Goal: Book appointment/travel/reservation

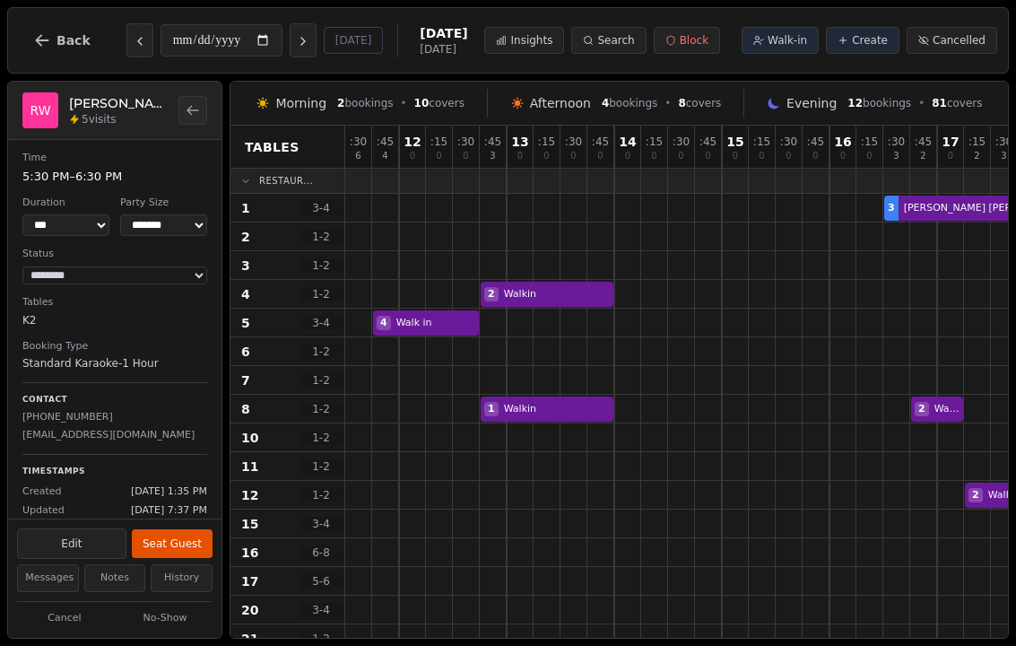
select select "****"
select select "*"
select select "********"
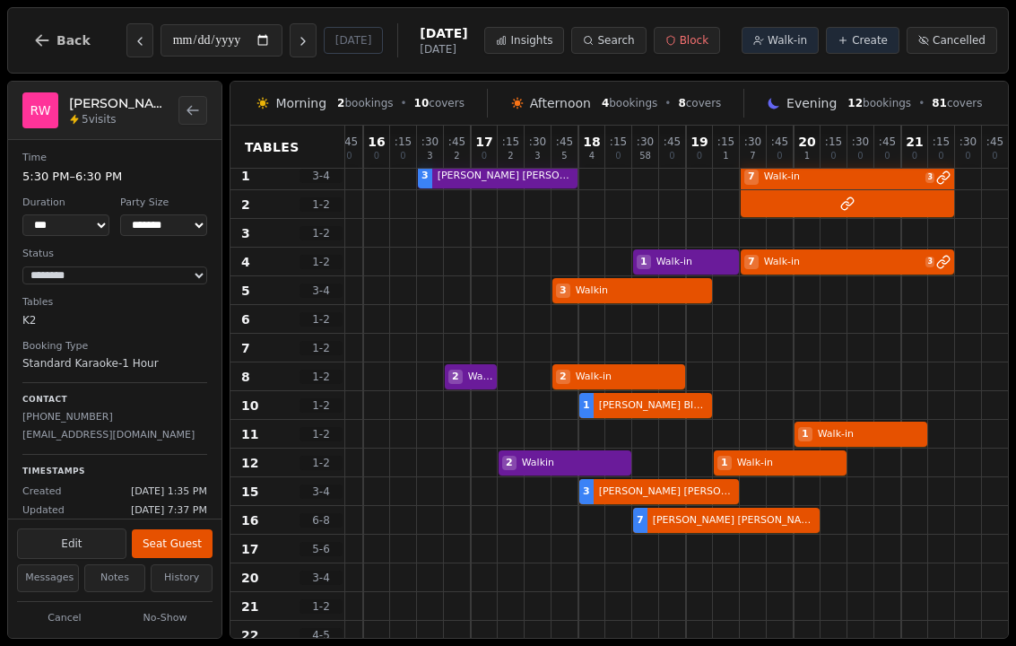
scroll to position [0, 413]
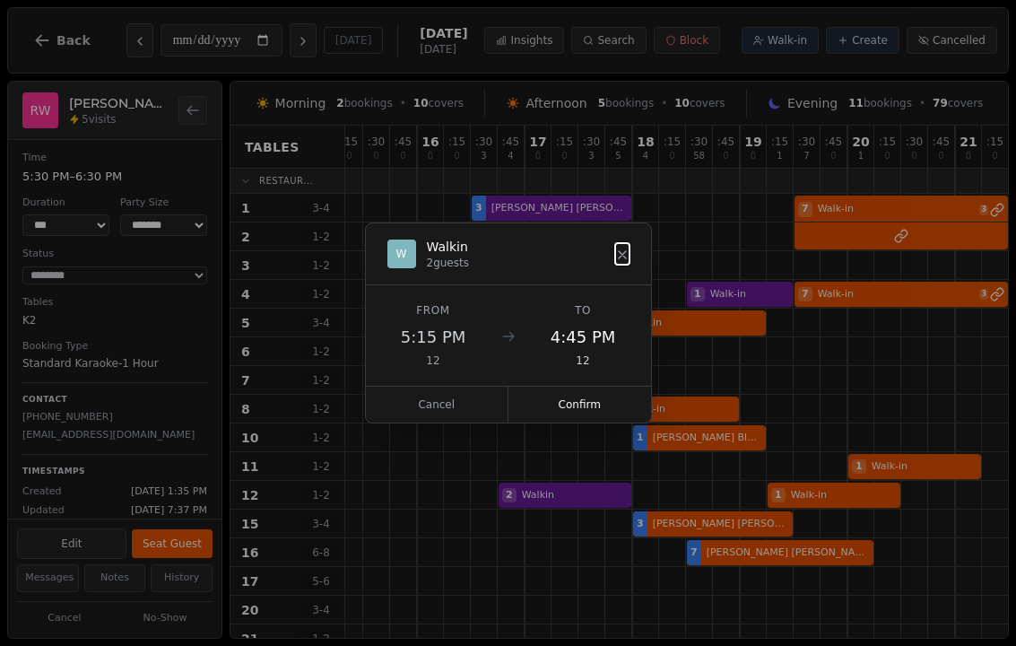
click at [626, 258] on icon at bounding box center [622, 254] width 7 height 7
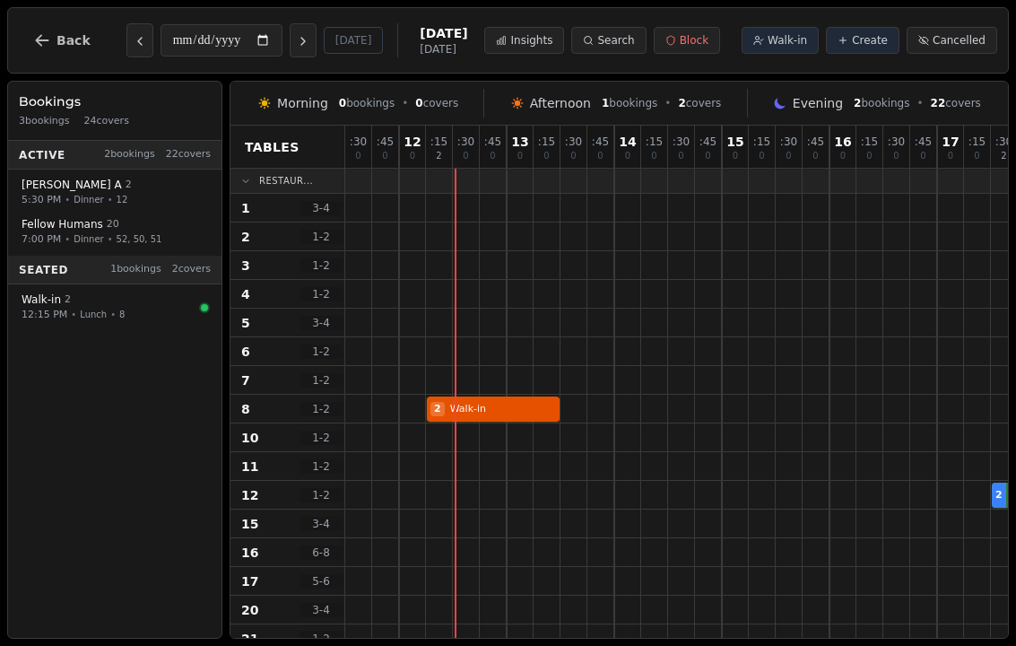
click at [785, 42] on span "Walk-in" at bounding box center [787, 40] width 39 height 14
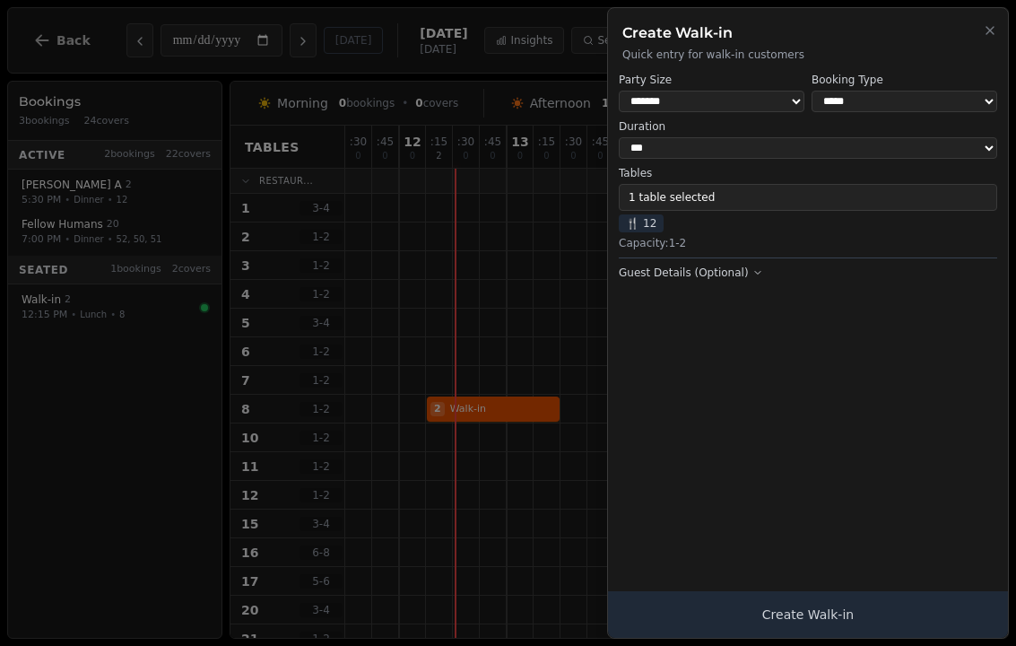
select select "*"
click at [787, 187] on button "1 table selected" at bounding box center [808, 197] width 378 height 27
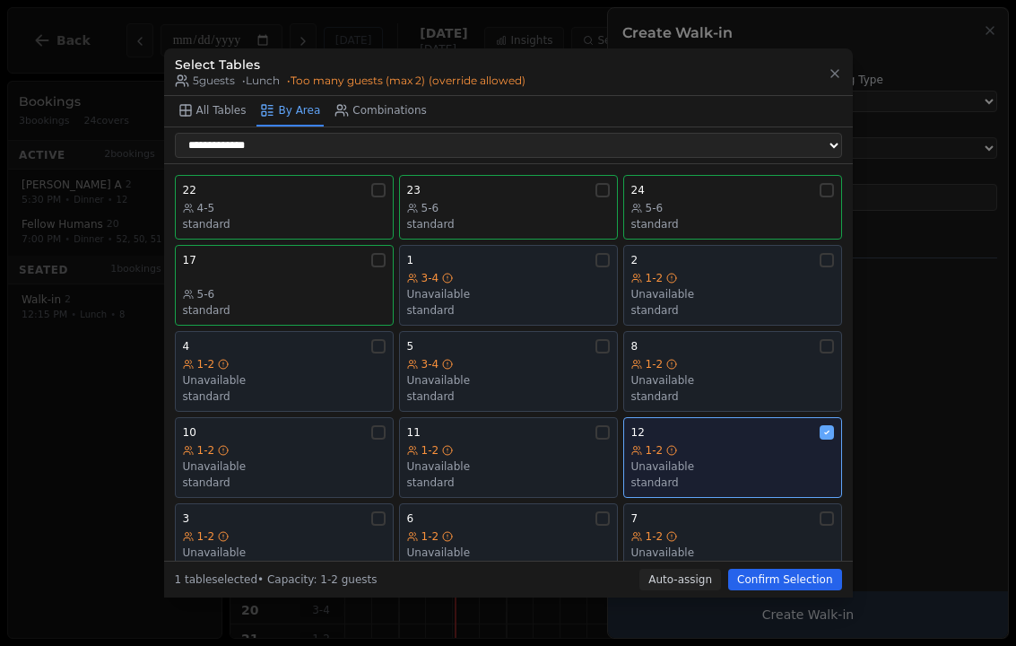
click at [514, 271] on div "3-4" at bounding box center [508, 278] width 203 height 14
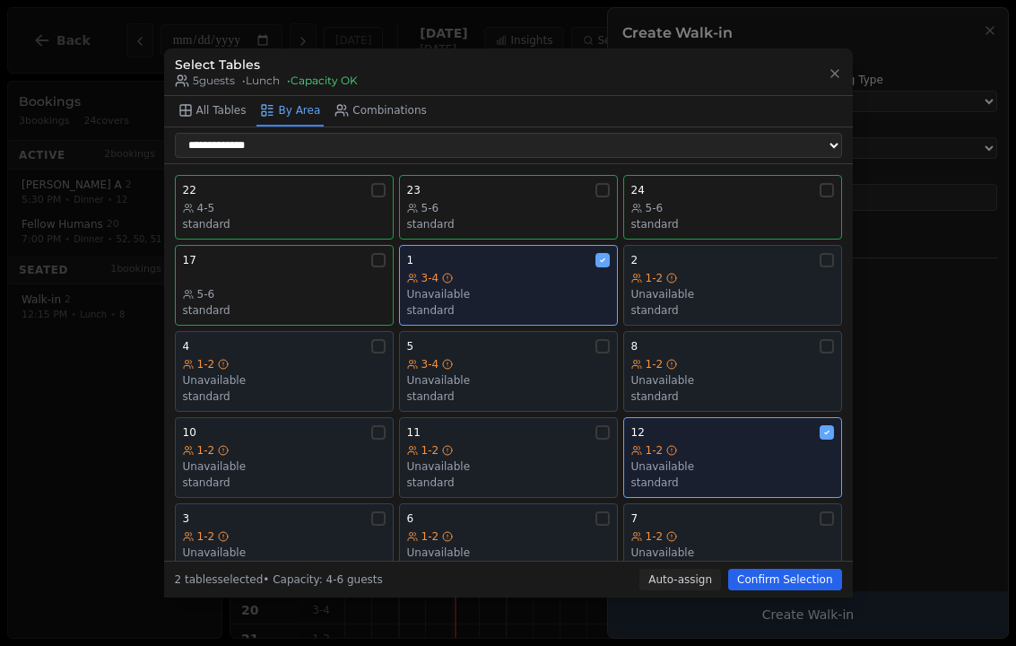
click at [727, 253] on div "2" at bounding box center [732, 260] width 203 height 14
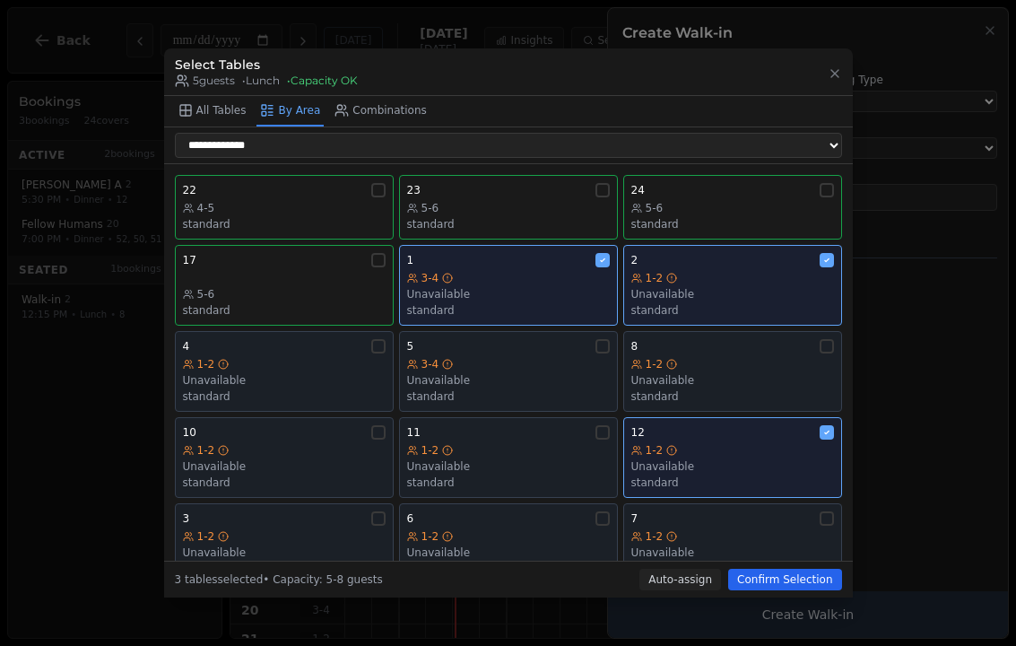
click at [291, 373] on div "Unavailable" at bounding box center [284, 380] width 203 height 14
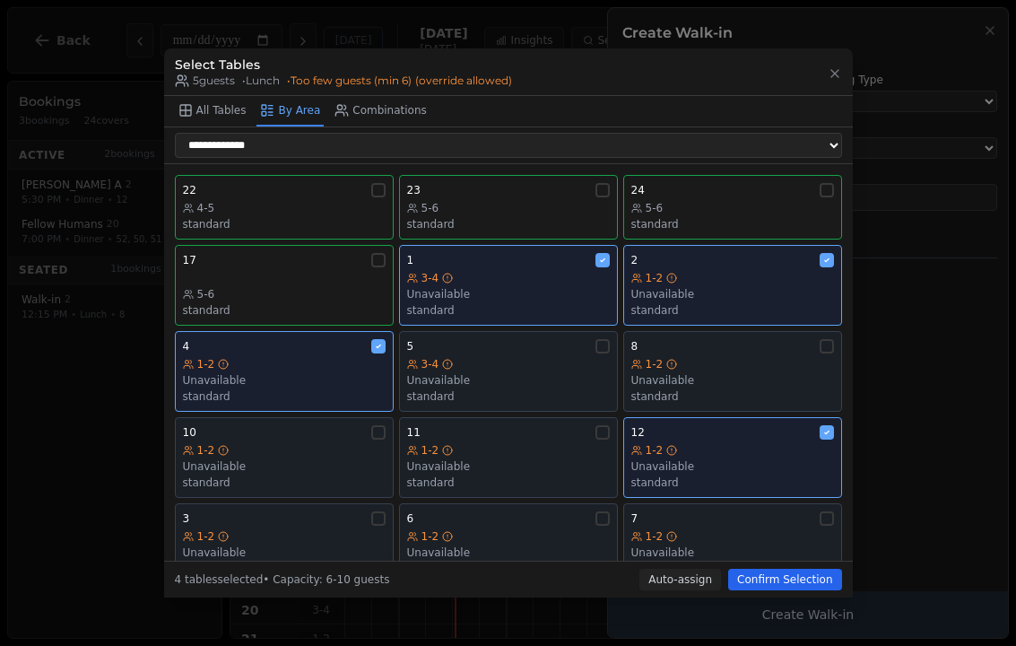
click at [316, 373] on div "Unavailable" at bounding box center [284, 380] width 203 height 14
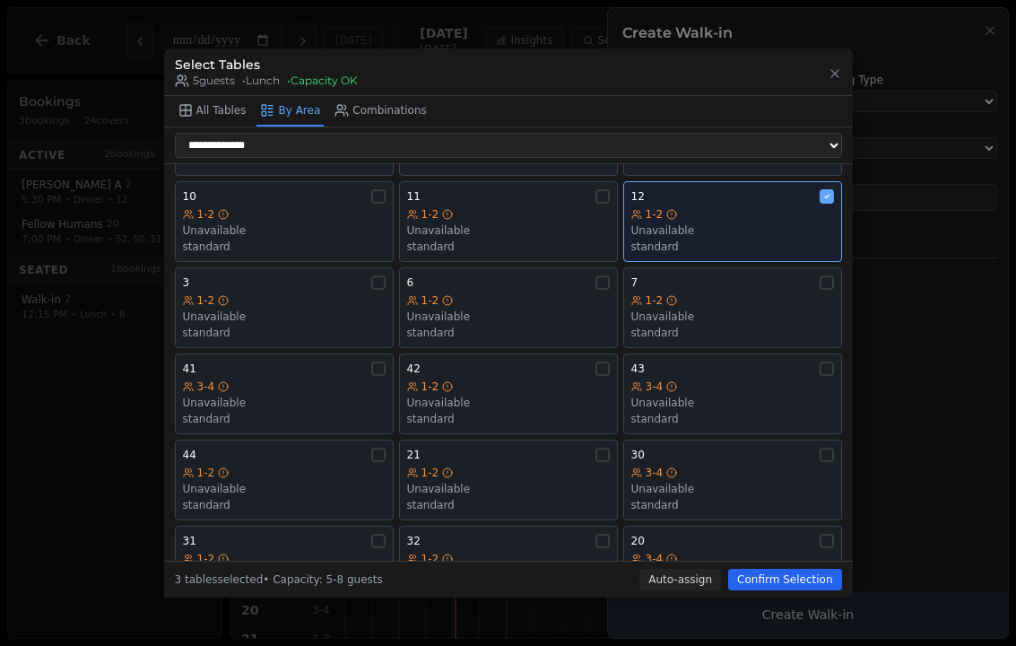
scroll to position [233, 0]
click at [362, 296] on div "1-2" at bounding box center [284, 303] width 203 height 14
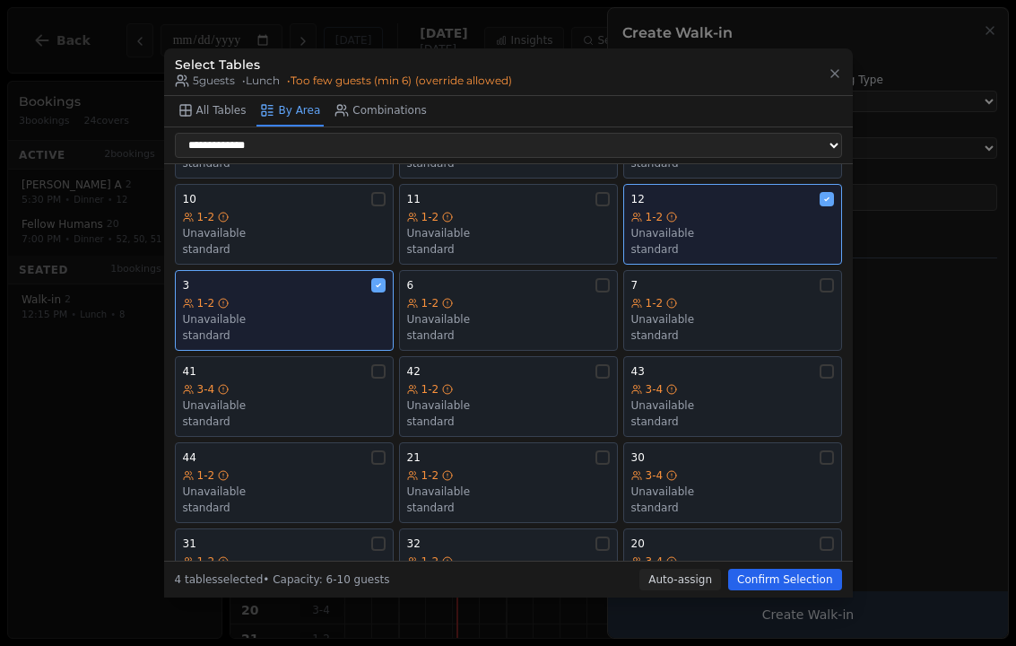
click at [754, 226] on div "Unavailable" at bounding box center [732, 233] width 203 height 14
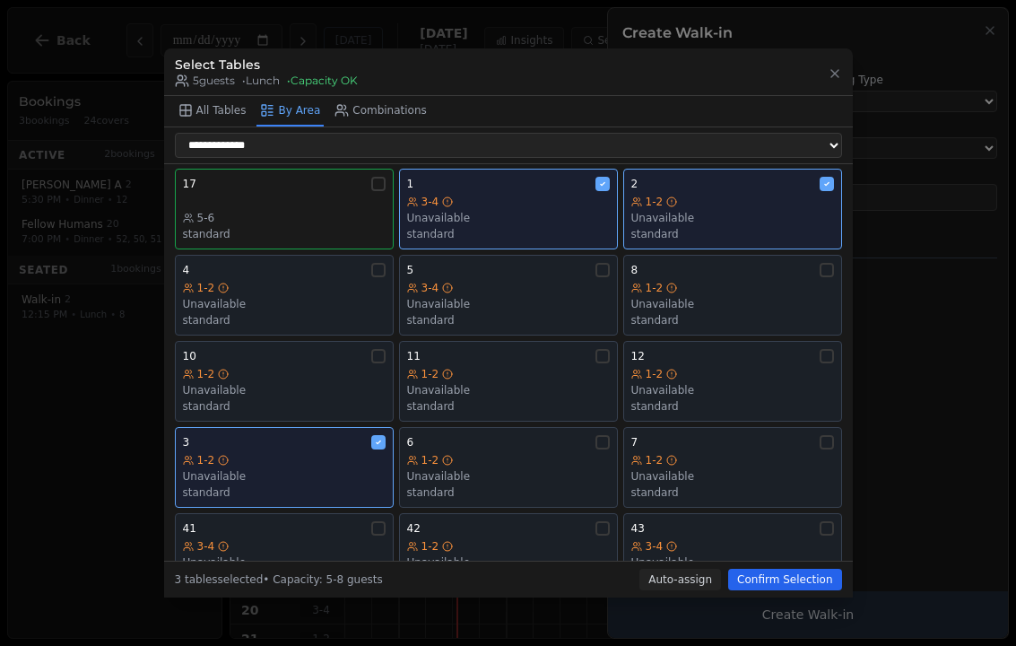
scroll to position [68, 0]
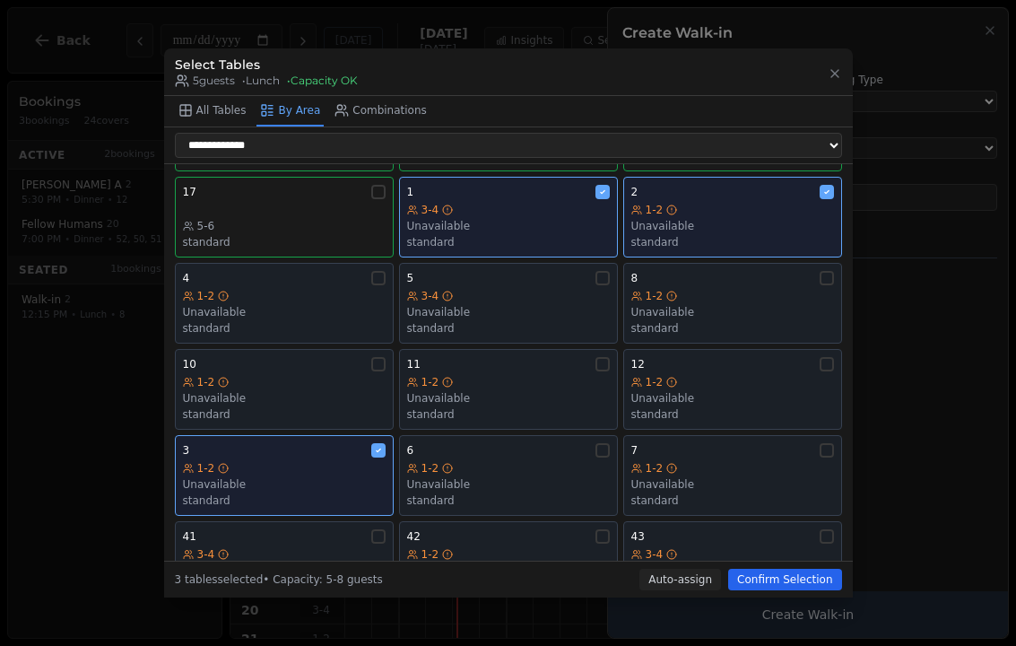
click at [809, 581] on button "Confirm Selection" at bounding box center [784, 580] width 113 height 22
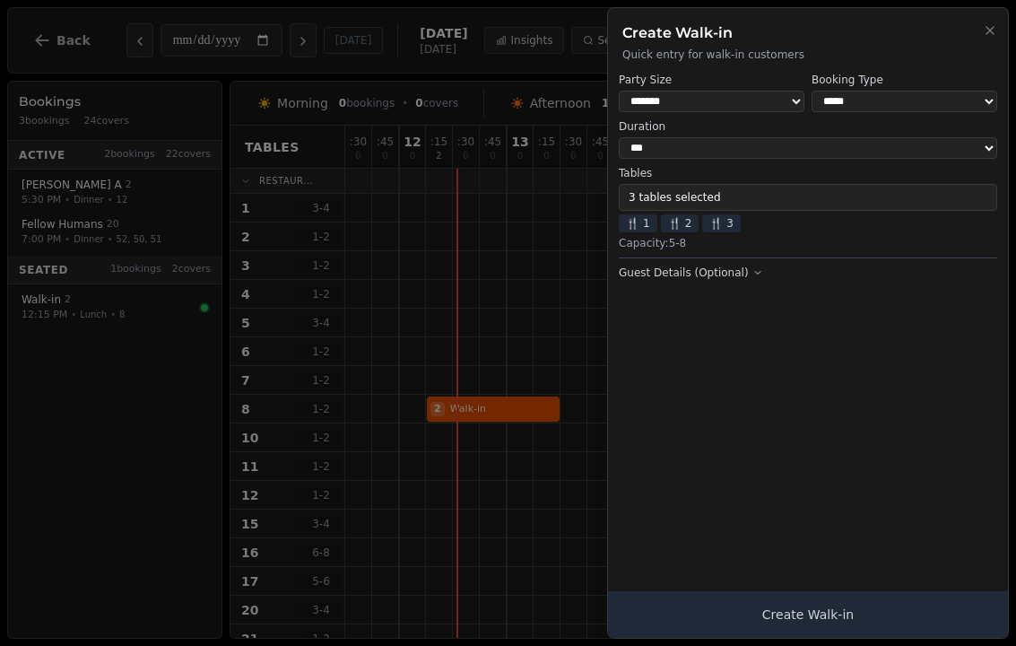
click at [826, 622] on button "Create Walk-in" at bounding box center [808, 614] width 400 height 47
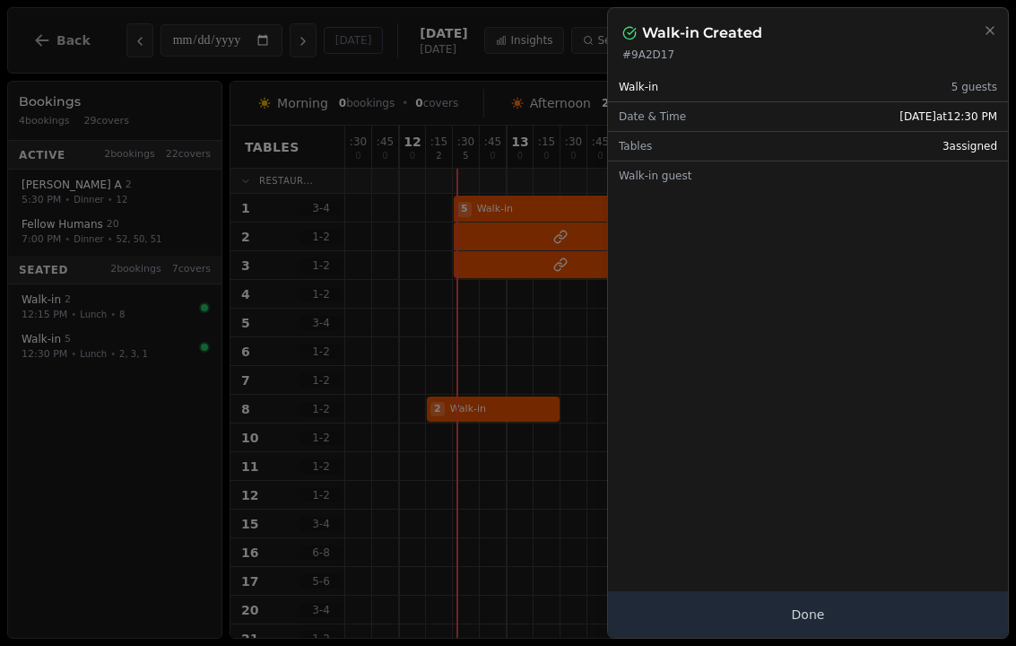
click at [819, 610] on button "Done" at bounding box center [808, 614] width 400 height 47
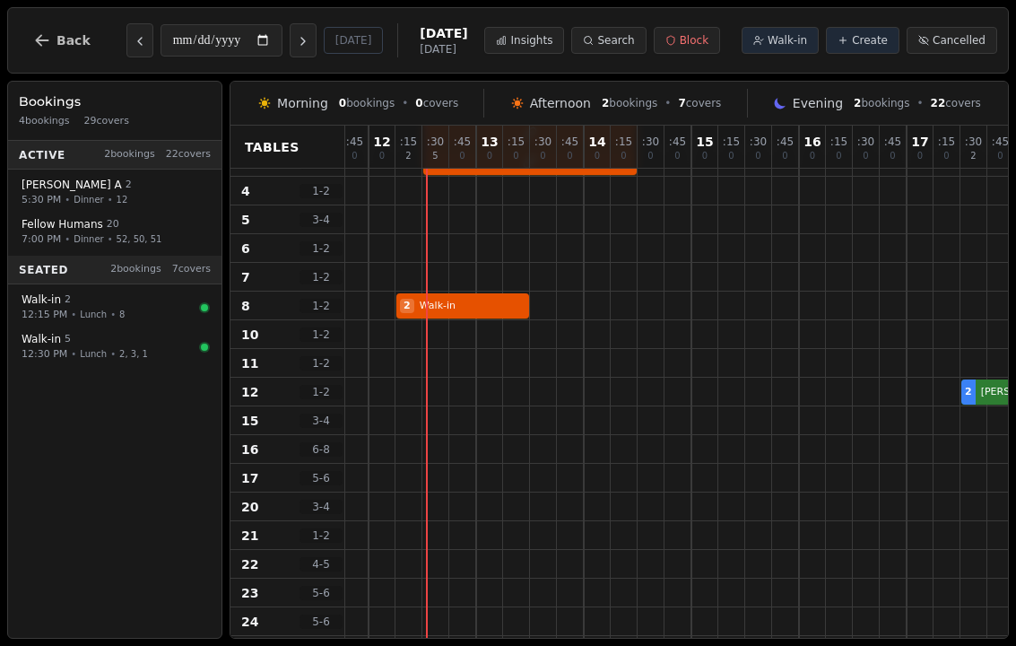
scroll to position [47, 13]
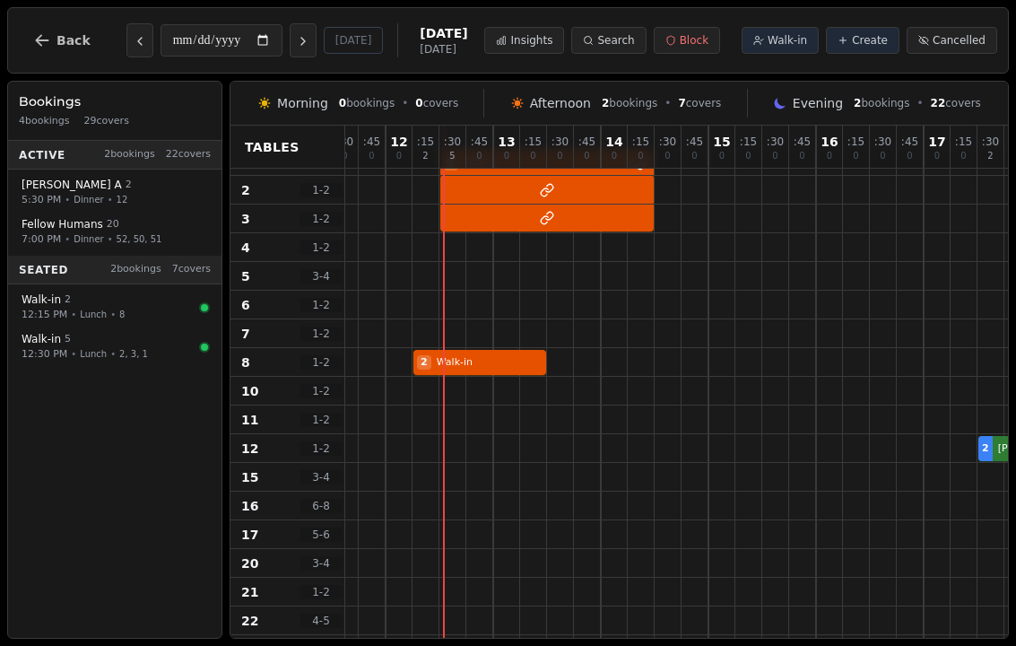
click at [787, 41] on span "Walk-in" at bounding box center [787, 40] width 39 height 14
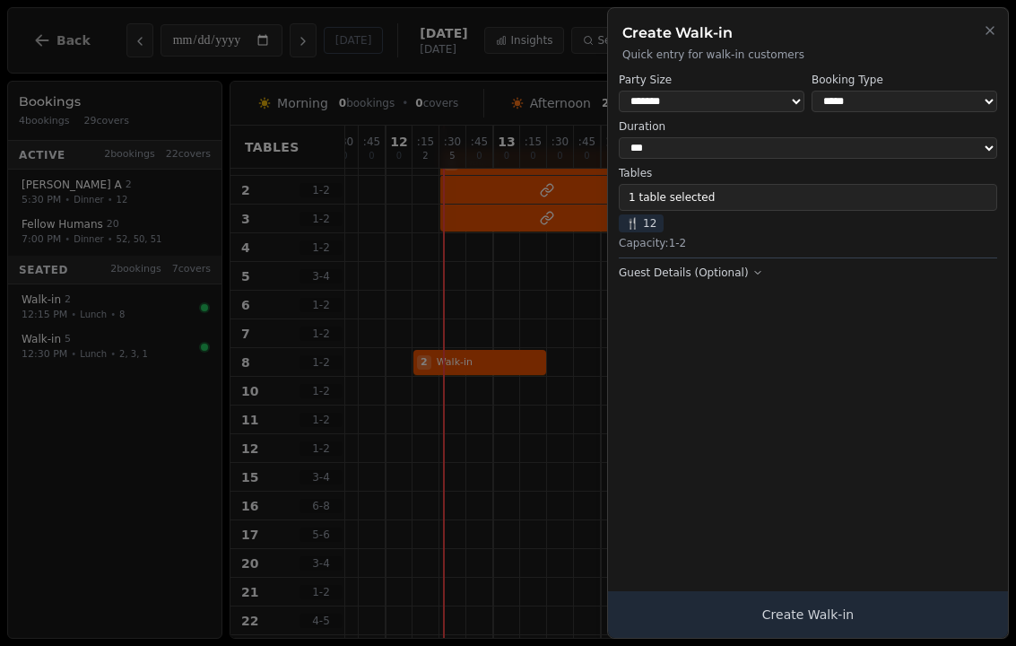
select select "*"
click at [853, 187] on button "1 table selected" at bounding box center [808, 197] width 378 height 27
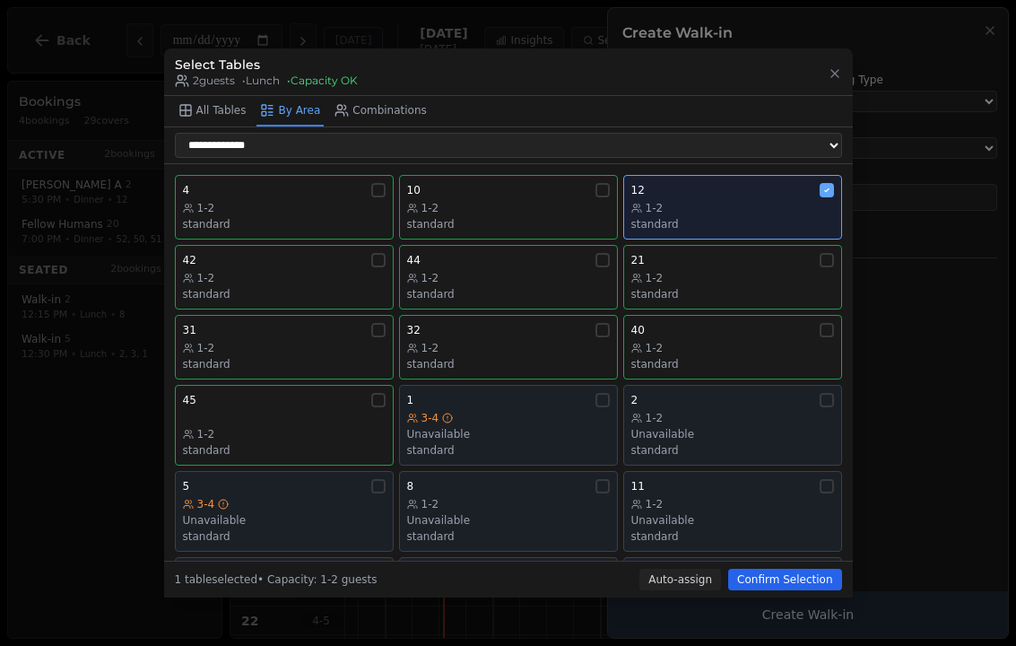
click at [711, 514] on div "Unavailable" at bounding box center [732, 520] width 203 height 14
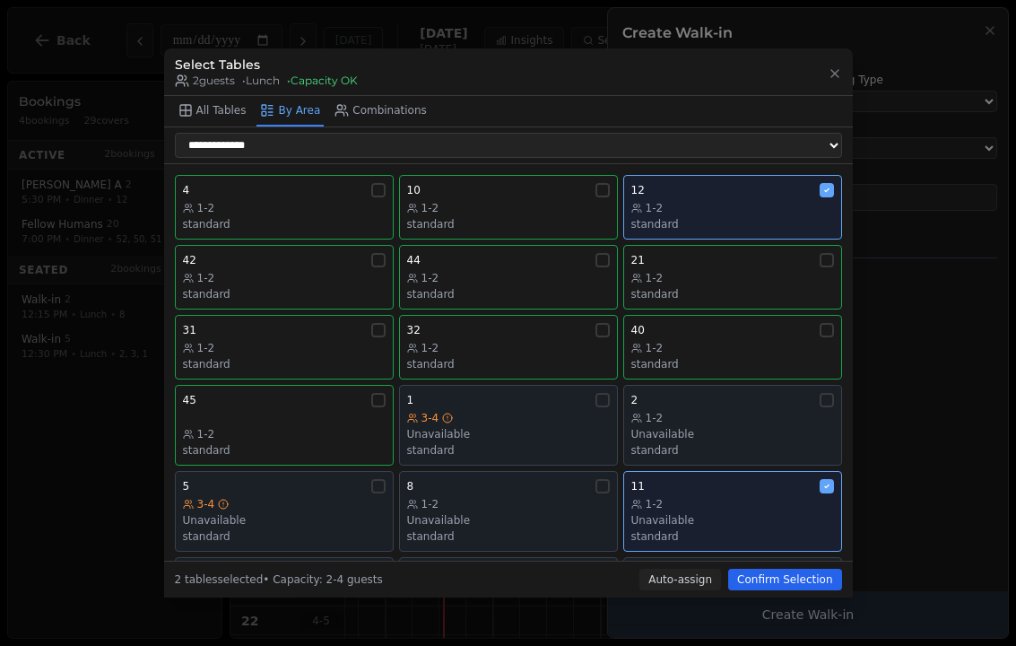
click at [742, 183] on div "12" at bounding box center [732, 190] width 203 height 14
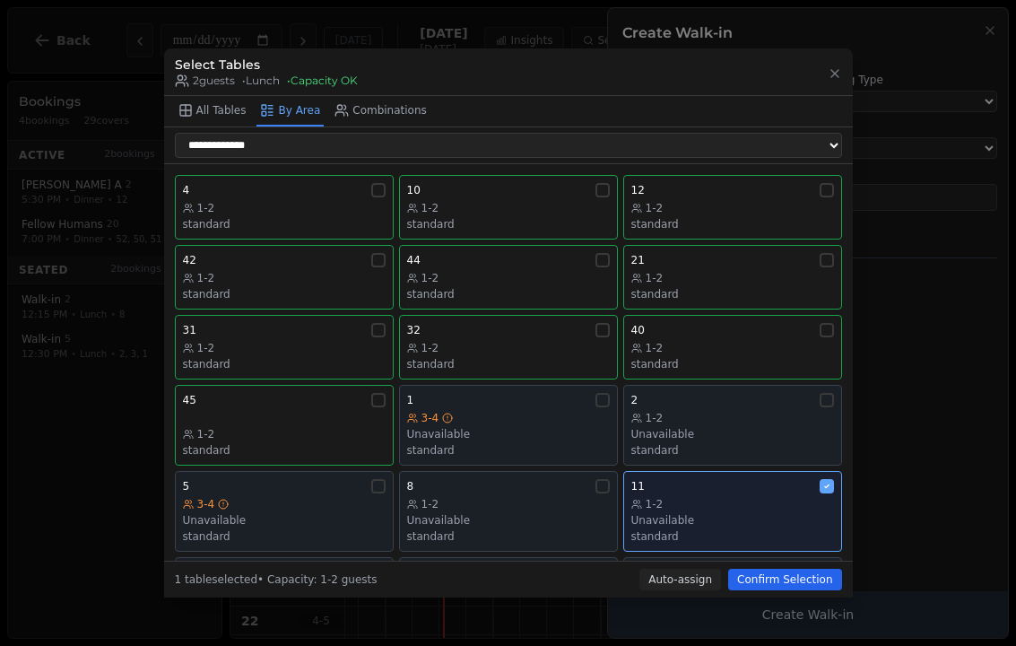
click at [796, 590] on button "Confirm Selection" at bounding box center [784, 580] width 113 height 22
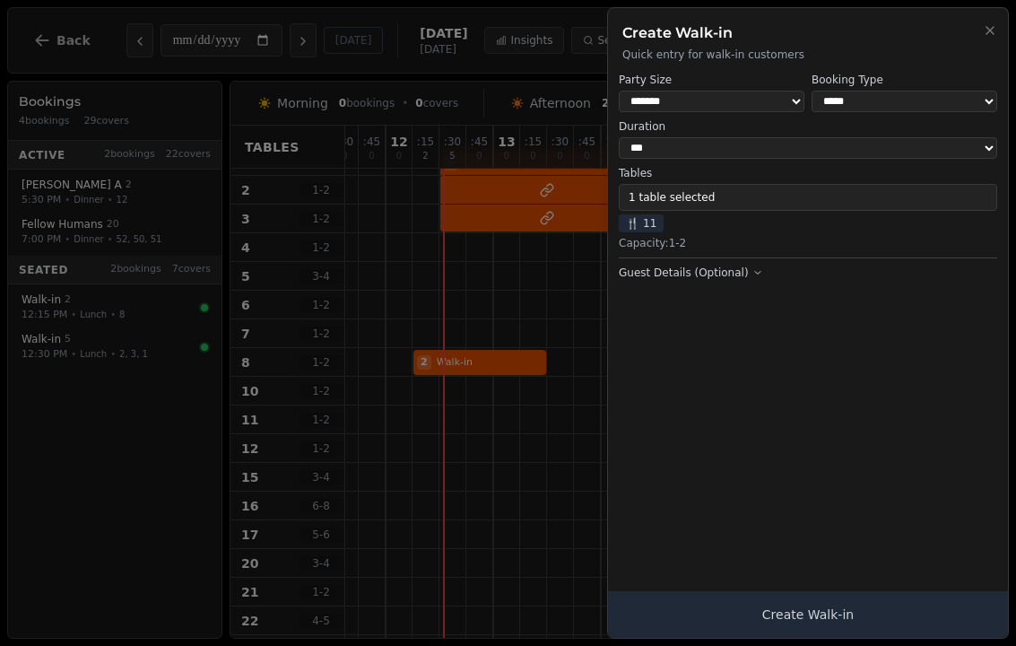
click at [795, 633] on button "Create Walk-in" at bounding box center [808, 614] width 400 height 47
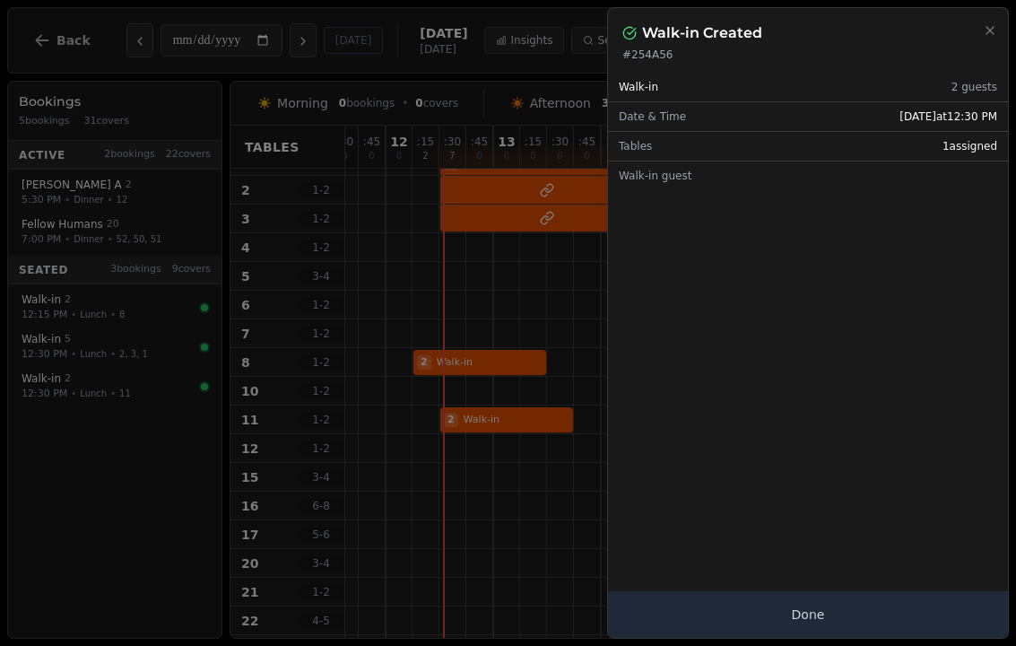
click at [532, 497] on div at bounding box center [508, 323] width 1016 height 646
click at [527, 531] on div at bounding box center [508, 323] width 1016 height 646
click at [859, 621] on button "Done" at bounding box center [808, 614] width 400 height 47
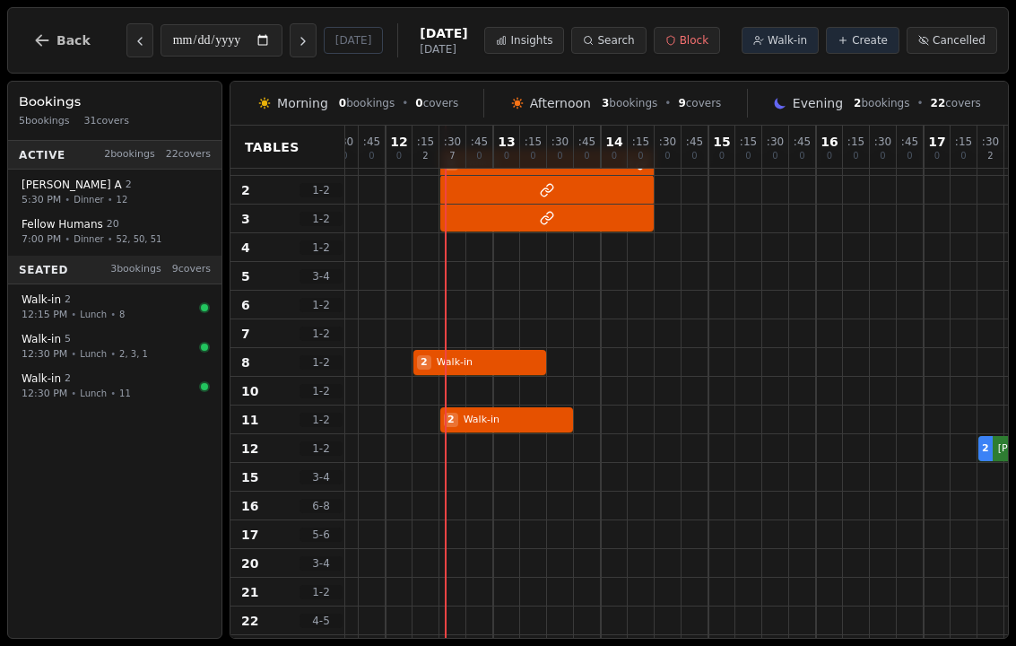
click at [778, 48] on button "Walk-in" at bounding box center [780, 40] width 77 height 27
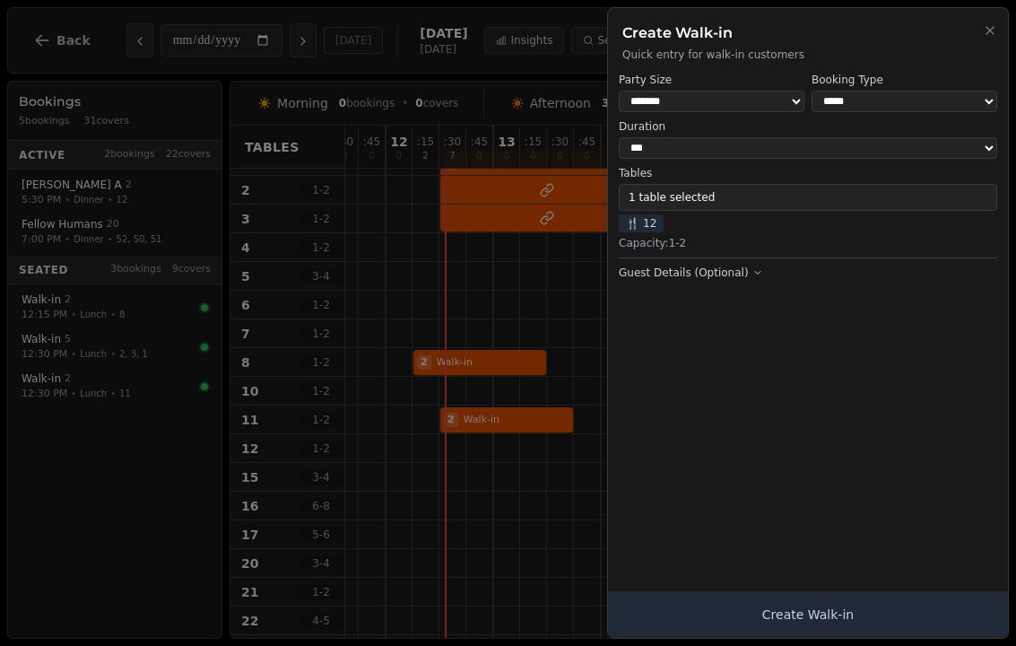
select select "*"
click at [812, 191] on button "1 table selected" at bounding box center [808, 197] width 378 height 27
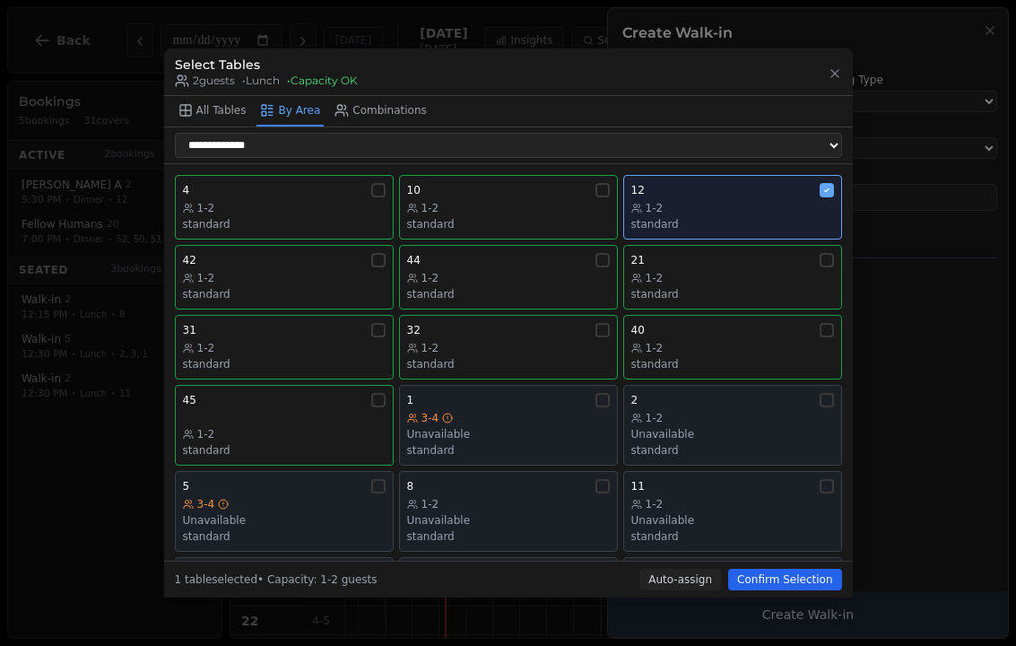
click at [308, 225] on button "4 1-2 standard" at bounding box center [284, 207] width 219 height 65
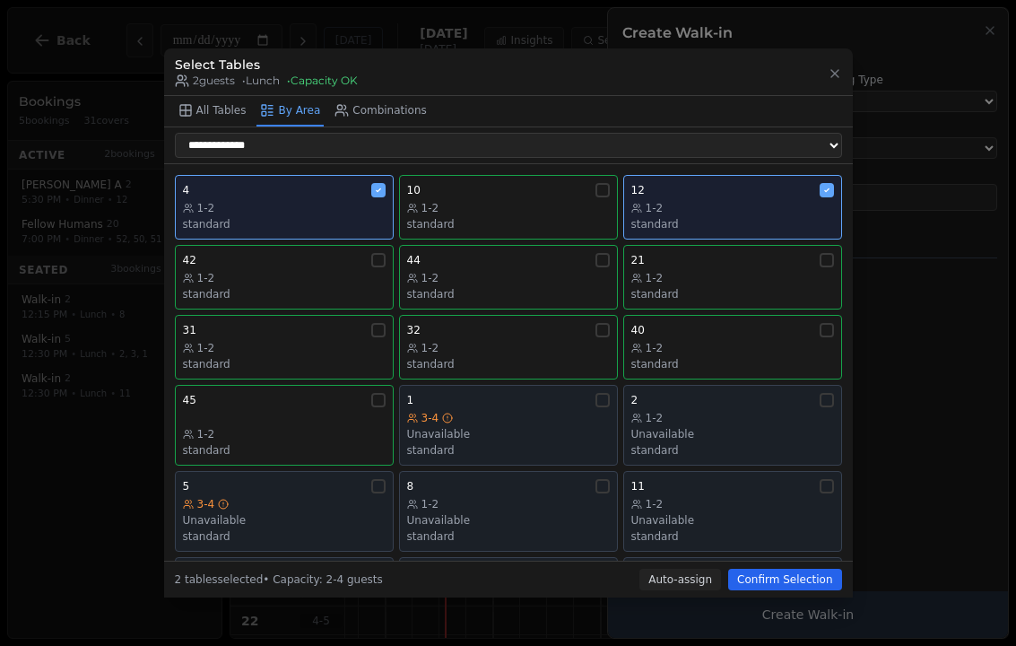
scroll to position [0, 0]
click at [839, 66] on icon "button" at bounding box center [835, 73] width 14 height 14
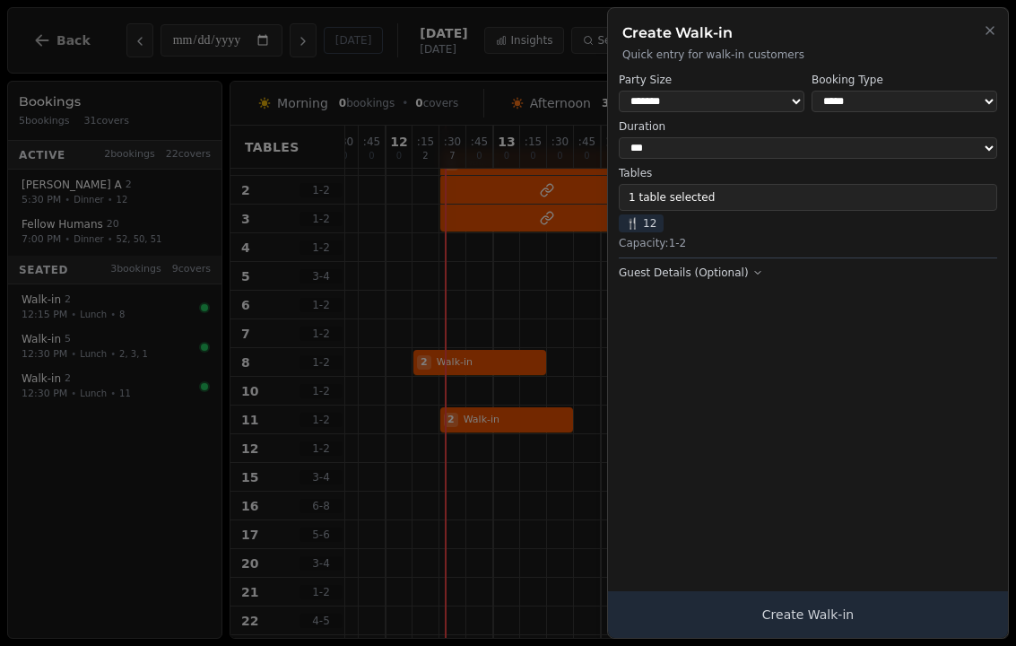
click at [979, 38] on h2 "Create Walk-in" at bounding box center [807, 33] width 371 height 22
click at [984, 47] on div "Create Walk-in Quick entry for walk-in customers" at bounding box center [808, 35] width 400 height 54
click at [994, 26] on icon "button" at bounding box center [990, 30] width 14 height 14
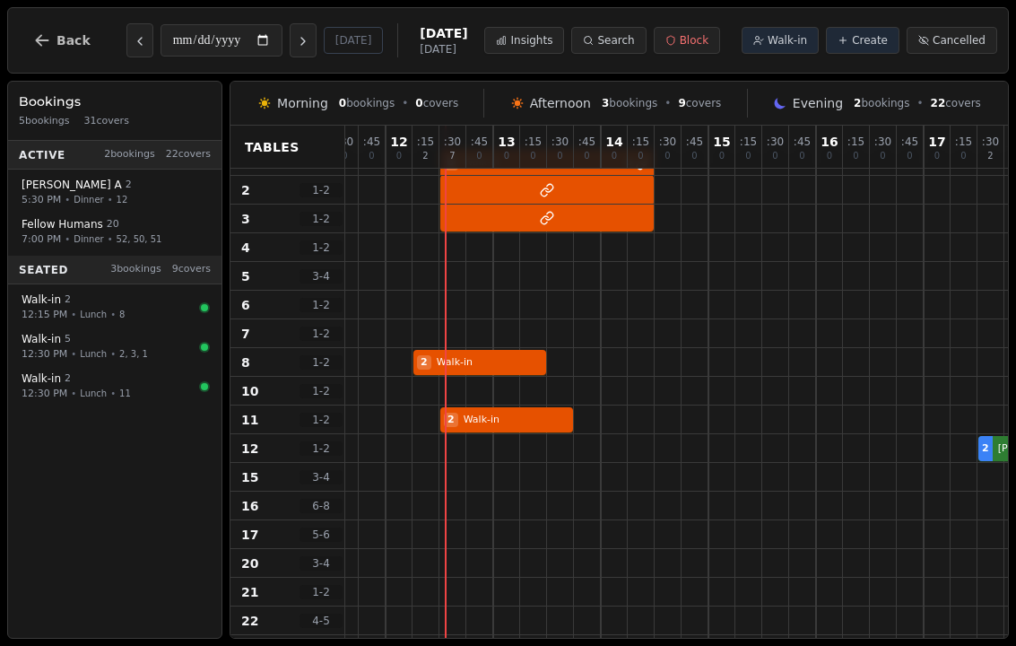
click at [485, 257] on div at bounding box center [479, 247] width 27 height 28
click at [473, 251] on div at bounding box center [479, 247] width 27 height 28
click at [793, 41] on span "Walk-in" at bounding box center [787, 40] width 39 height 14
select select "****"
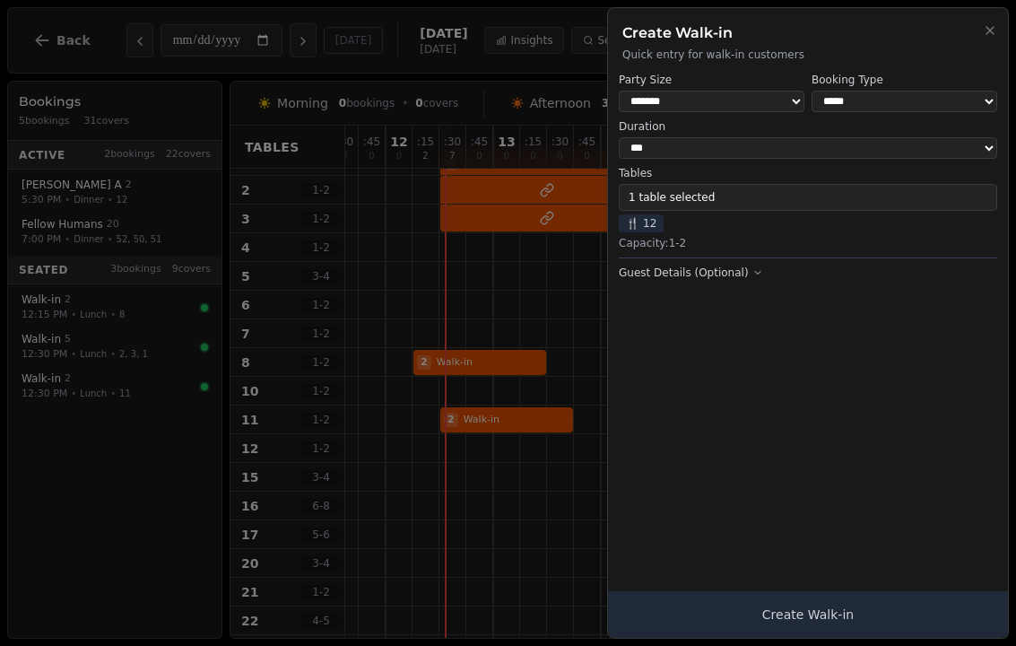
select select "*"
click at [832, 187] on button "1 table selected" at bounding box center [808, 197] width 378 height 27
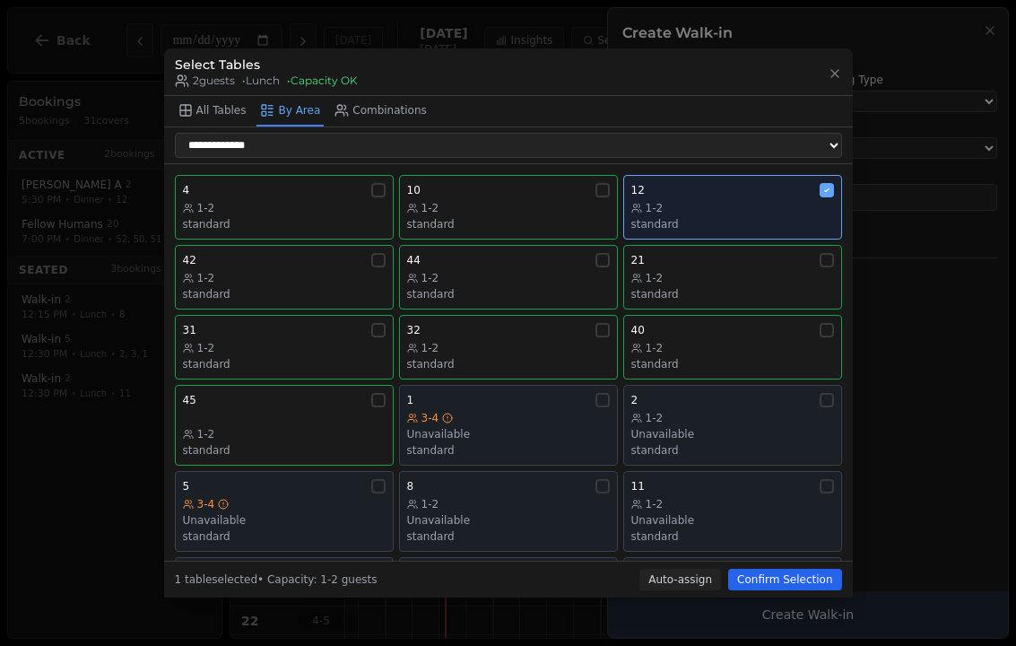
click at [318, 201] on div "1-2" at bounding box center [284, 208] width 203 height 14
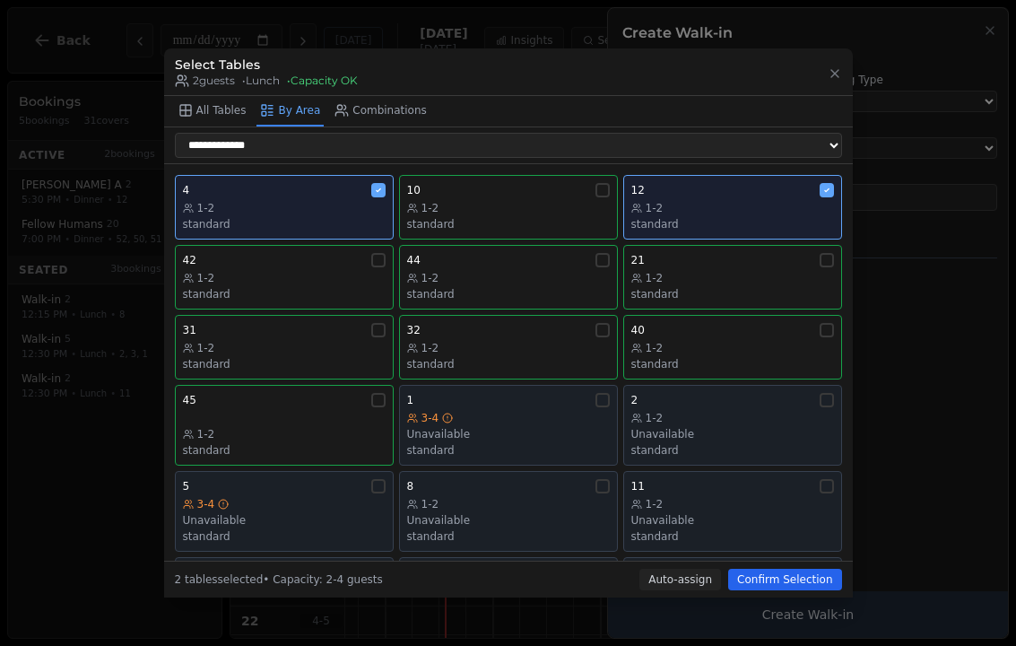
click at [294, 217] on div "standard" at bounding box center [284, 224] width 203 height 14
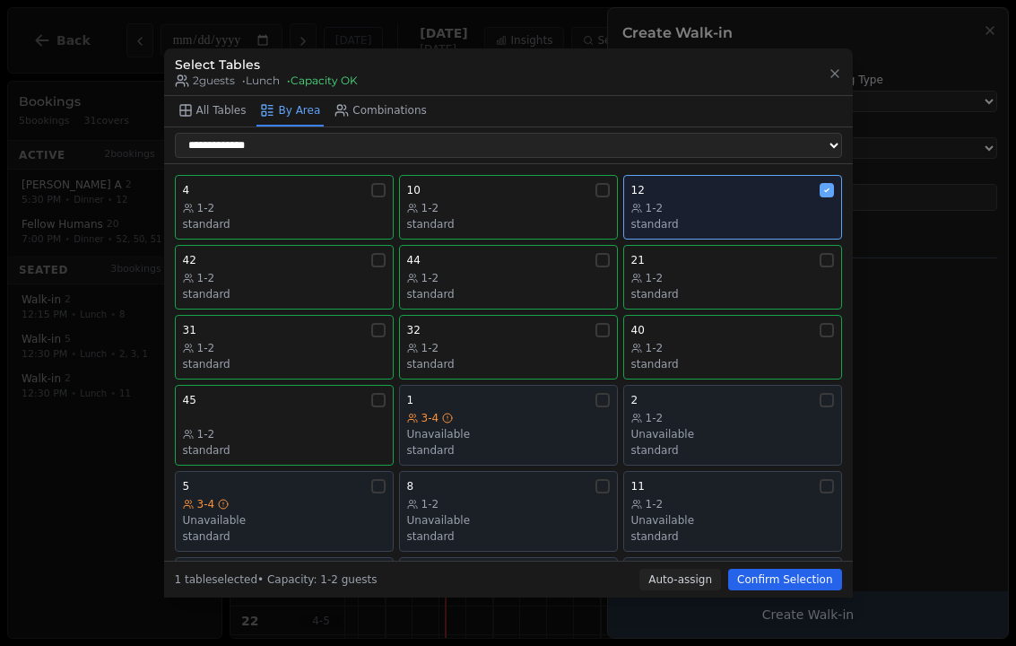
click at [281, 204] on div "1-2 standard" at bounding box center [284, 216] width 203 height 30
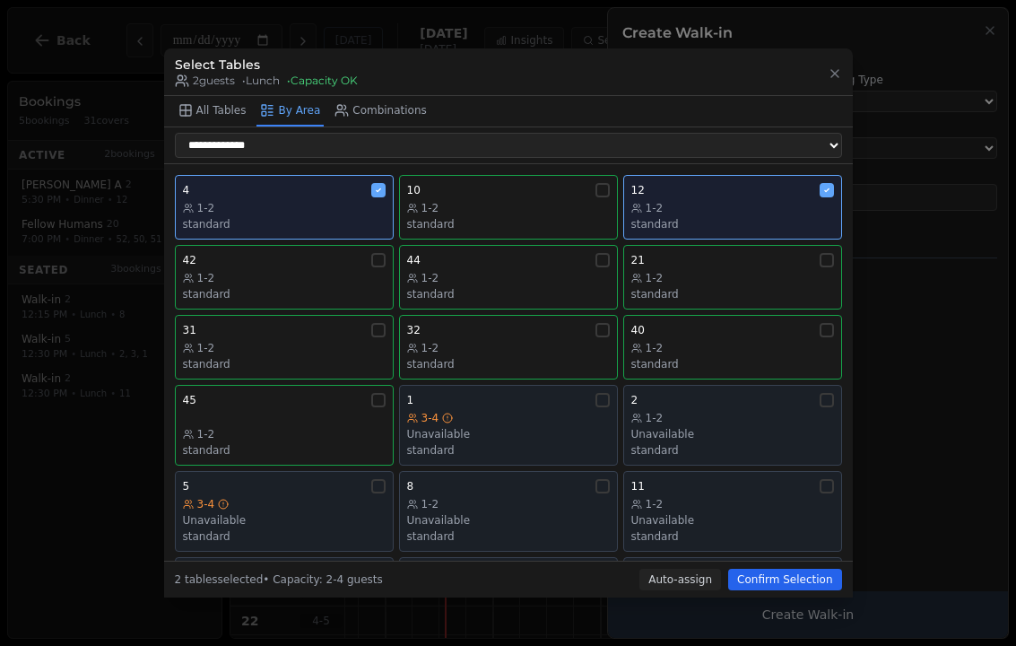
click at [812, 585] on button "Confirm Selection" at bounding box center [784, 580] width 113 height 22
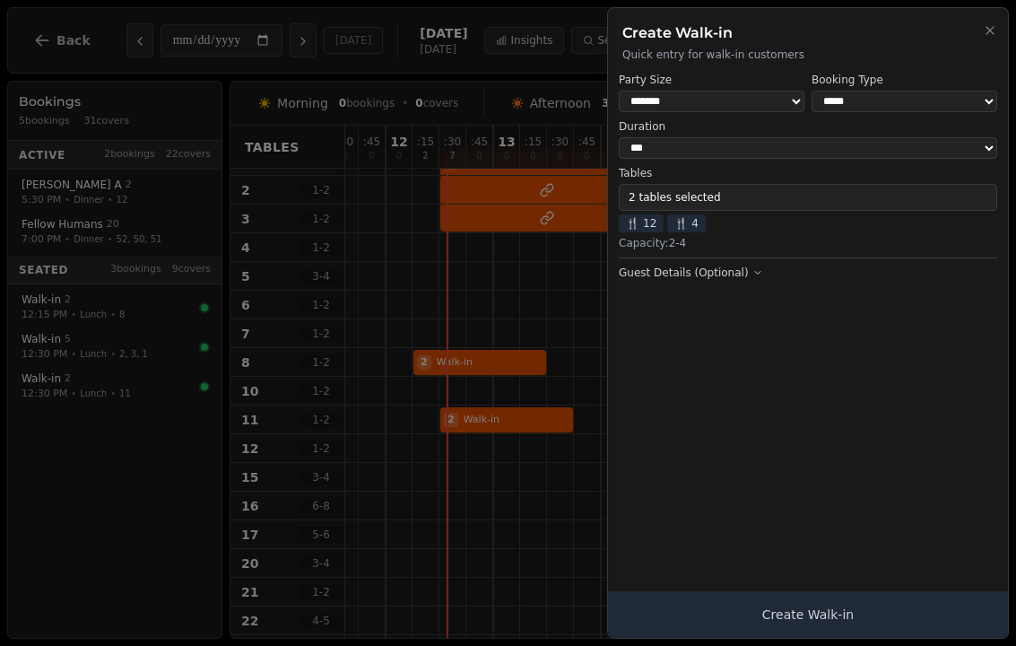
click at [631, 204] on button "2 tables selected" at bounding box center [808, 197] width 378 height 27
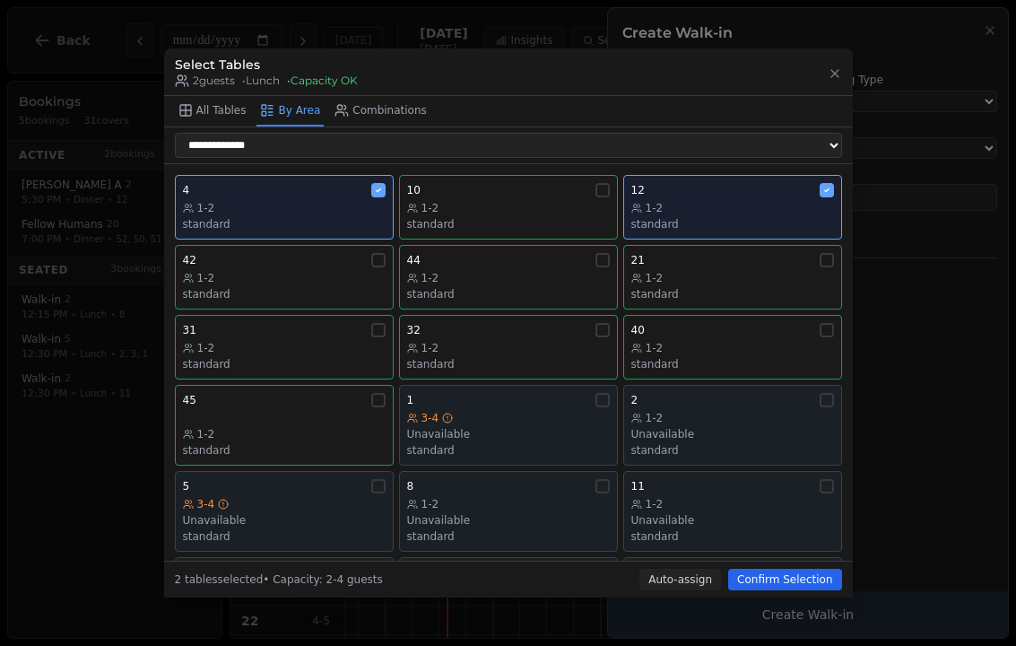
click at [765, 217] on div "standard" at bounding box center [732, 224] width 203 height 14
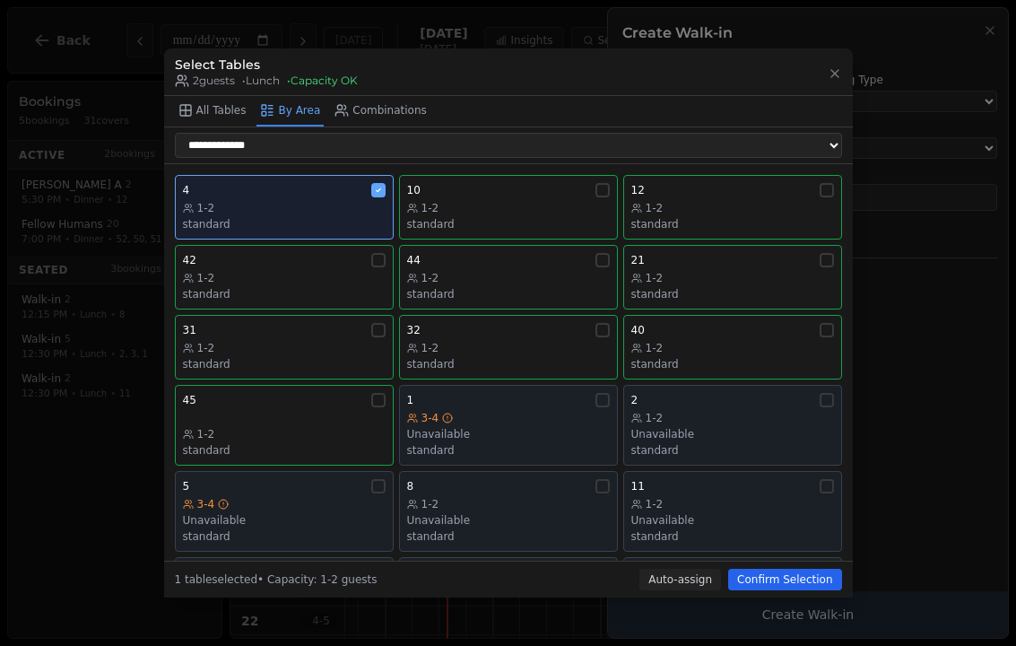
click at [811, 579] on button "Confirm Selection" at bounding box center [784, 580] width 113 height 22
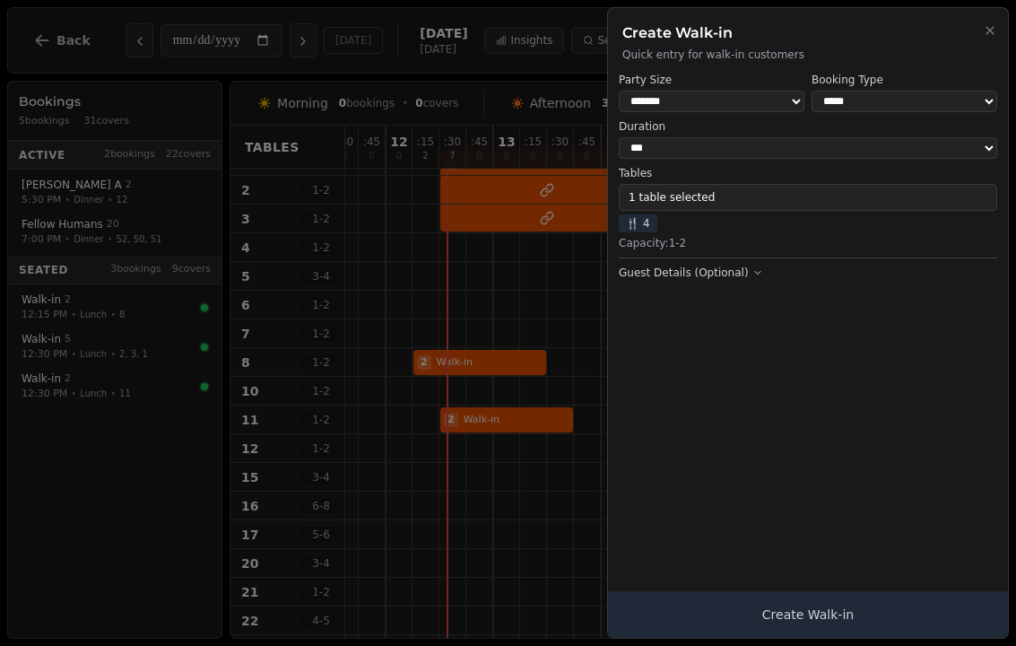
click at [892, 624] on button "Create Walk-in" at bounding box center [808, 614] width 400 height 47
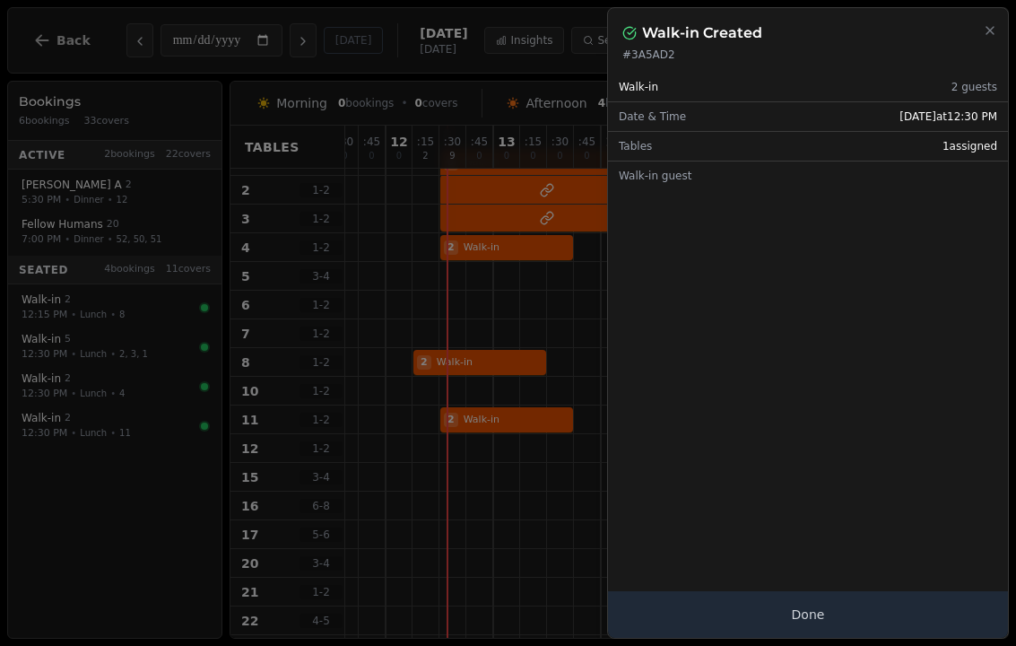
click at [905, 605] on button "Done" at bounding box center [808, 614] width 400 height 47
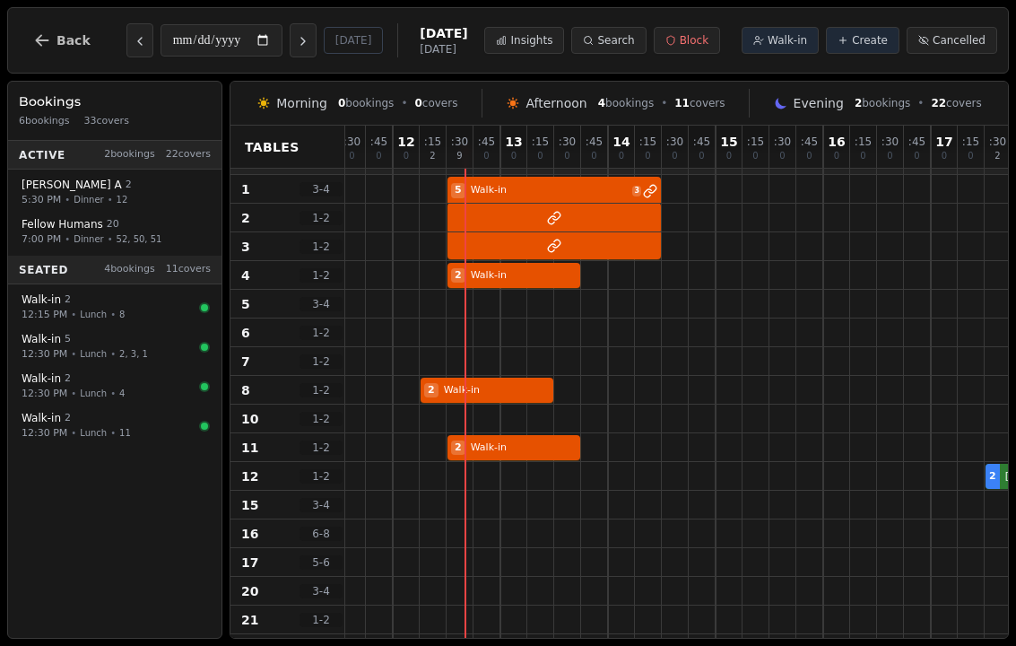
scroll to position [21, 4]
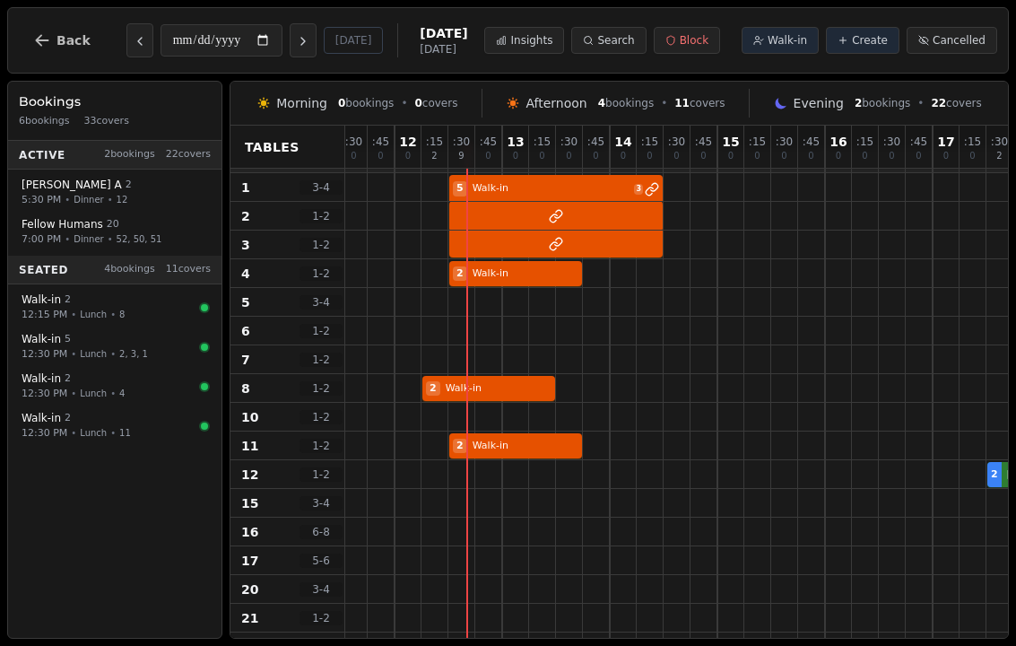
click at [776, 48] on button "Walk-in" at bounding box center [780, 40] width 77 height 27
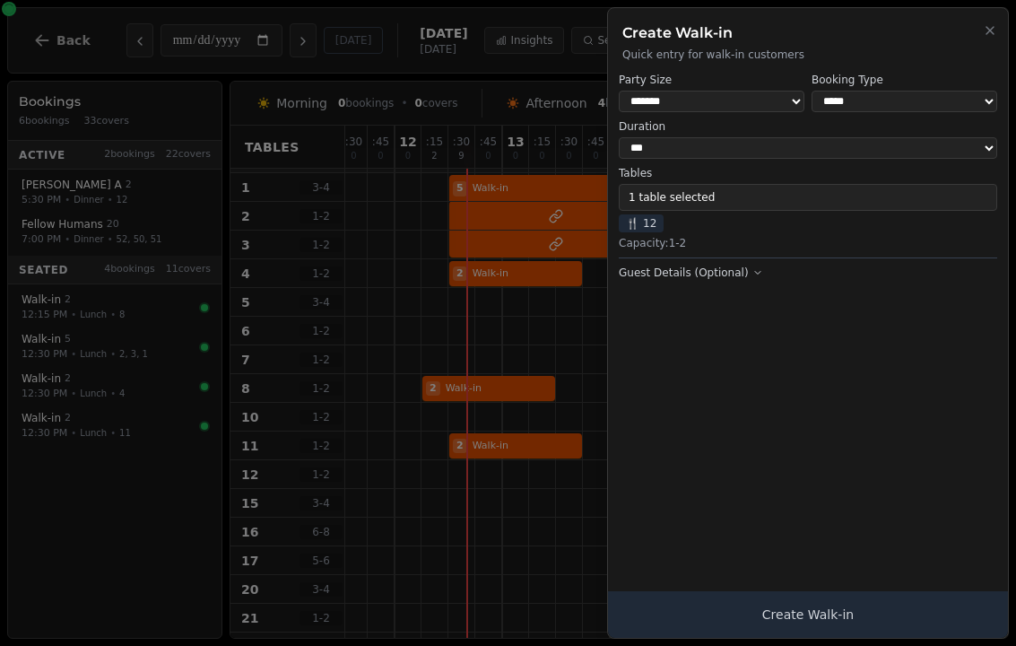
select select "*"
click at [822, 630] on button "Create Walk-in" at bounding box center [808, 614] width 400 height 47
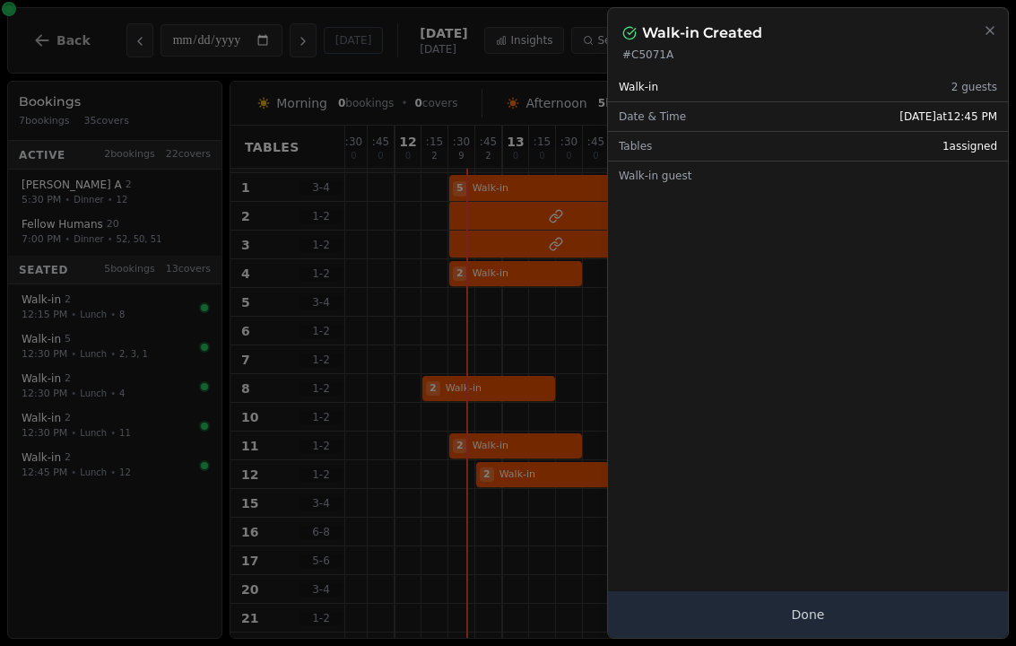
click at [792, 622] on button "Done" at bounding box center [808, 614] width 400 height 47
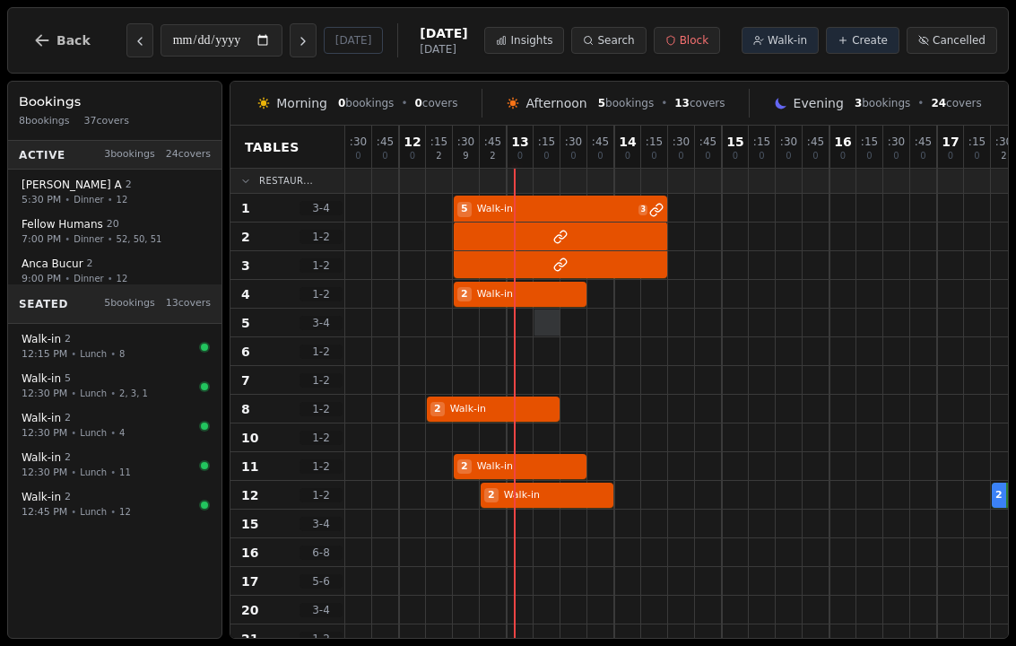
scroll to position [4, 0]
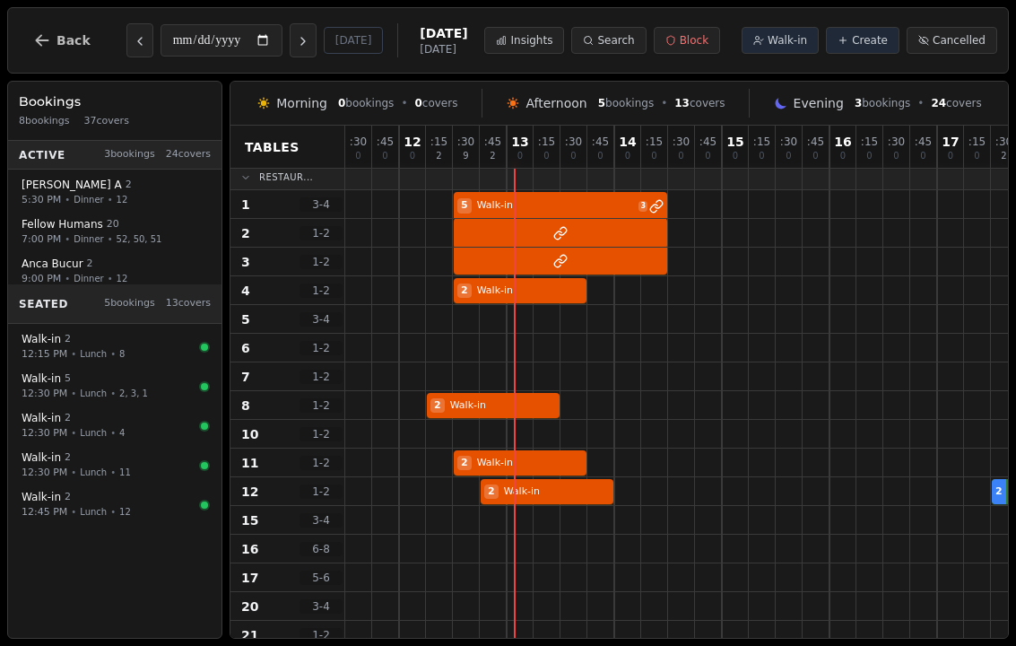
click at [870, 36] on span "Create" at bounding box center [870, 40] width 36 height 14
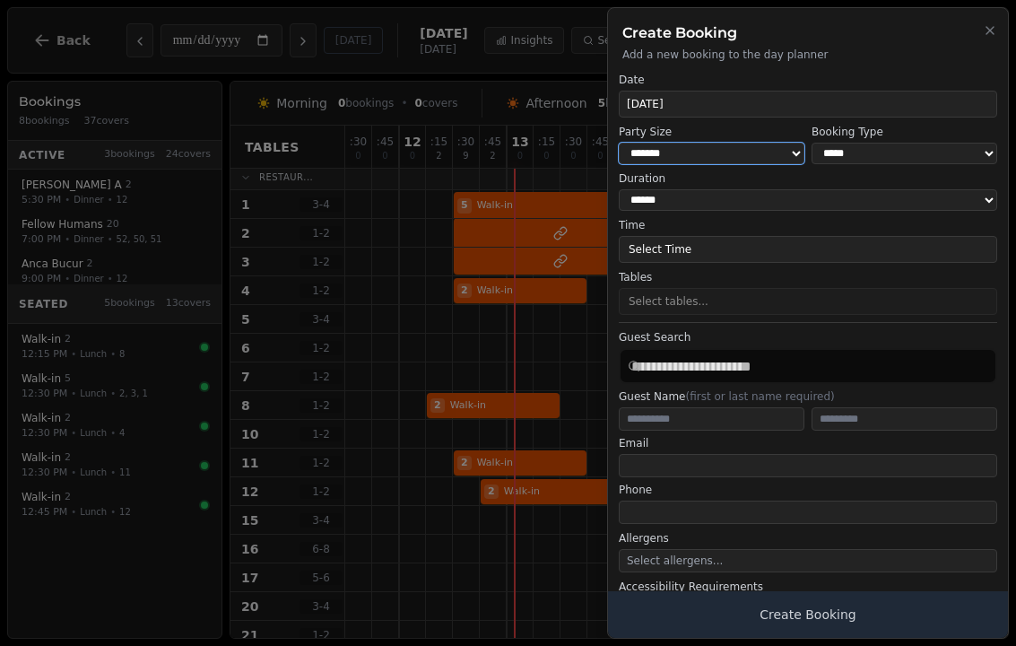
click at [747, 160] on select "* ***** * ****** * ****** * ****** * ****** * ****** * ****** * ****** * ******…" at bounding box center [712, 154] width 186 height 22
select select "*"
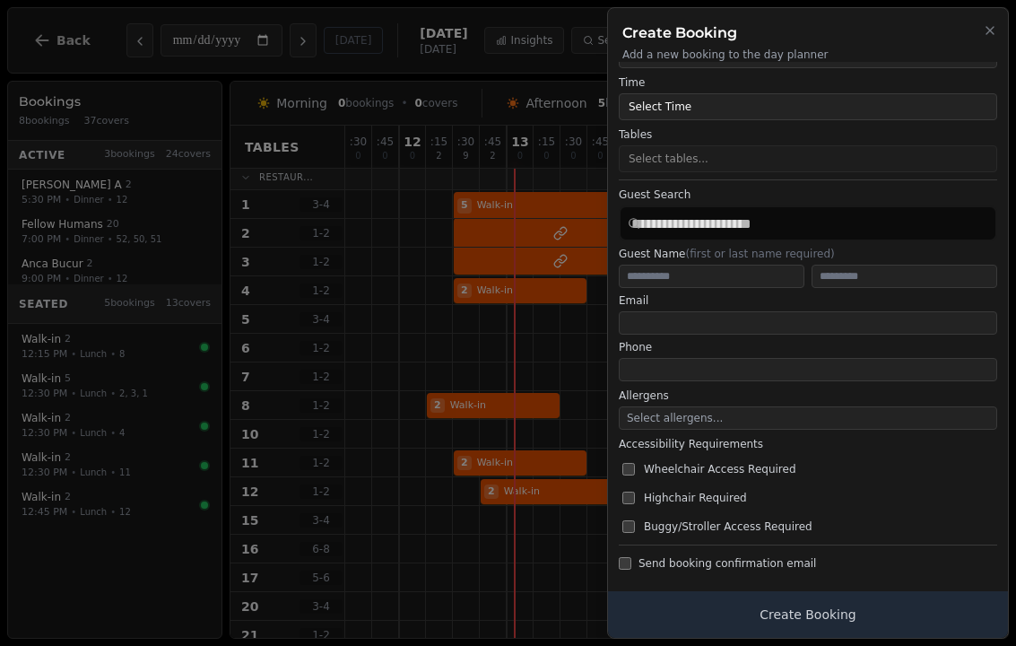
scroll to position [142, 0]
click at [863, 627] on button "Create Booking" at bounding box center [808, 614] width 400 height 47
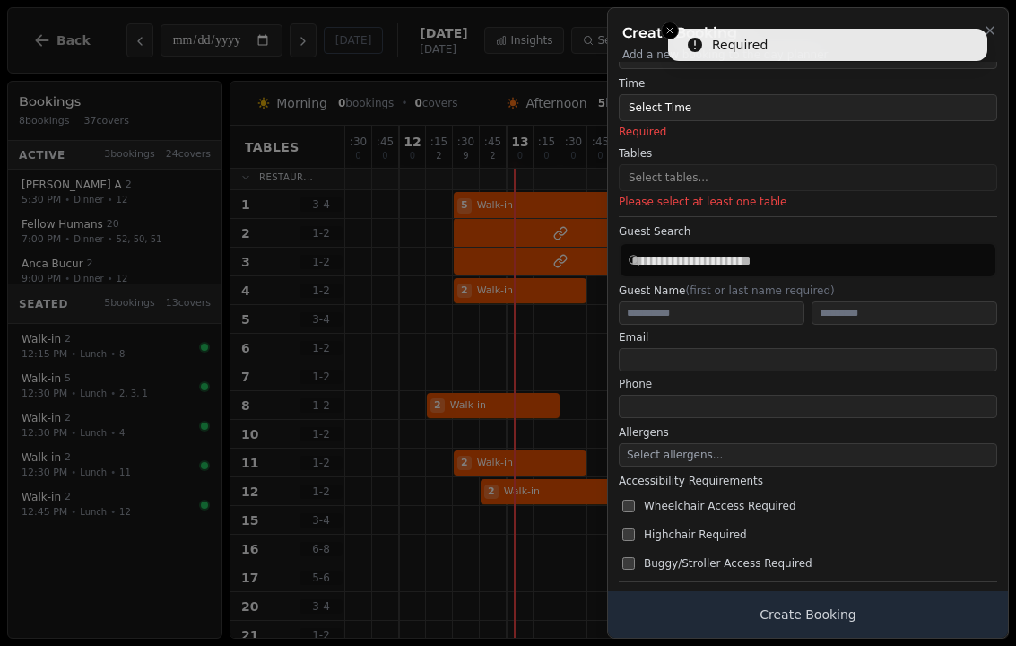
click at [678, 28] on h2 "Create Booking" at bounding box center [807, 33] width 371 height 22
click at [665, 35] on h2 "Create Booking" at bounding box center [807, 33] width 371 height 22
click at [648, 44] on div "Create Booking Add a new booking to the day planner" at bounding box center [808, 35] width 400 height 54
click at [676, 22] on h2 "Create Booking" at bounding box center [807, 33] width 371 height 22
click at [674, 28] on h2 "Create Booking" at bounding box center [807, 33] width 371 height 22
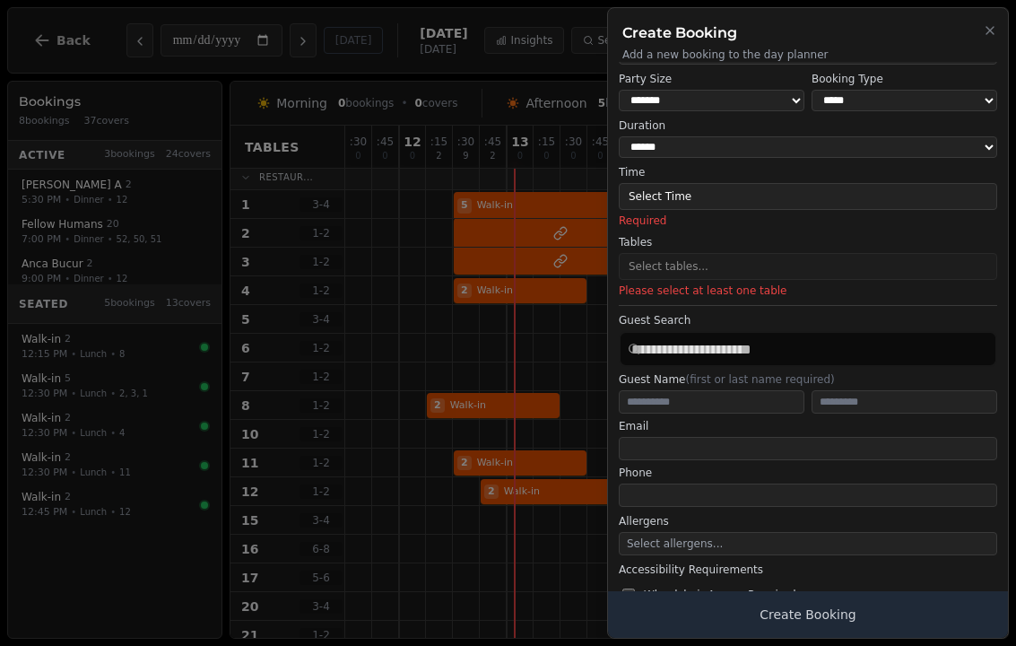
scroll to position [31, 0]
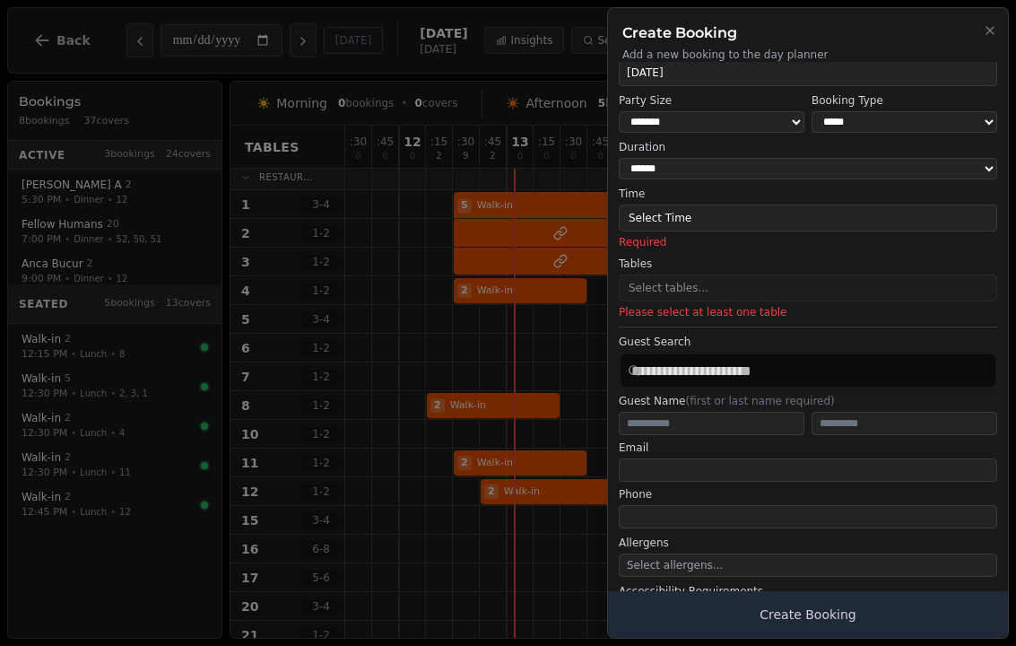
click at [980, 47] on div "Create Booking Add a new booking to the day planner" at bounding box center [808, 35] width 400 height 54
click at [983, 36] on icon "button" at bounding box center [990, 30] width 14 height 14
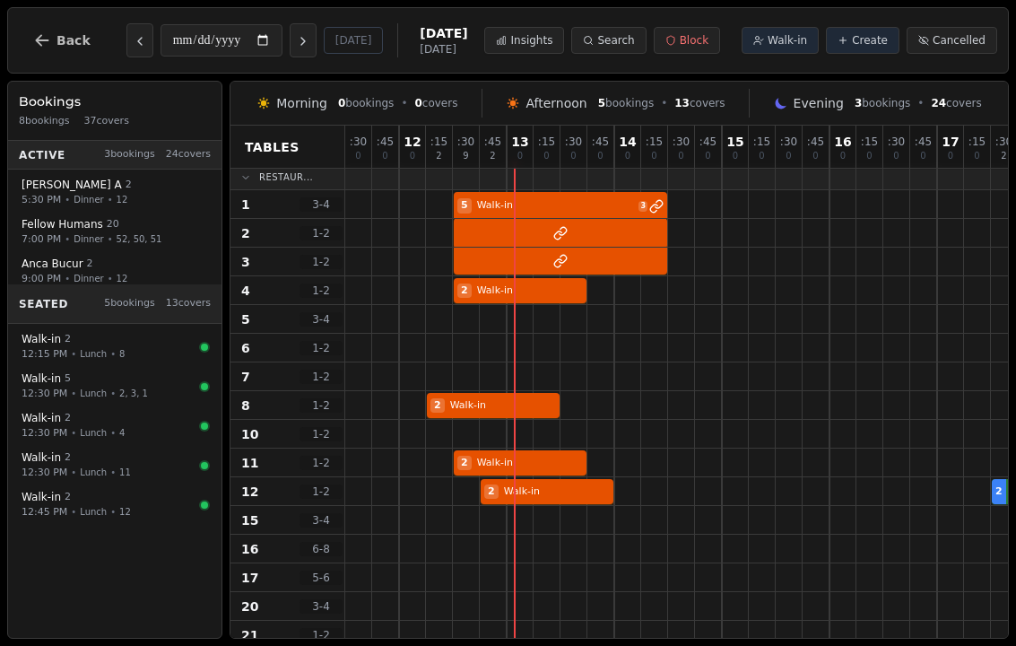
click at [540, 309] on div at bounding box center [547, 319] width 27 height 28
click at [514, 326] on div at bounding box center [520, 319] width 27 height 28
click at [524, 332] on div at bounding box center [520, 319] width 27 height 28
click at [865, 47] on span "Create" at bounding box center [870, 40] width 36 height 14
select select "****"
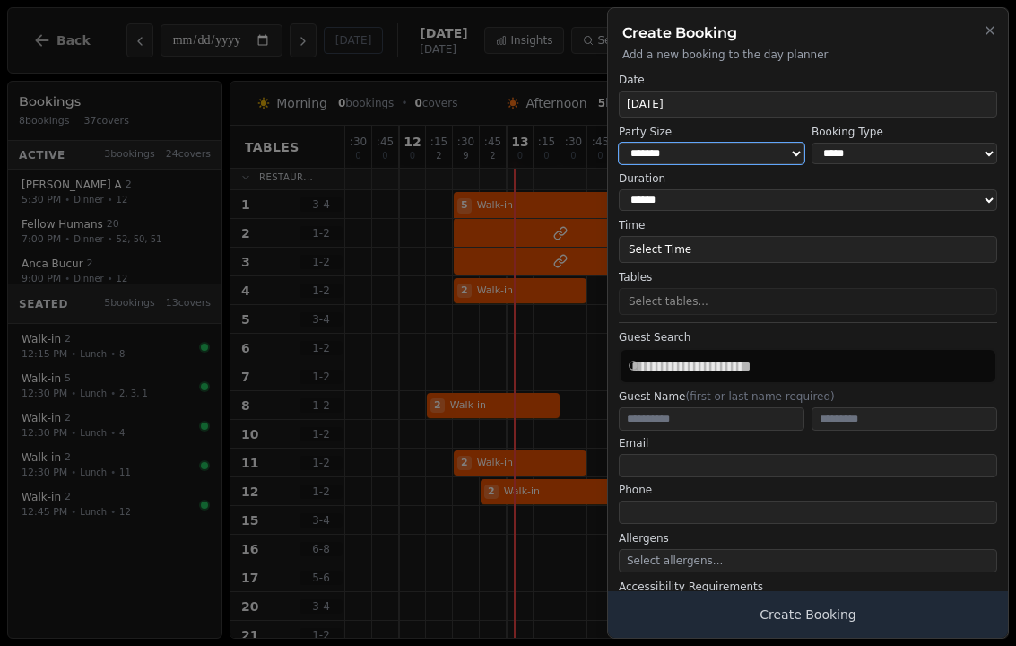
click at [796, 151] on select "* ***** * ****** * ****** * ****** * ****** * ****** * ****** * ****** * ******…" at bounding box center [712, 154] width 186 height 22
select select "*"
click at [921, 623] on button "Create Booking" at bounding box center [808, 614] width 400 height 47
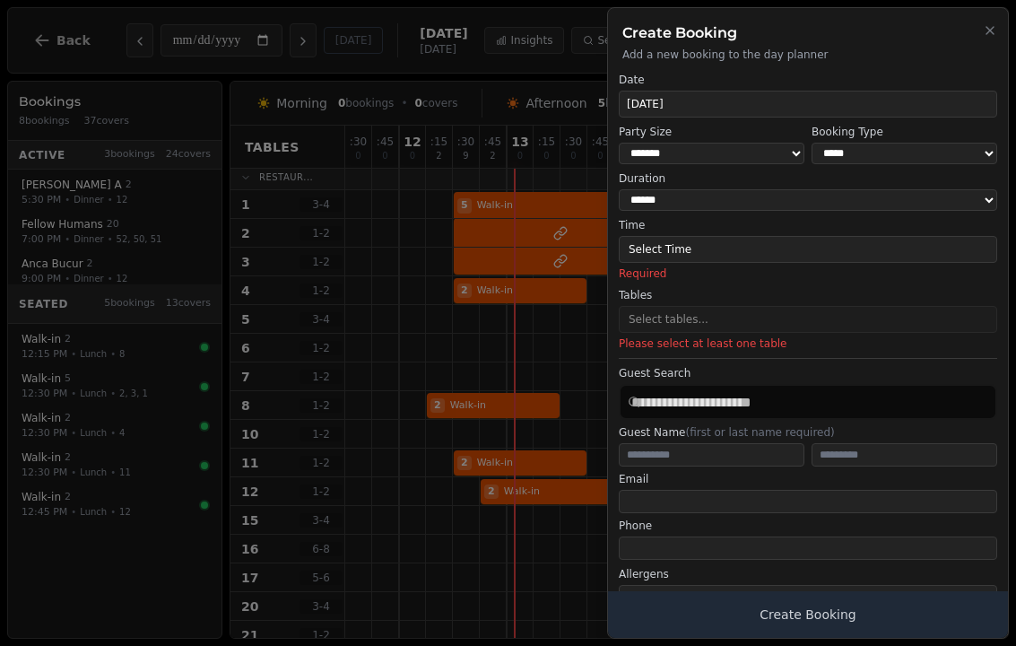
click at [688, 39] on h2 "Create Booking" at bounding box center [807, 33] width 371 height 22
click at [996, 21] on button "Close" at bounding box center [990, 30] width 14 height 22
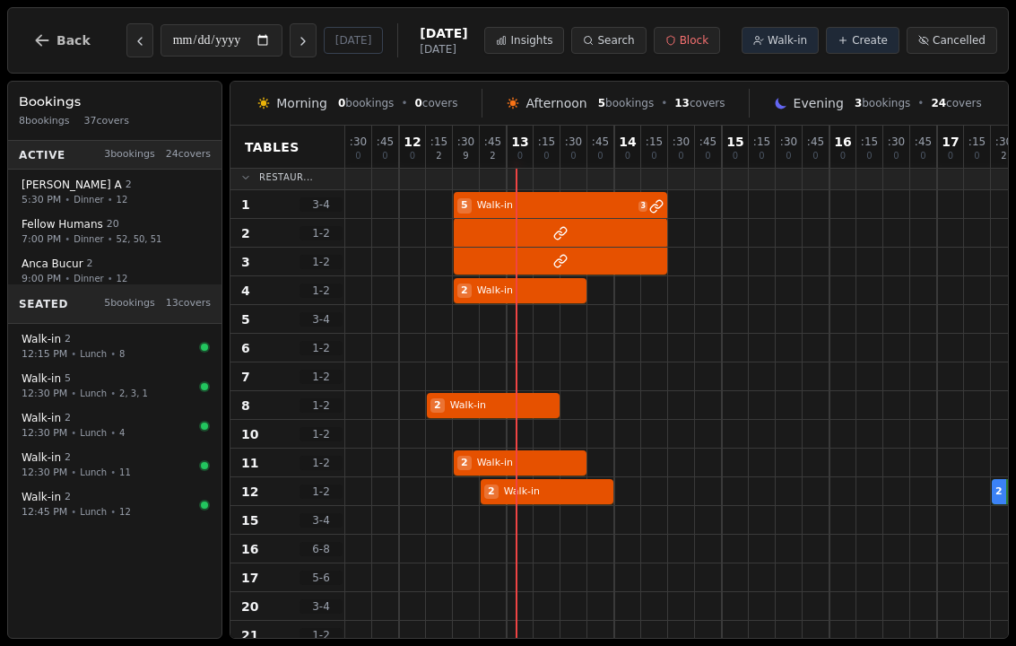
click at [794, 43] on span "Walk-in" at bounding box center [787, 40] width 39 height 14
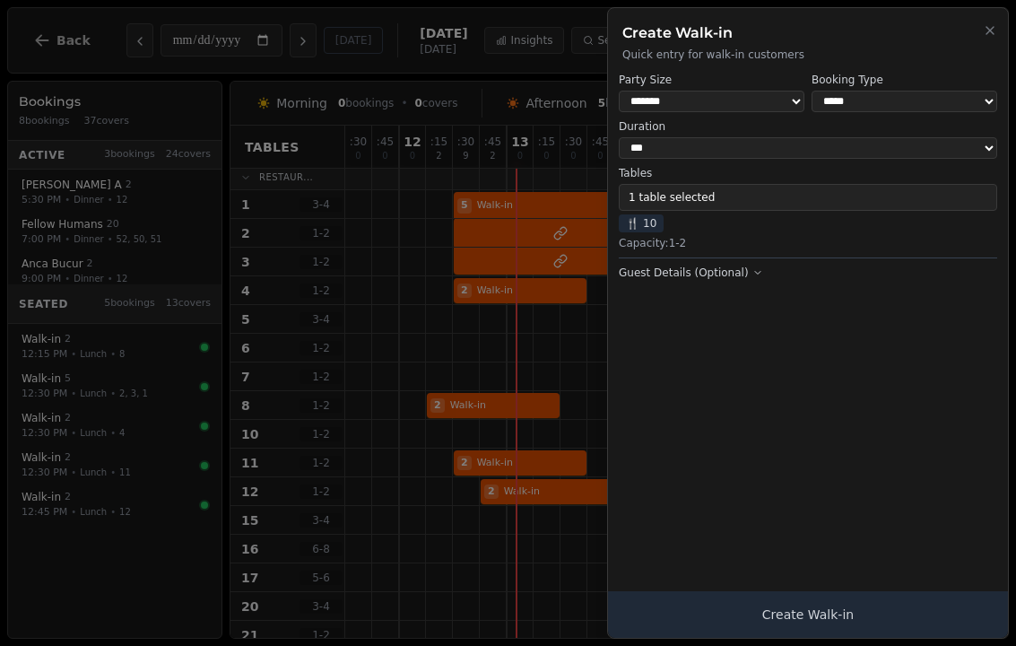
select select "*"
click at [642, 225] on span "🍴 10" at bounding box center [641, 223] width 45 height 18
click at [832, 190] on button "1 table selected" at bounding box center [808, 197] width 378 height 27
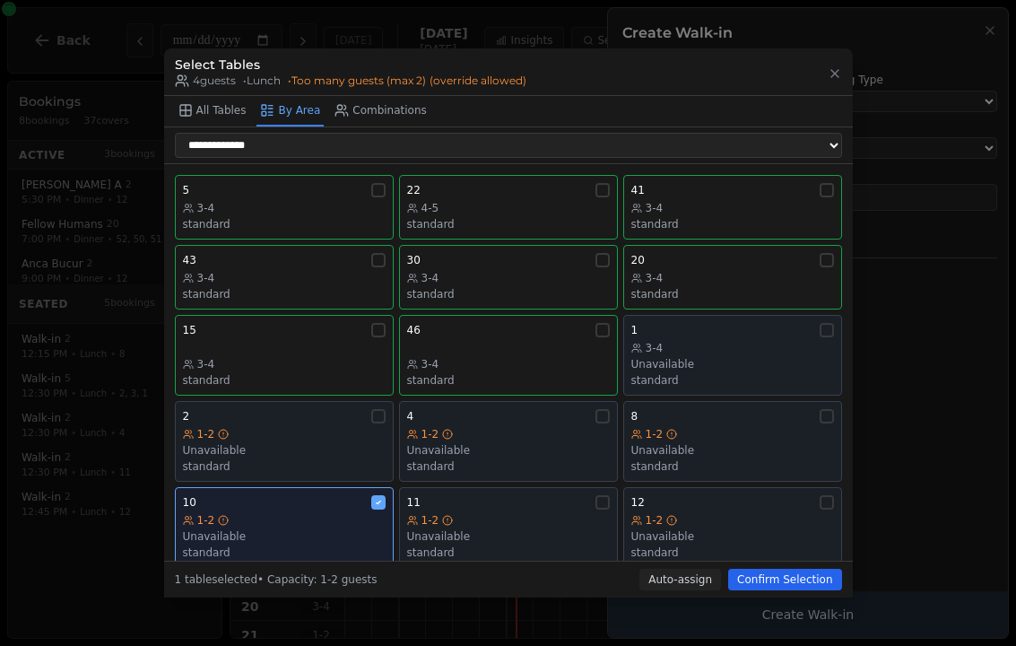
click at [365, 513] on div "1-2" at bounding box center [284, 520] width 203 height 14
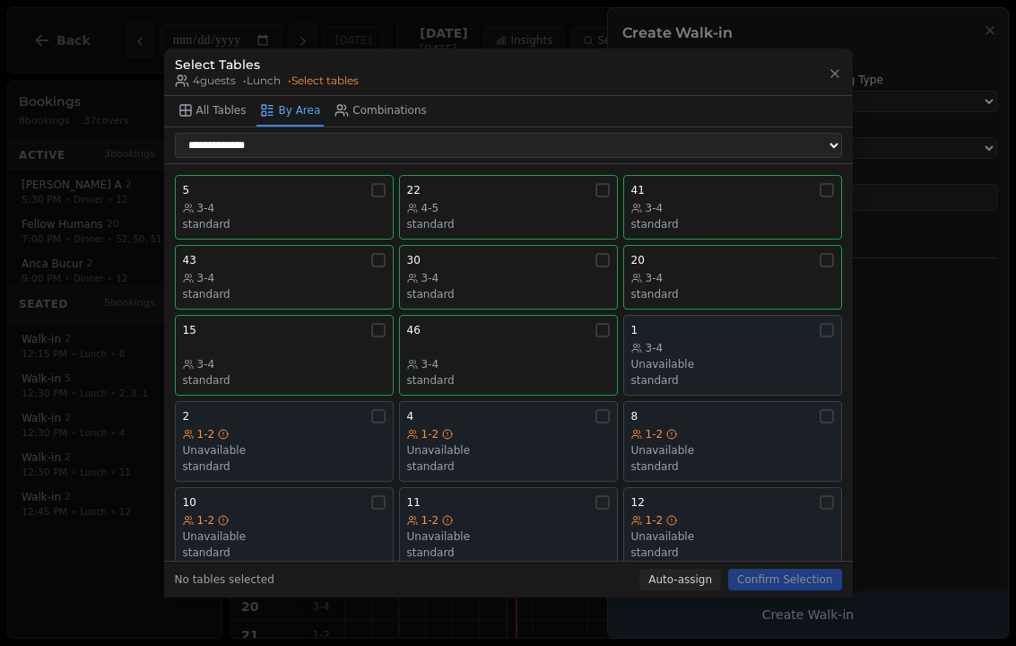
click at [328, 201] on div "3-4" at bounding box center [284, 208] width 203 height 14
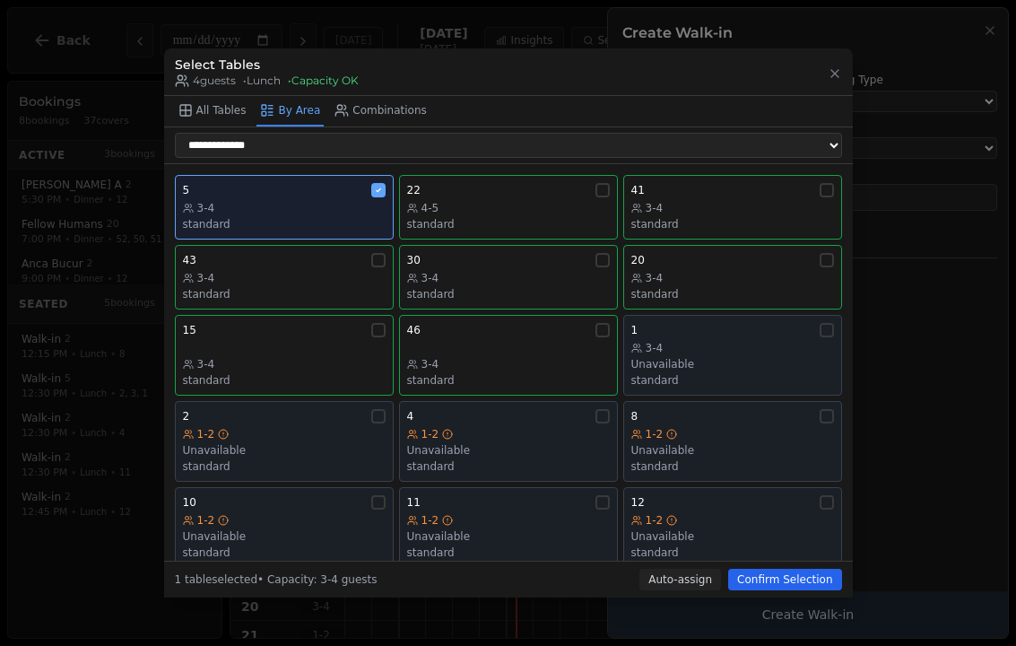
click at [804, 590] on button "Confirm Selection" at bounding box center [784, 580] width 113 height 22
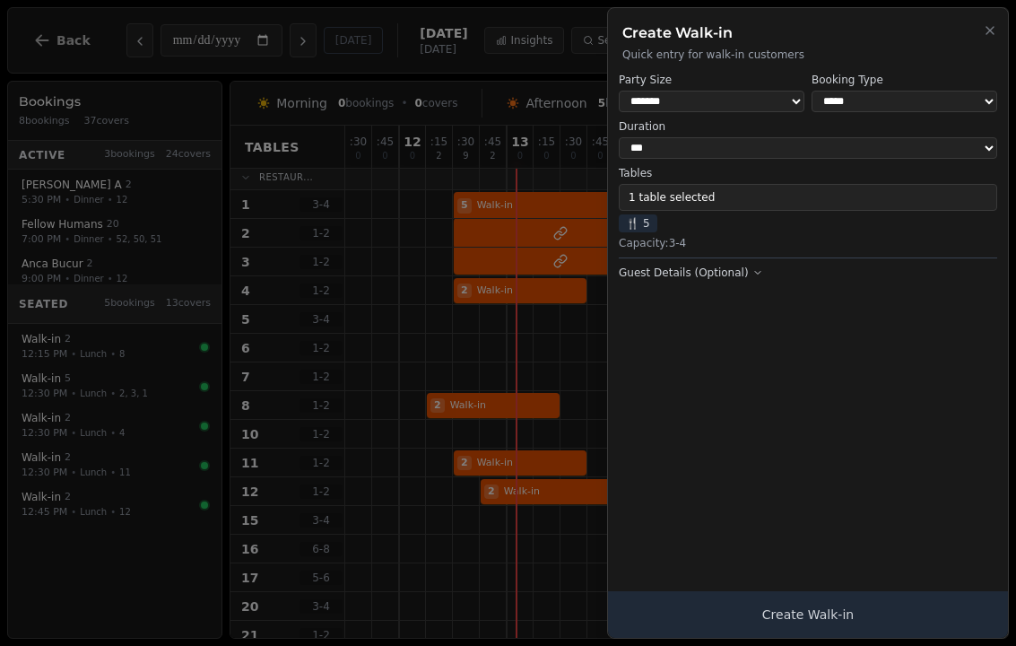
click at [883, 624] on button "Create Walk-in" at bounding box center [808, 614] width 400 height 47
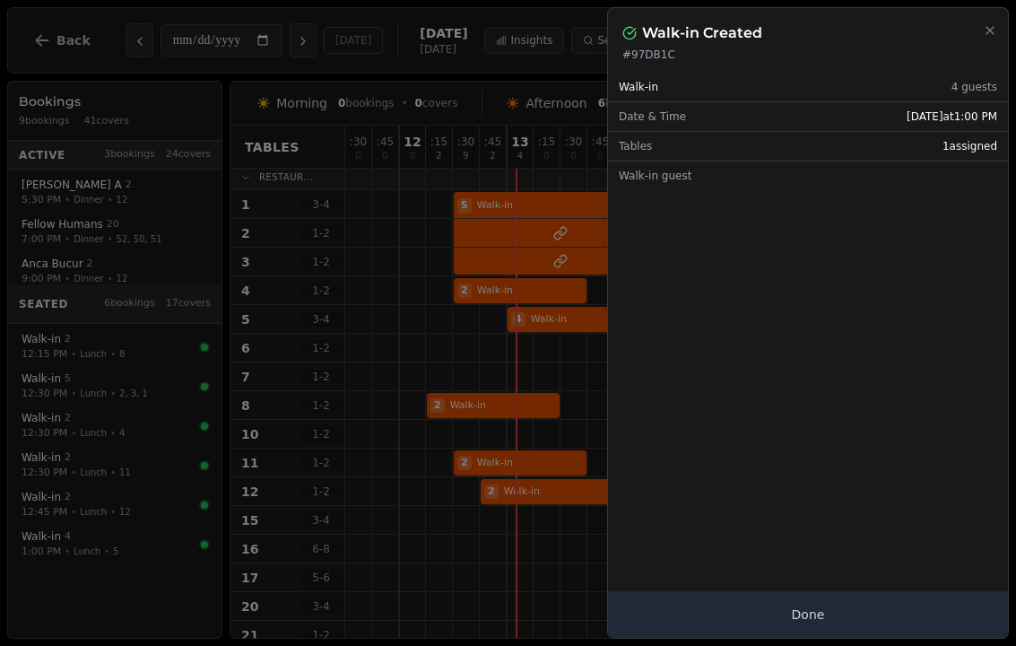
click at [877, 613] on button "Done" at bounding box center [808, 614] width 400 height 47
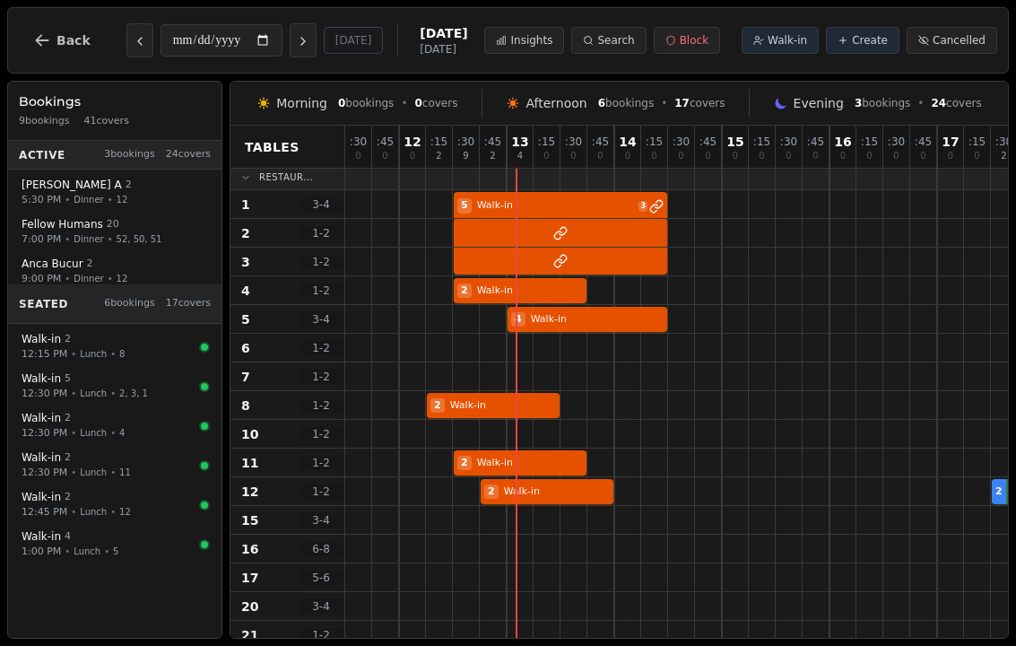
click at [783, 35] on span "Walk-in" at bounding box center [787, 40] width 39 height 14
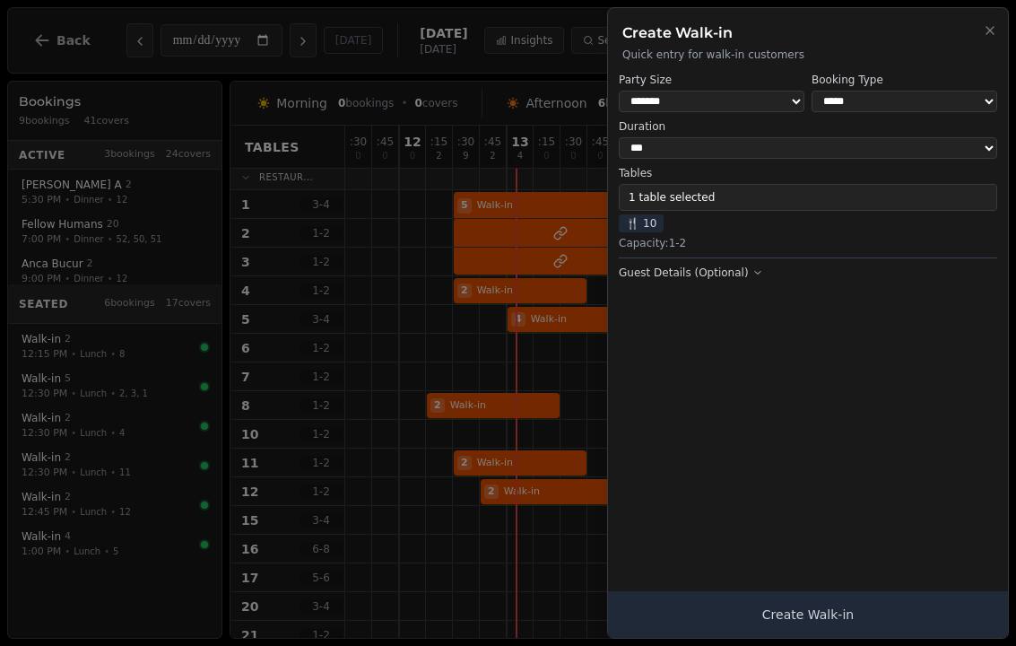
click at [996, 23] on icon "button" at bounding box center [990, 30] width 14 height 14
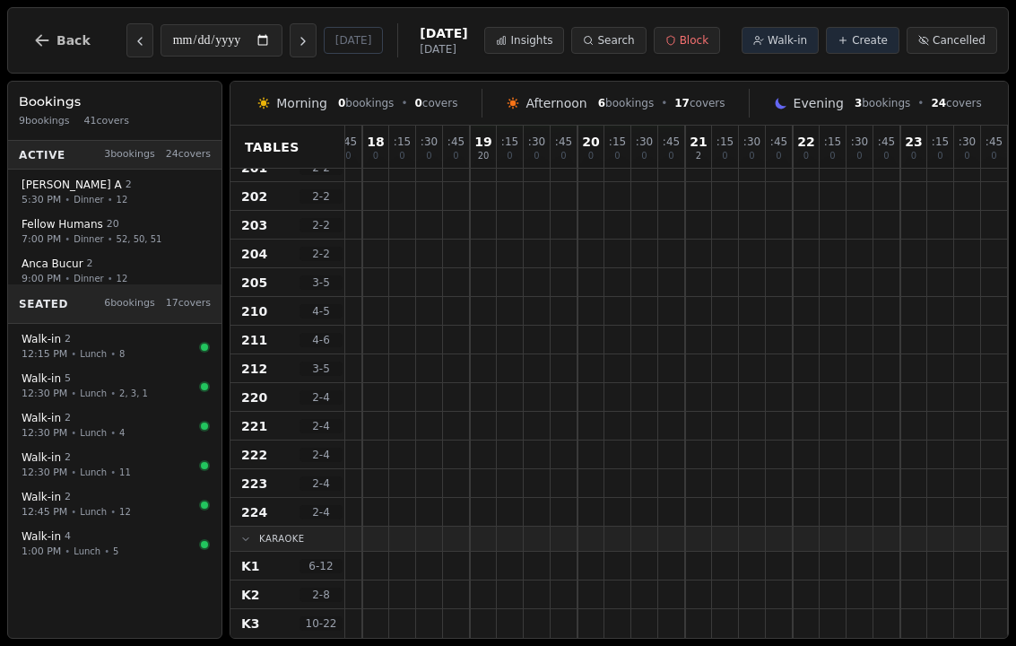
scroll to position [1192, 683]
click at [870, 39] on span "Create" at bounding box center [870, 40] width 36 height 14
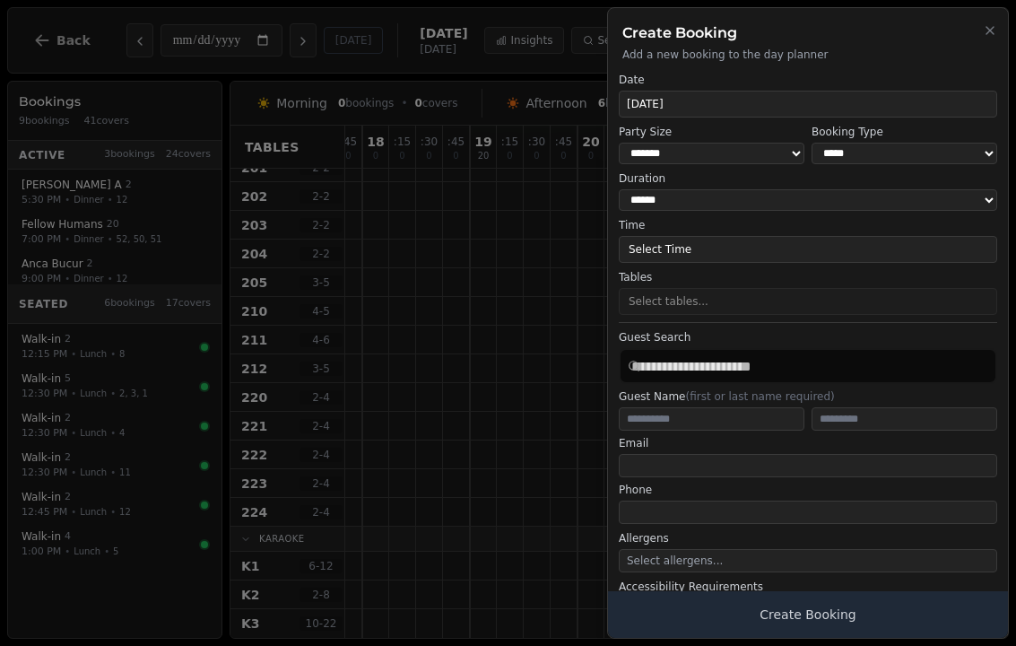
click at [666, 244] on button "Select Time" at bounding box center [808, 249] width 378 height 27
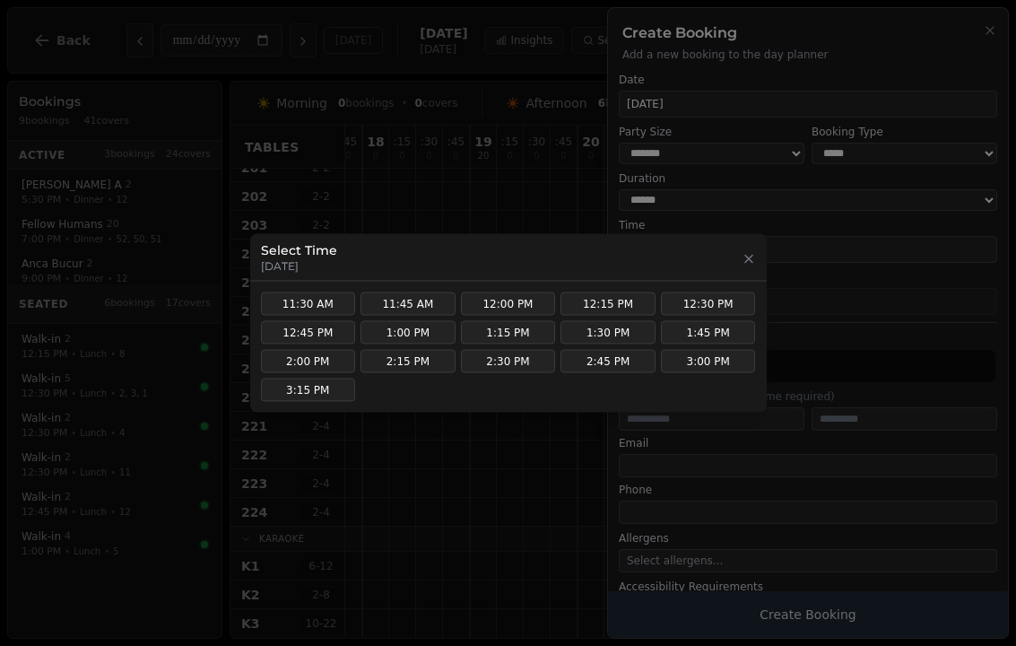
click at [732, 252] on div "Select Time Thursday, August 14, 2025" at bounding box center [508, 257] width 495 height 32
click at [742, 265] on icon "button" at bounding box center [749, 258] width 14 height 14
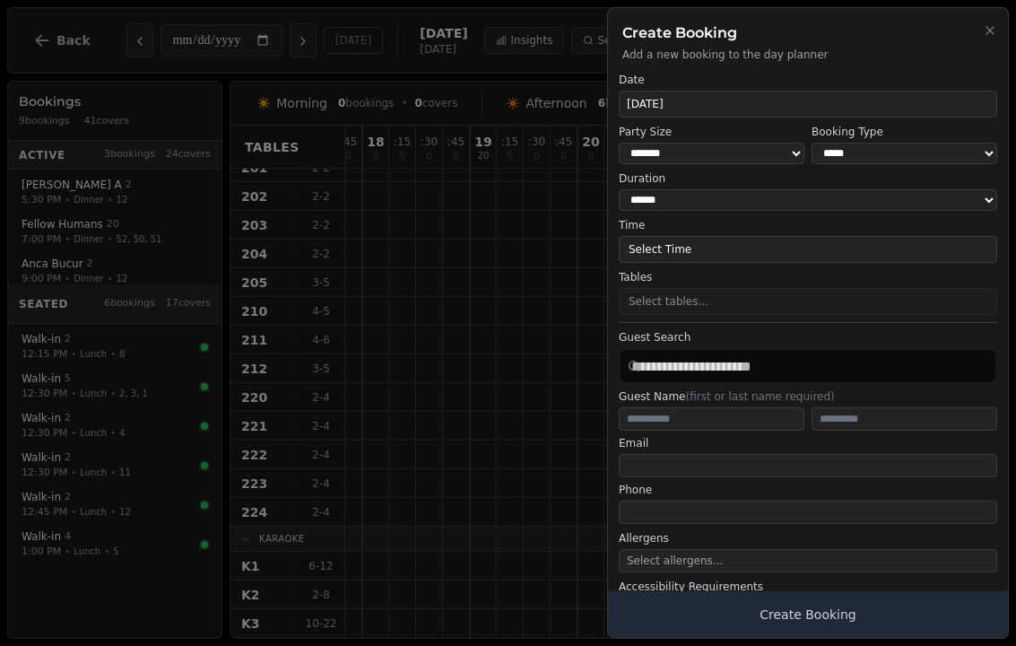
click at [839, 156] on select "**********" at bounding box center [905, 154] width 186 height 22
select select "**********"
click at [663, 159] on select "* ***** * ****** * ****** * ****** * ****** * ****** * ****** * ****** * ******…" at bounding box center [712, 154] width 186 height 22
select select "**"
click at [655, 253] on button "Select Time" at bounding box center [808, 249] width 378 height 27
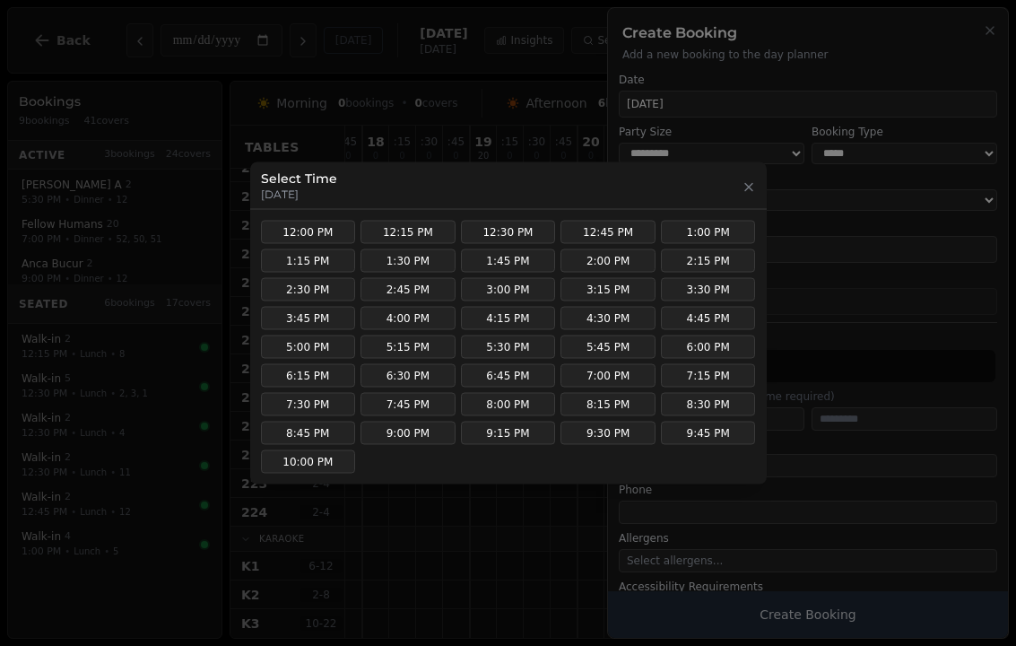
click at [402, 436] on button "9:00 PM" at bounding box center [408, 433] width 95 height 23
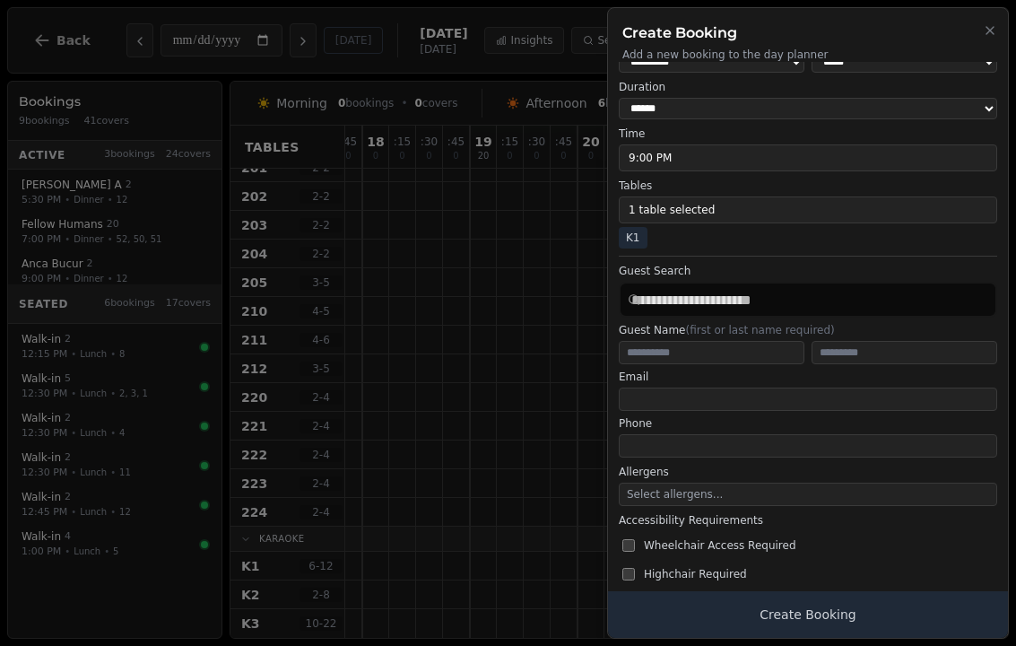
scroll to position [98, 0]
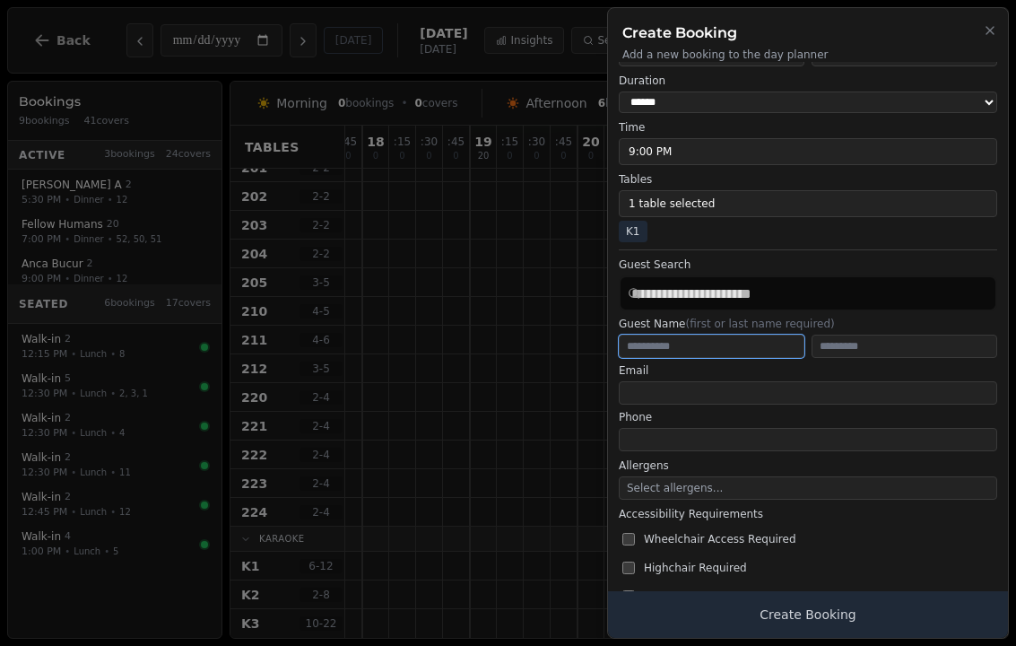
click at [640, 344] on input "text" at bounding box center [712, 346] width 186 height 23
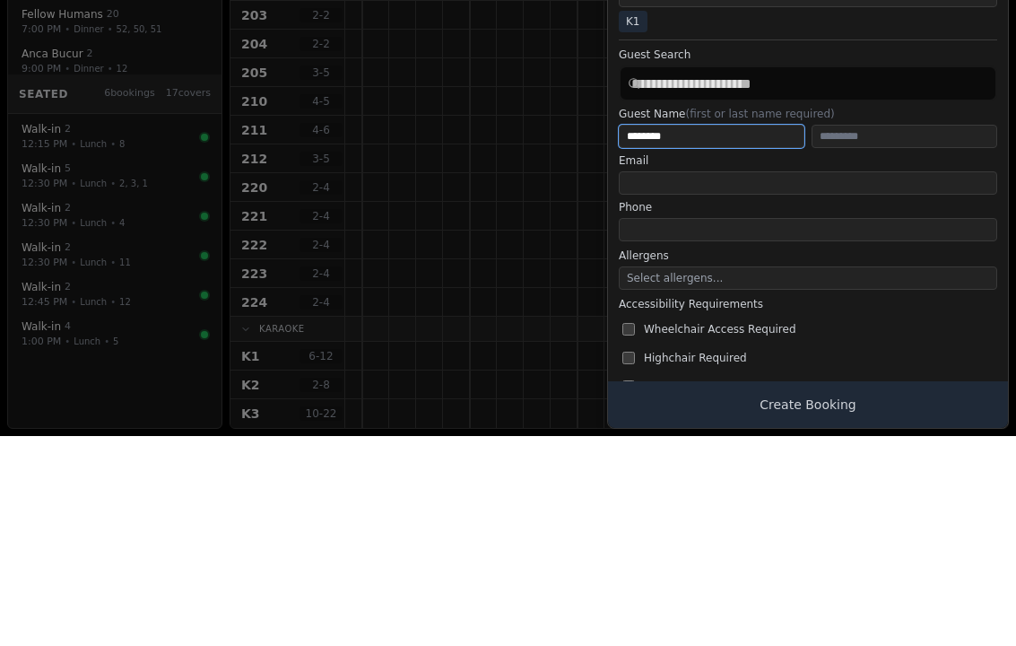
type input "********"
click at [866, 335] on input "text" at bounding box center [905, 346] width 186 height 23
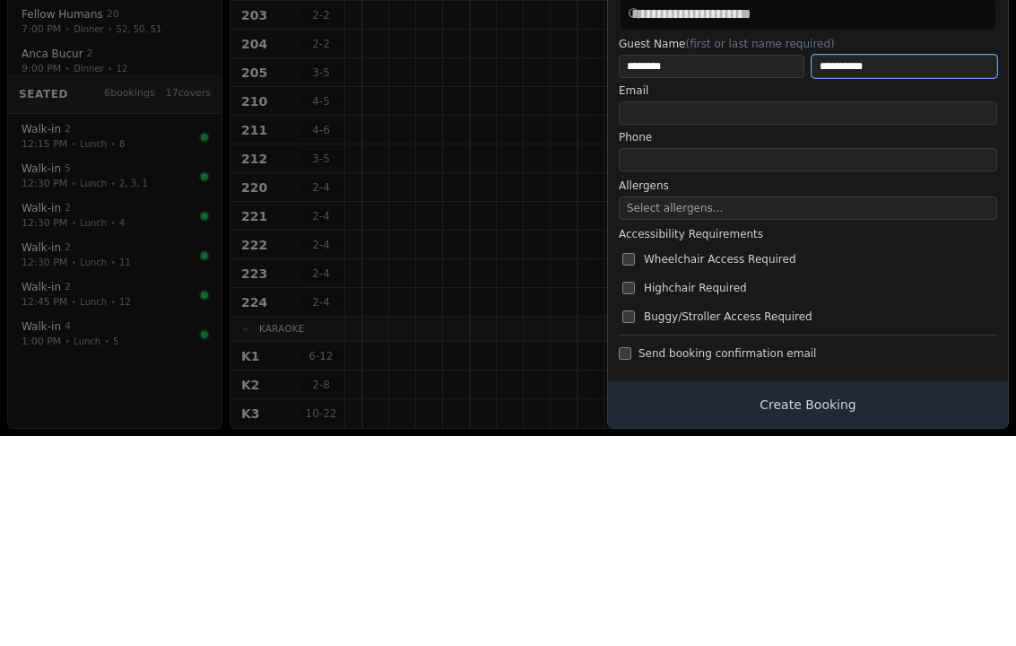
scroll to position [167, 0]
type input "*********"
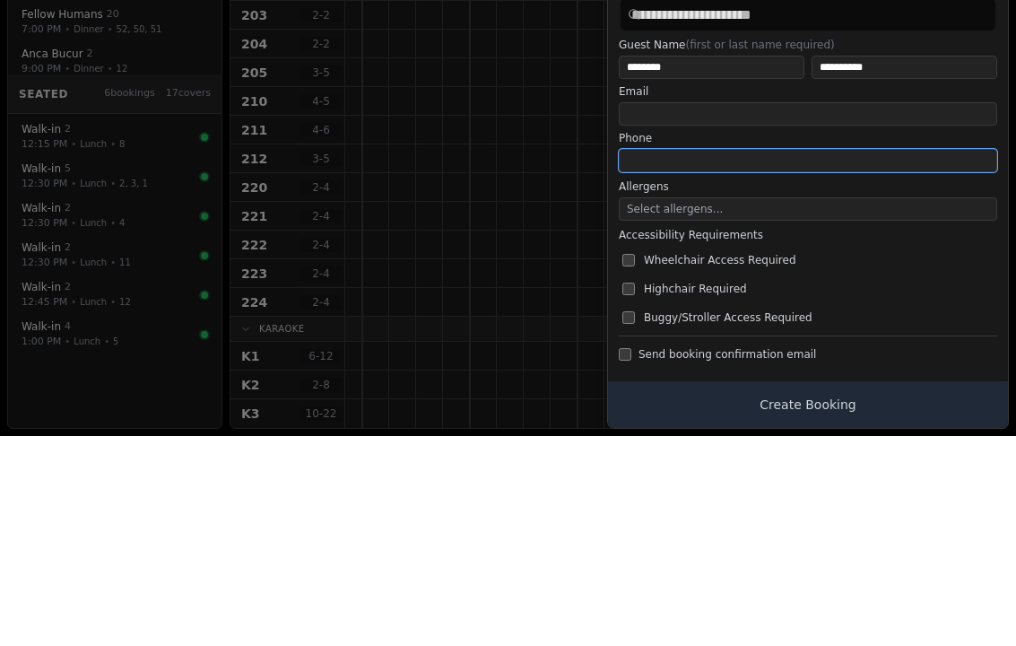
click at [644, 359] on input "tel" at bounding box center [808, 370] width 378 height 23
type input "**********"
click at [499, 123] on div at bounding box center [508, 323] width 1016 height 646
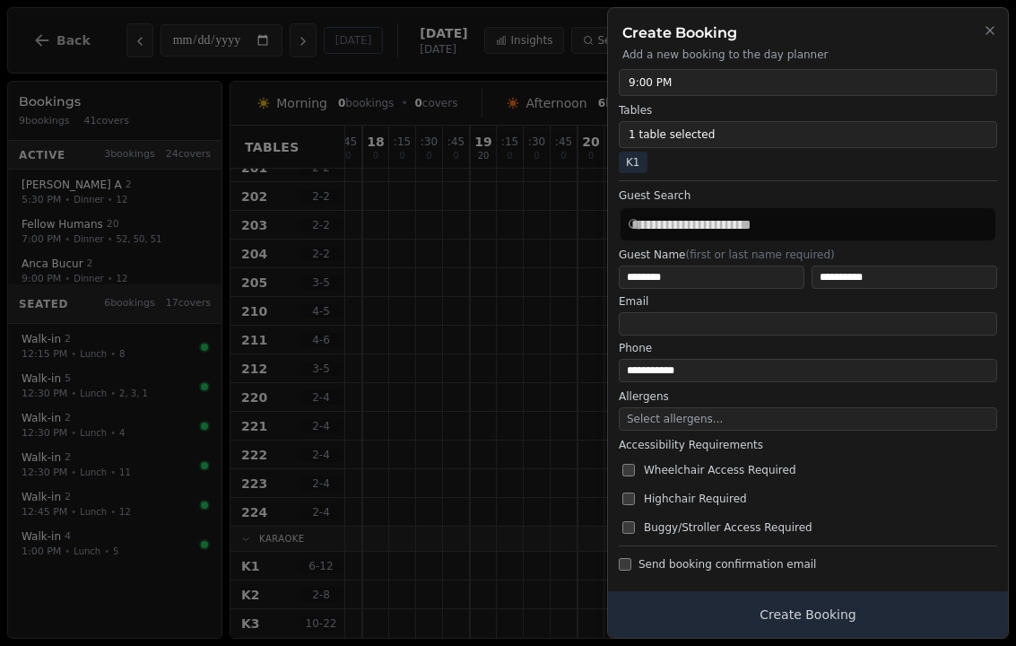
click at [716, 624] on button "Create Booking" at bounding box center [808, 614] width 400 height 47
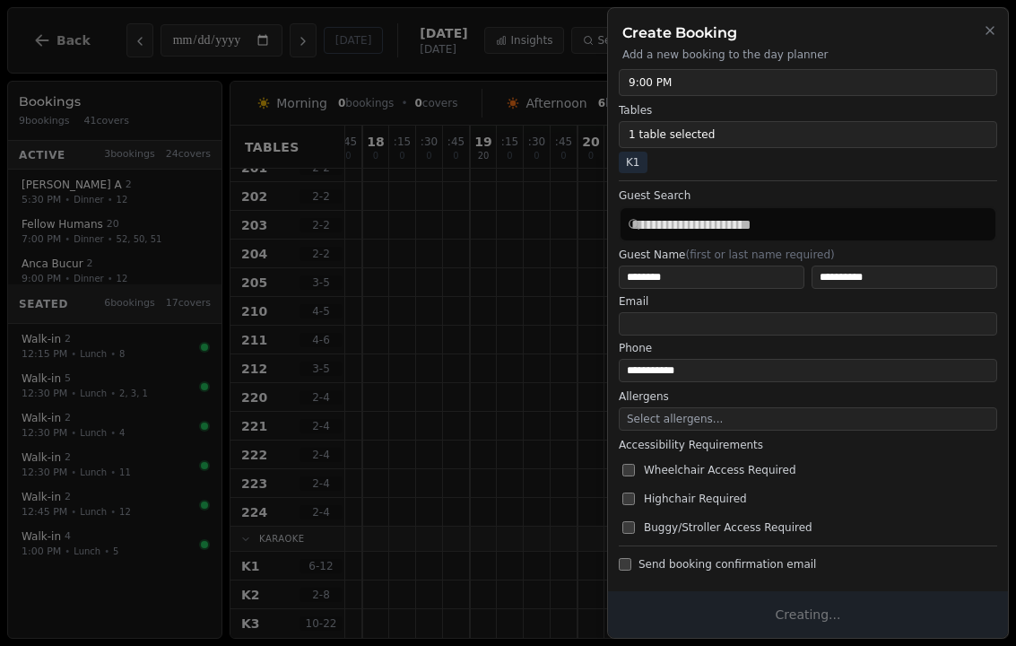
scroll to position [0, 0]
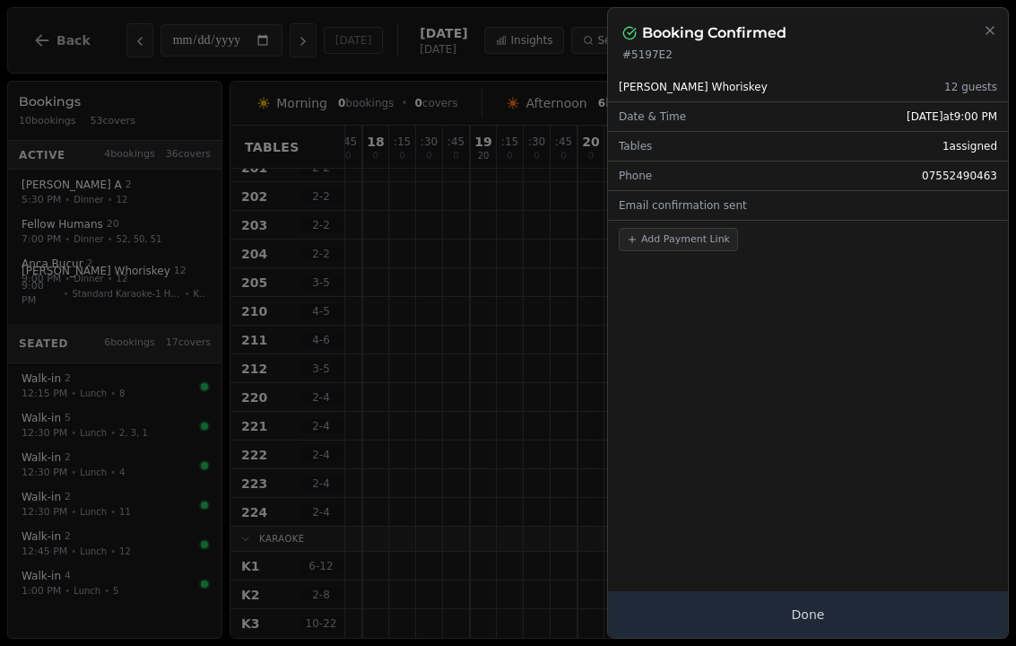
click at [705, 594] on button "Done" at bounding box center [808, 614] width 400 height 47
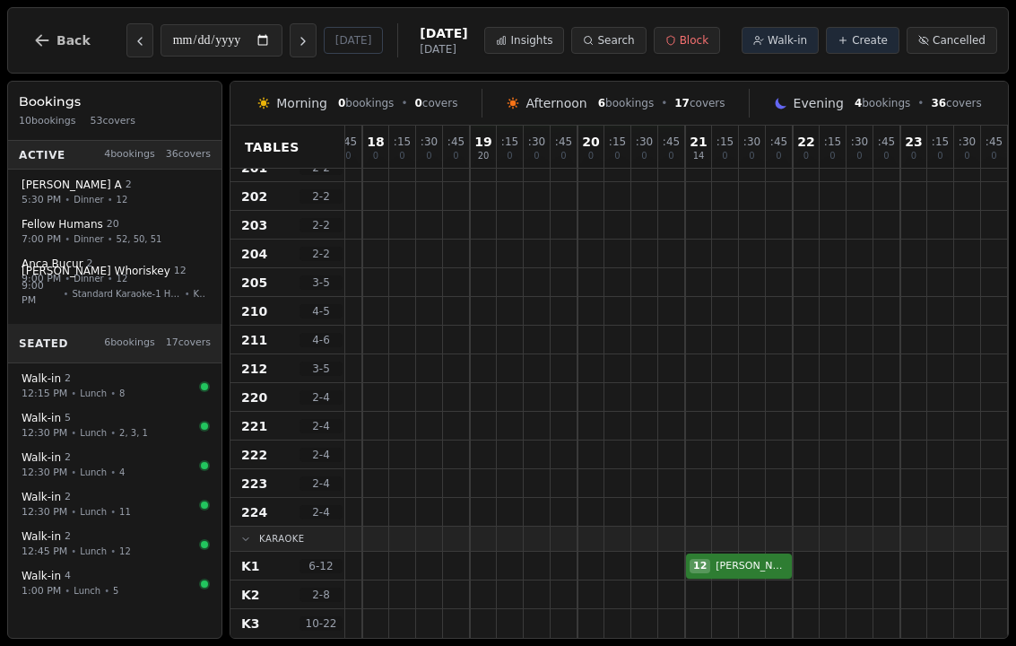
scroll to position [1192, 683]
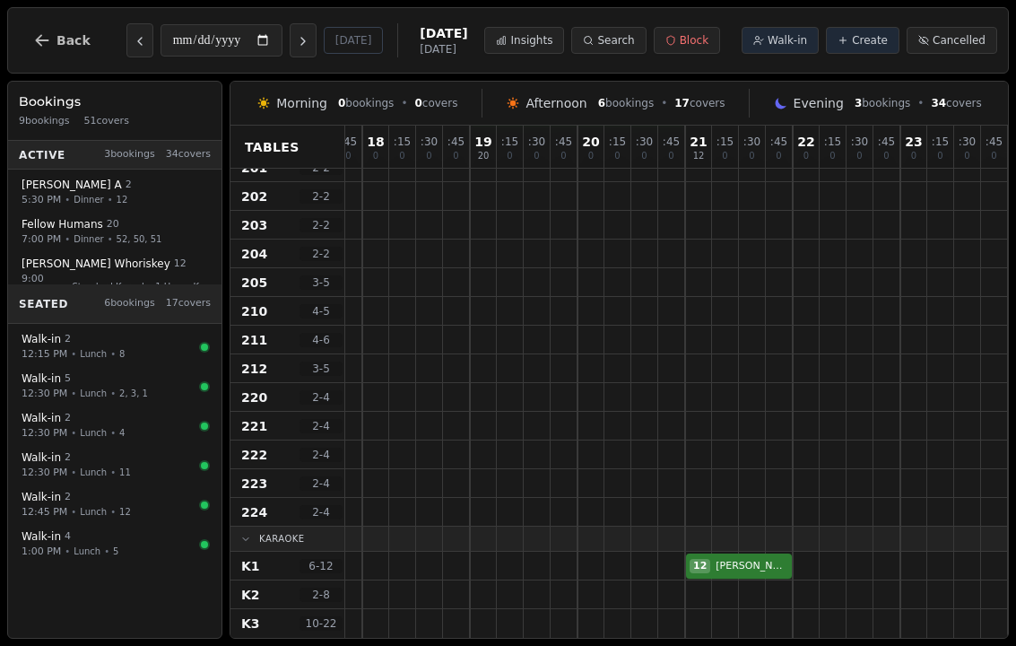
select select "****"
select select "**"
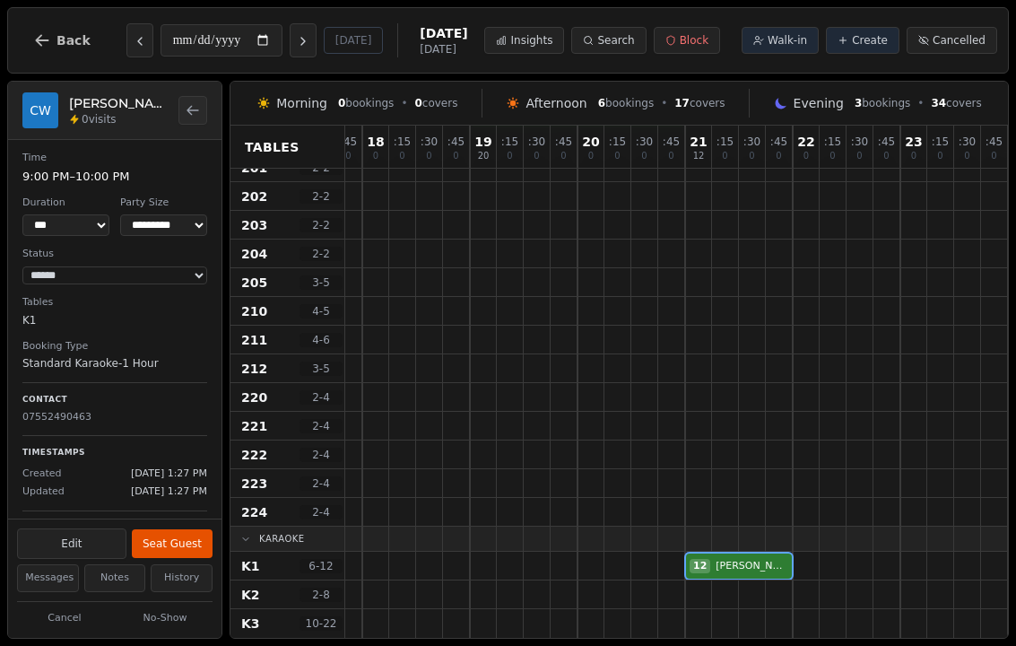
click at [205, 101] on button "Back to bookings list" at bounding box center [192, 110] width 29 height 29
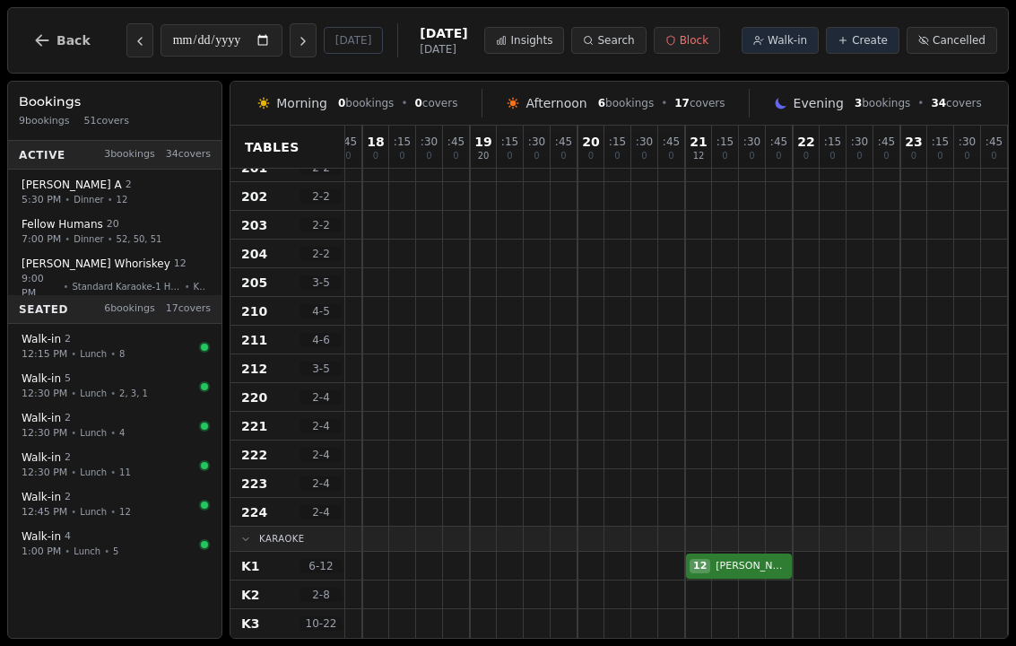
click at [296, 40] on icon "Next day" at bounding box center [303, 41] width 14 height 14
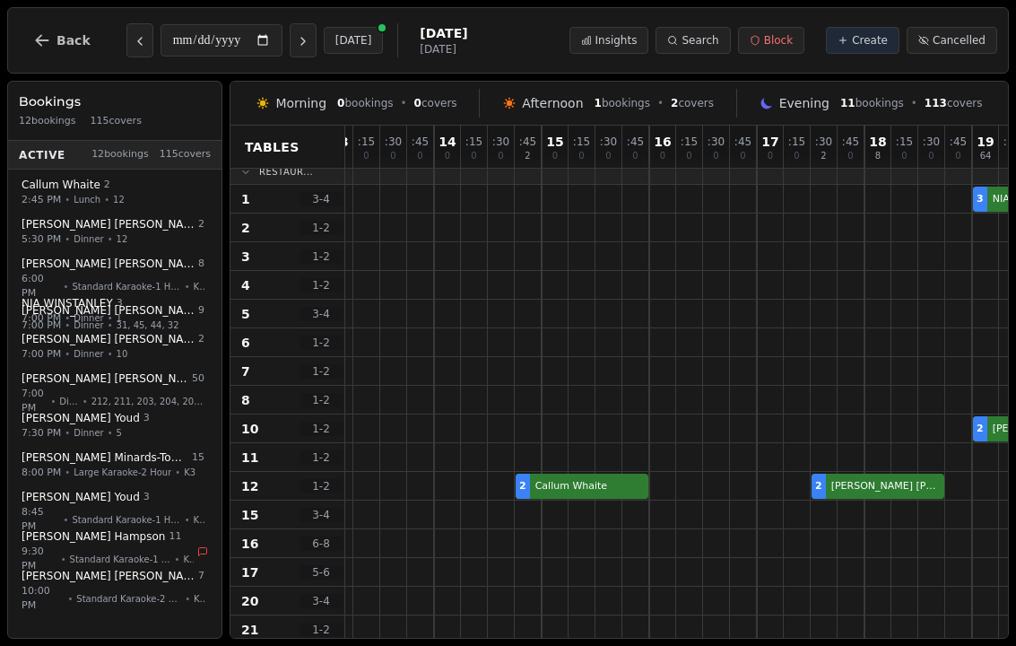
scroll to position [14, 182]
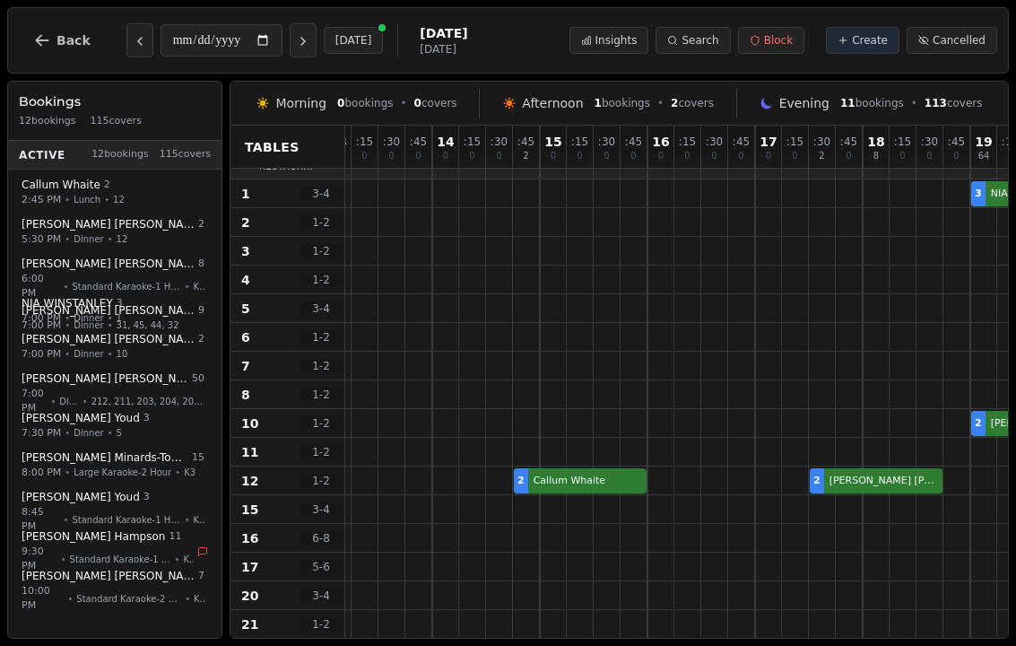
click at [296, 37] on icon "Next day" at bounding box center [303, 41] width 14 height 14
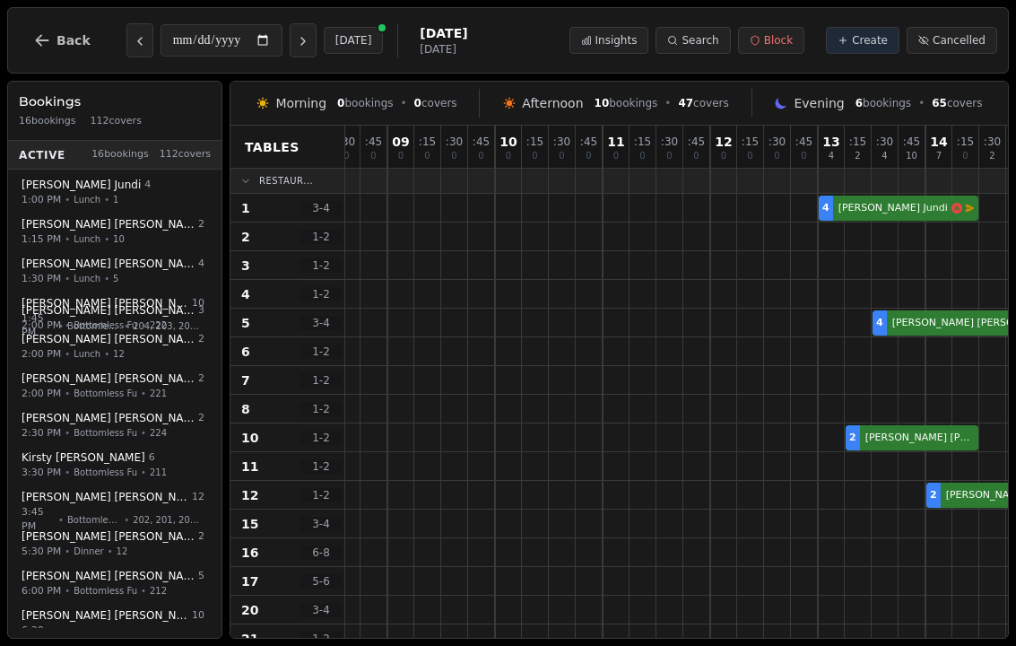
scroll to position [0, 953]
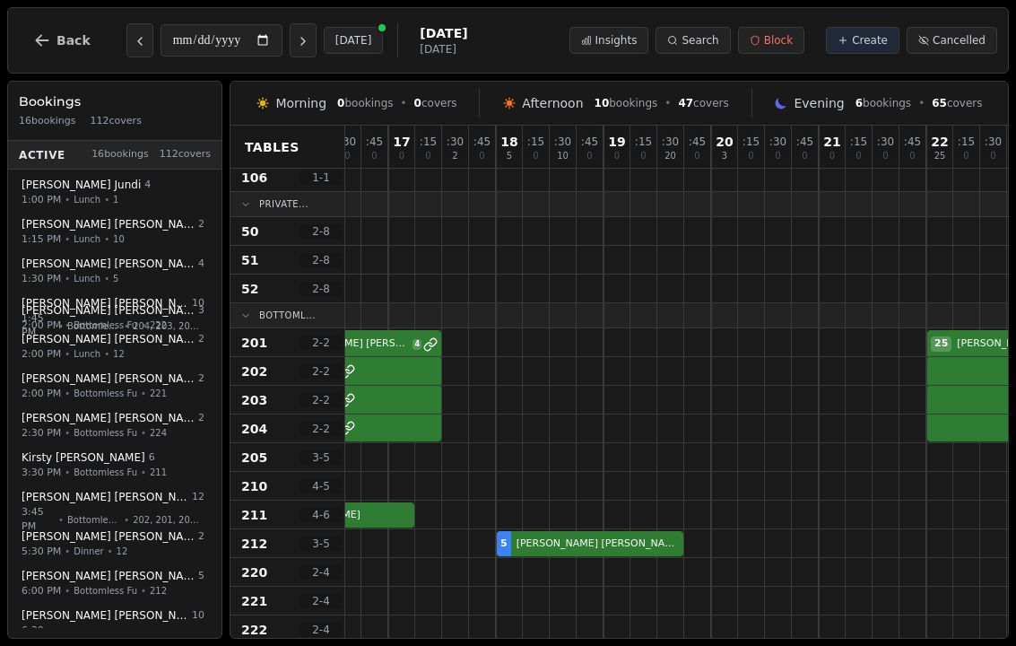
click at [290, 53] on button "Next day" at bounding box center [303, 40] width 27 height 34
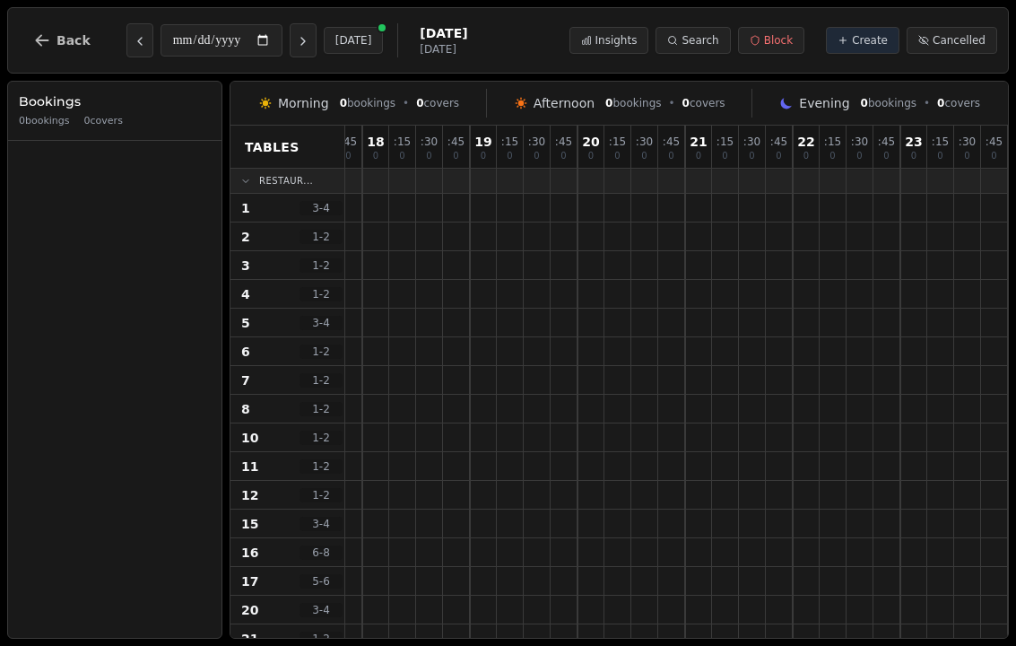
scroll to position [0, 1922]
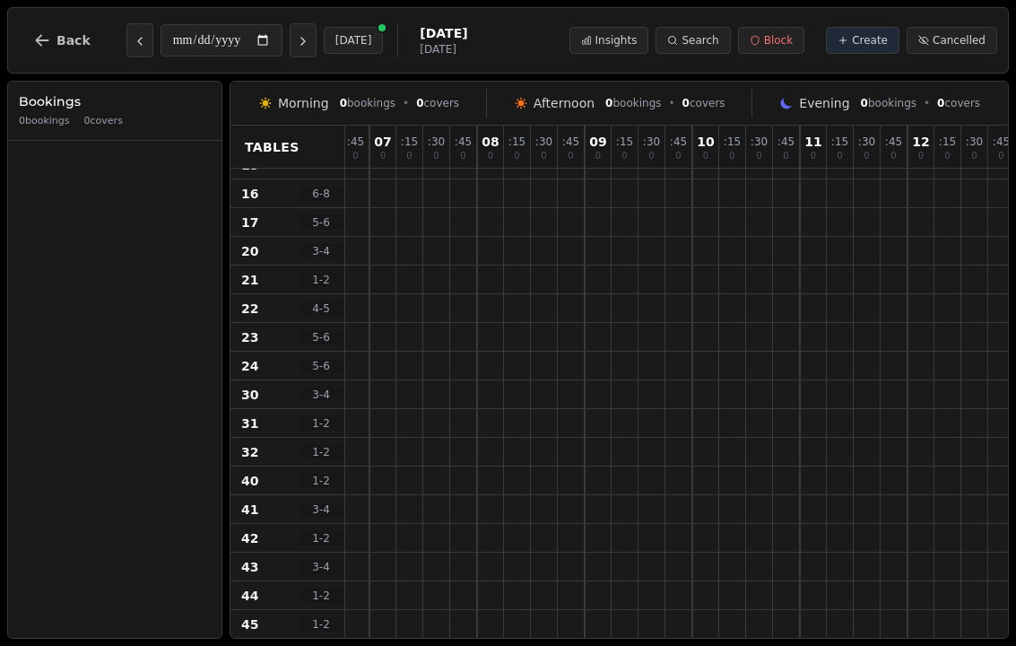
click at [301, 39] on icon "Next day" at bounding box center [303, 41] width 4 height 7
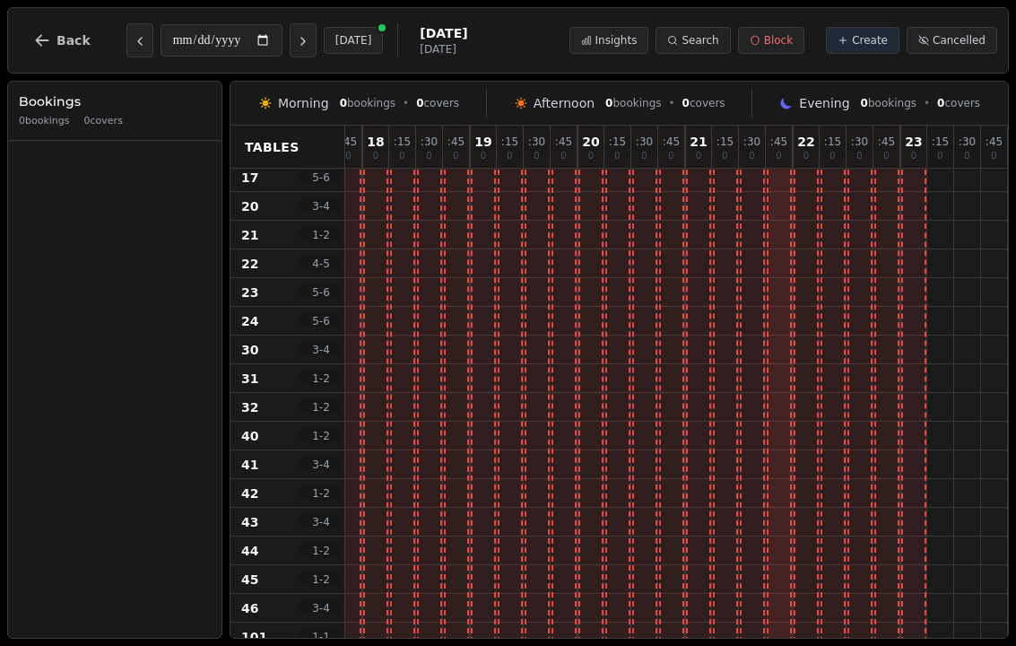
scroll to position [404, 683]
click at [296, 46] on icon "Next day" at bounding box center [303, 41] width 14 height 14
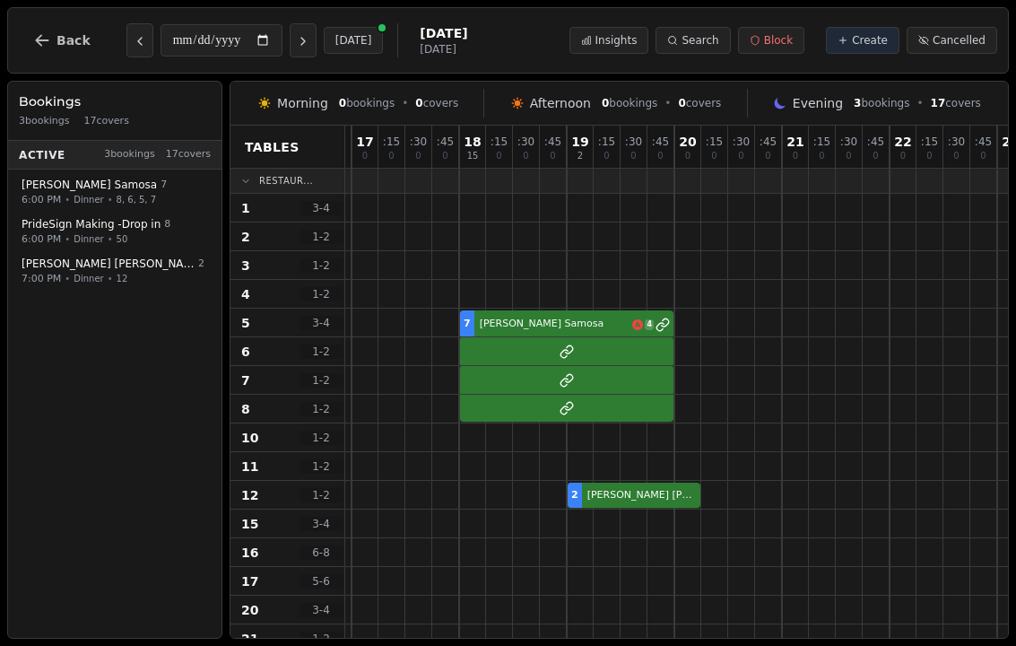
scroll to position [0, 587]
click at [296, 42] on icon "Next day" at bounding box center [303, 41] width 14 height 14
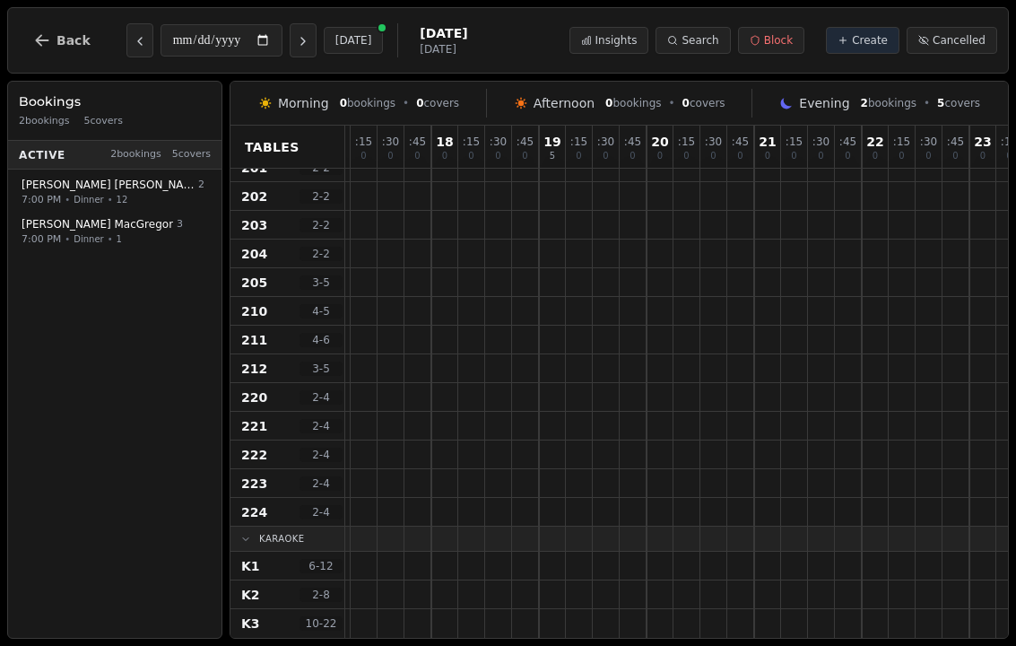
scroll to position [1192, 614]
click at [296, 38] on icon "Next day" at bounding box center [303, 41] width 14 height 14
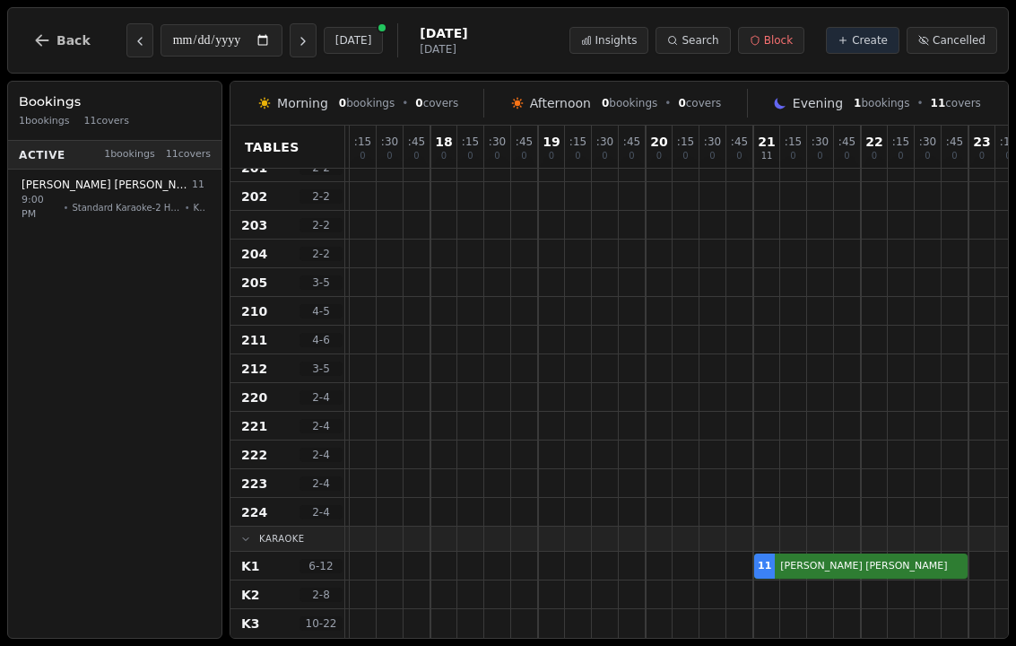
click at [296, 43] on icon "Next day" at bounding box center [303, 41] width 14 height 14
type input "**********"
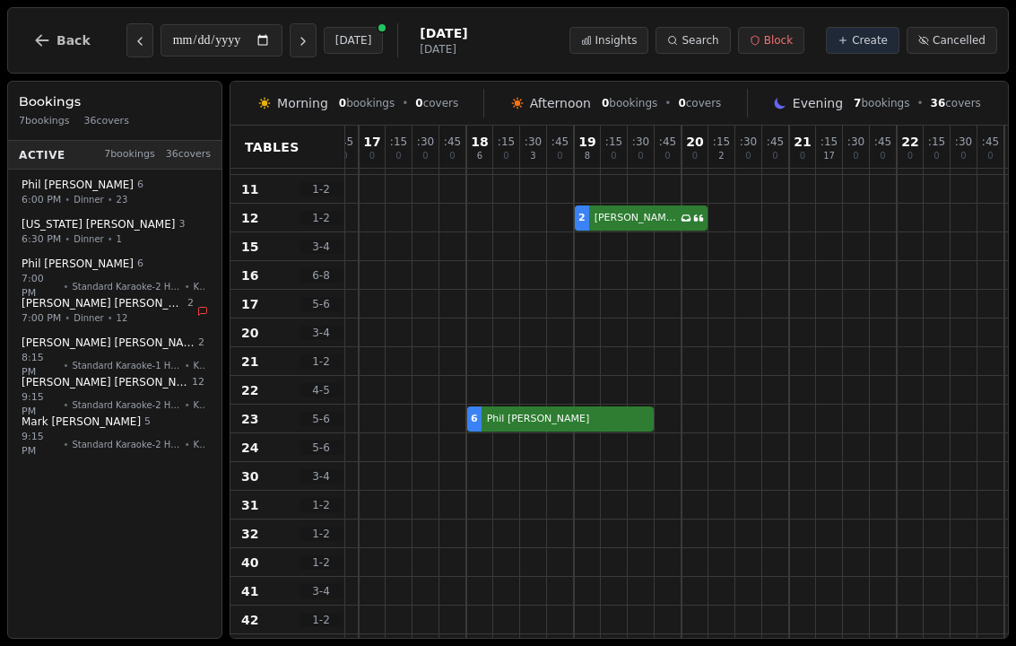
click at [210, 319] on button "Sam Cannon 2 7:00 PM • Dinner • 12" at bounding box center [115, 311] width 206 height 42
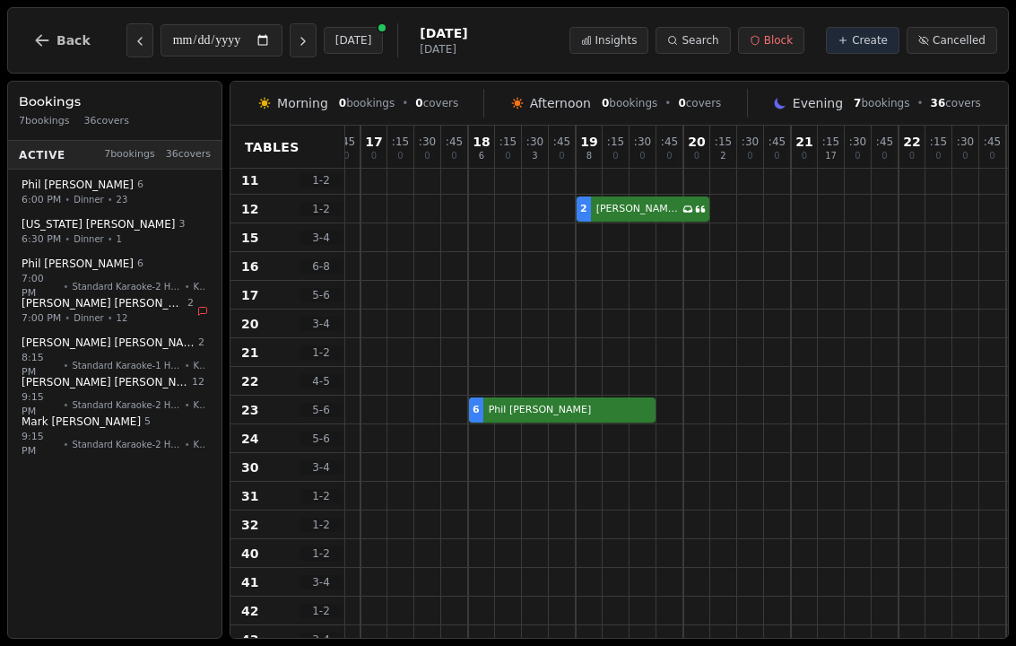
select select "****"
select select "*"
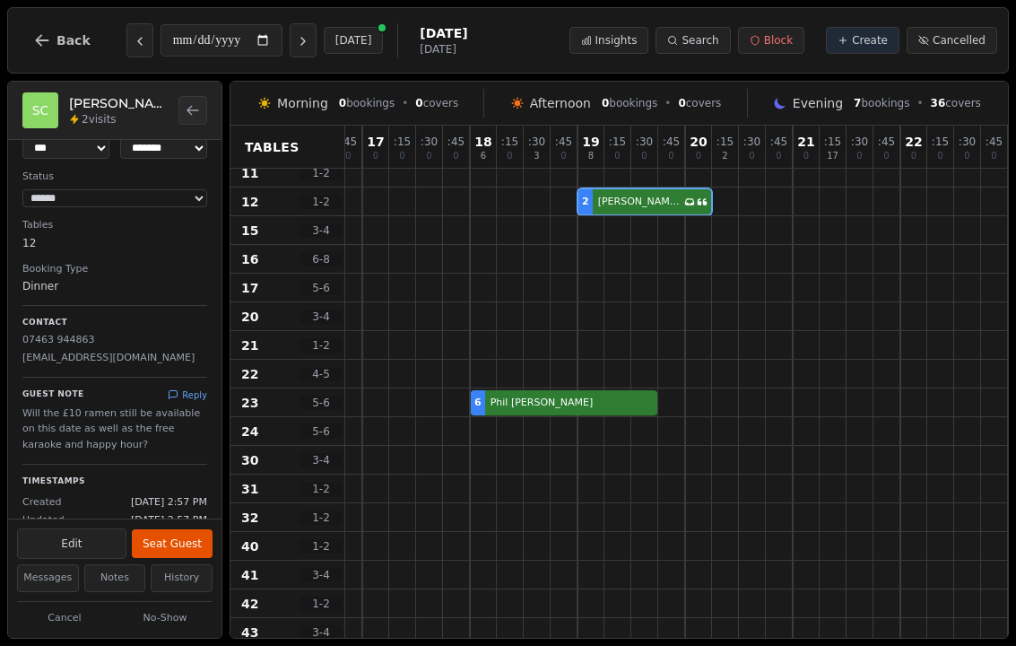
scroll to position [0, 0]
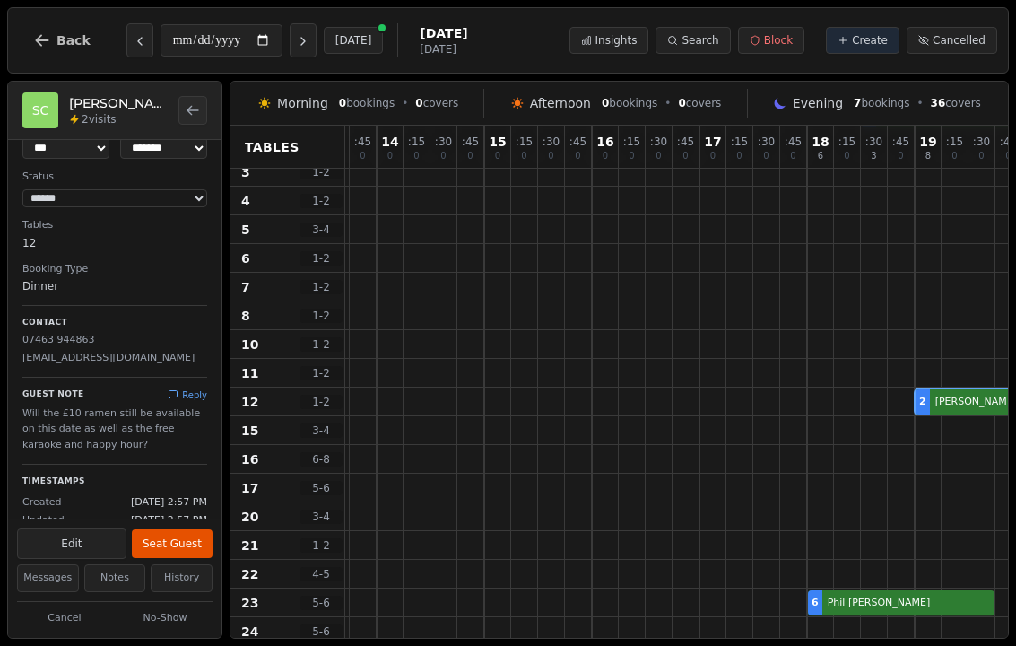
click at [296, 47] on icon "Next day" at bounding box center [303, 41] width 14 height 14
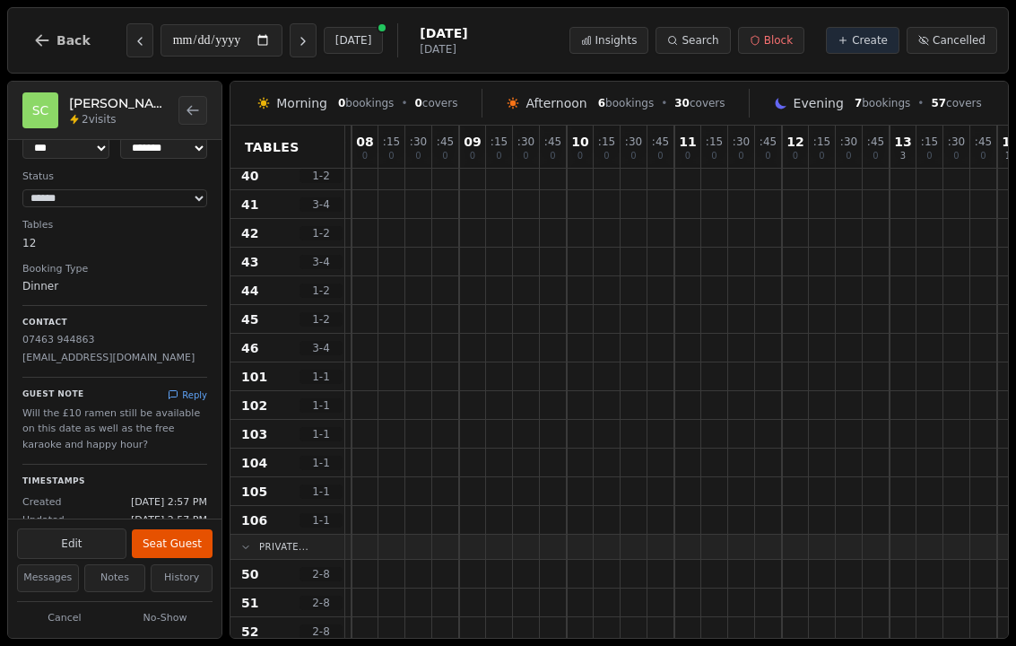
click at [204, 98] on button "Back to bookings list" at bounding box center [192, 110] width 29 height 29
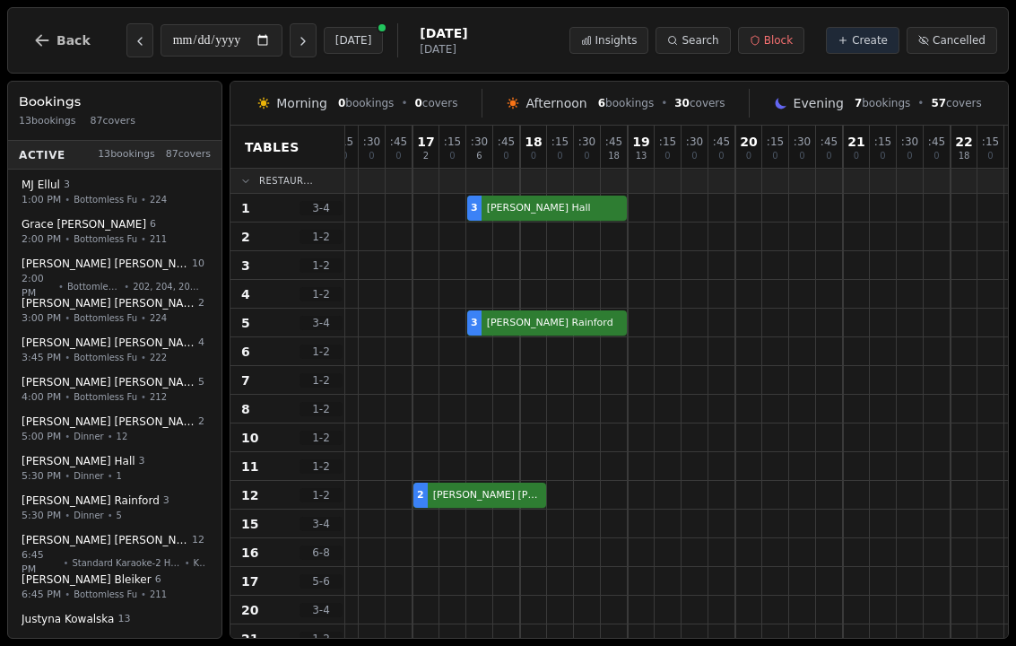
click at [290, 53] on button "Next day" at bounding box center [303, 40] width 27 height 34
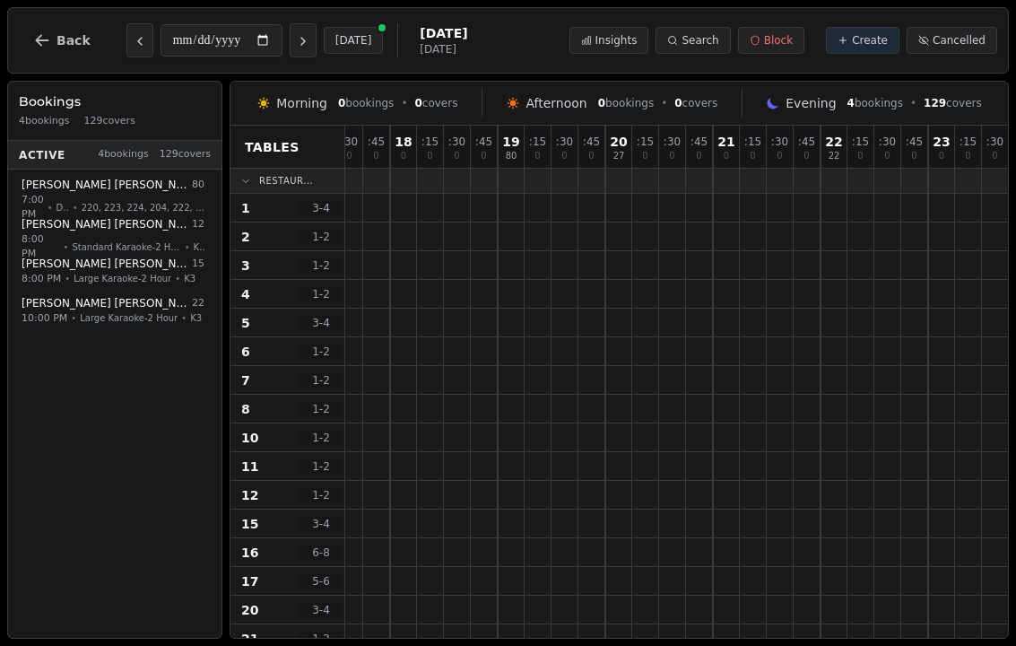
click at [296, 43] on icon "Next day" at bounding box center [303, 41] width 14 height 14
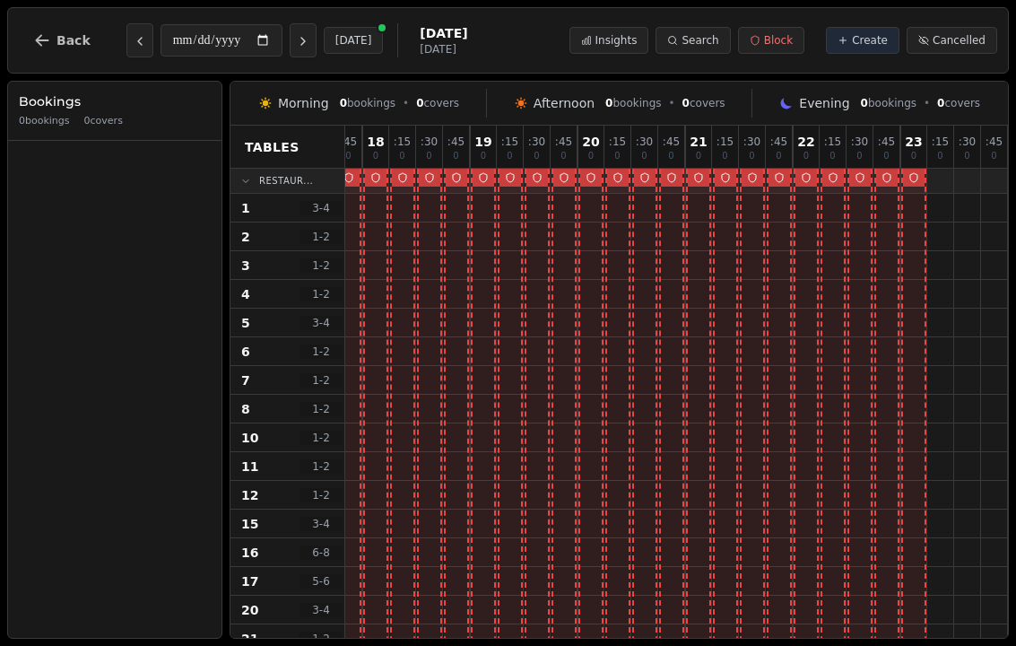
click at [135, 39] on icon "Previous day" at bounding box center [140, 41] width 14 height 14
type input "**********"
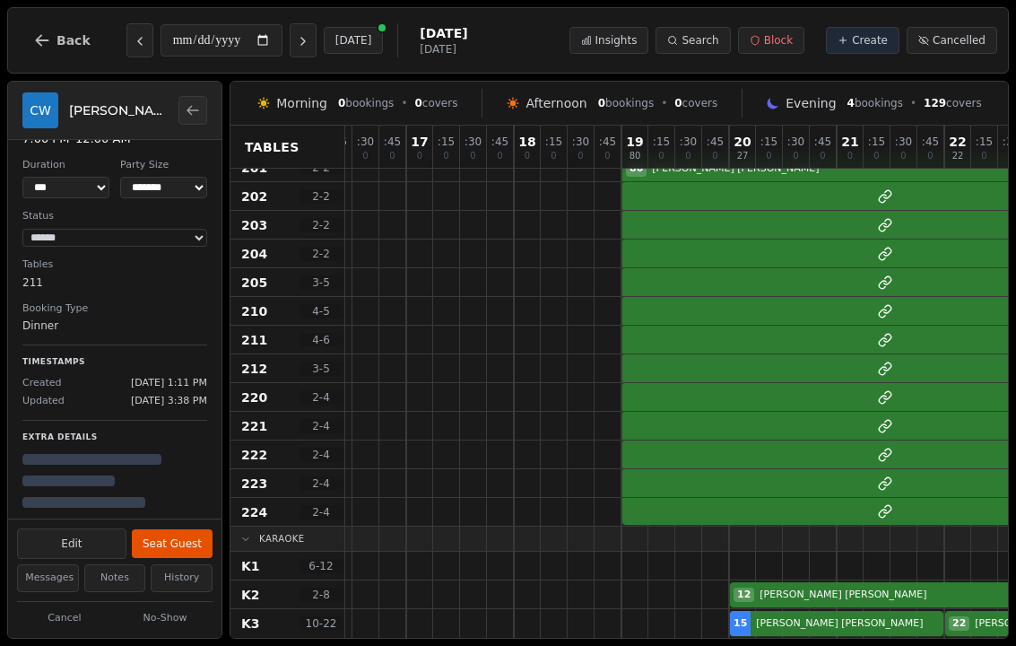
scroll to position [111, 0]
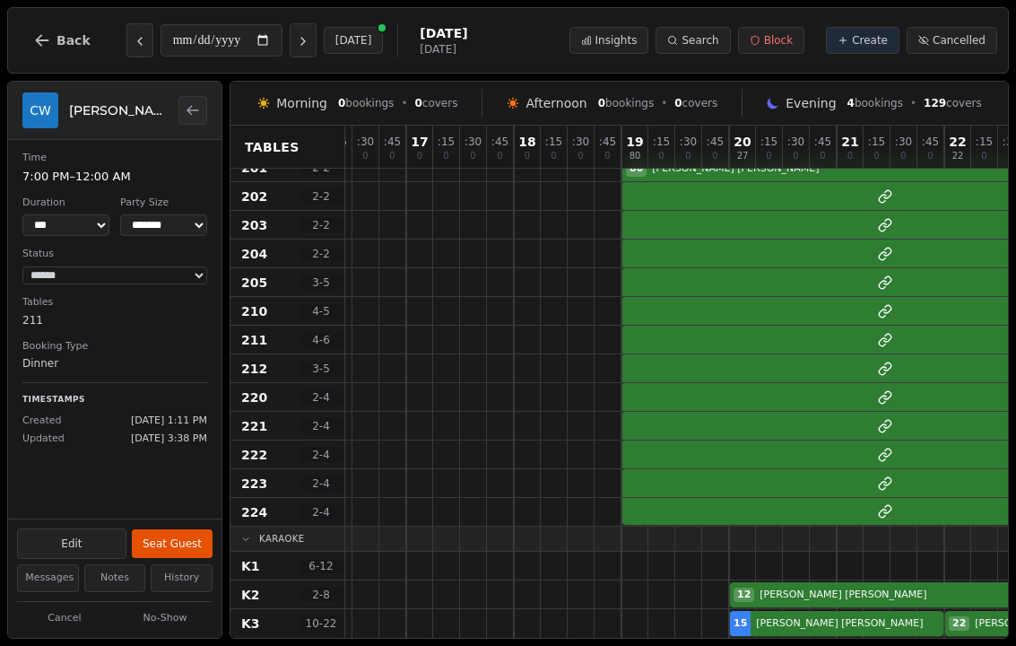
click at [210, 96] on div "CW Calvin Wong" at bounding box center [114, 111] width 213 height 58
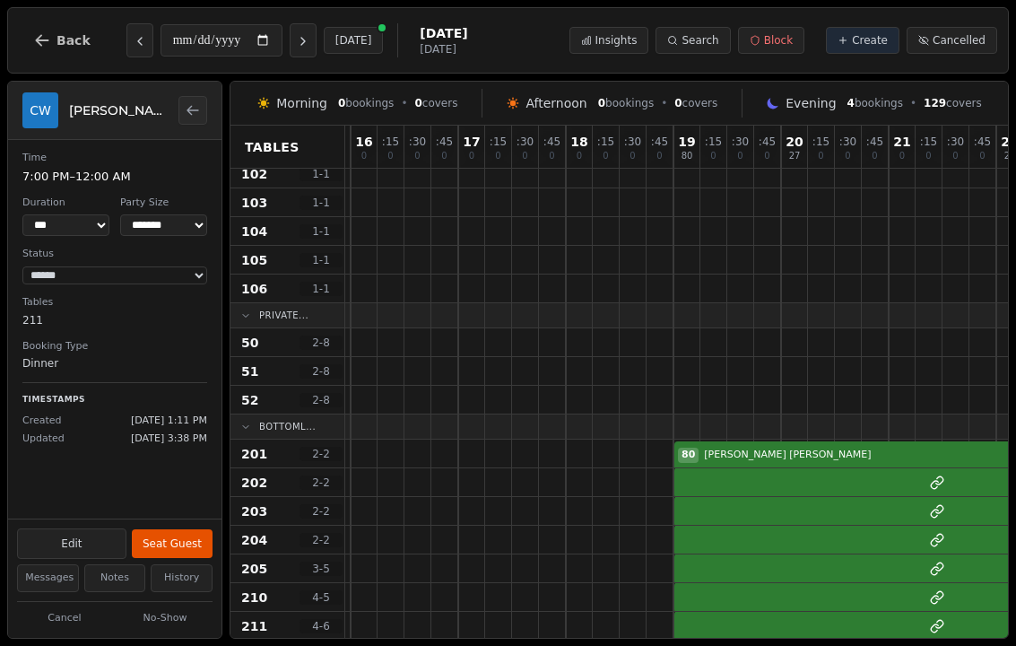
scroll to position [898, 1717]
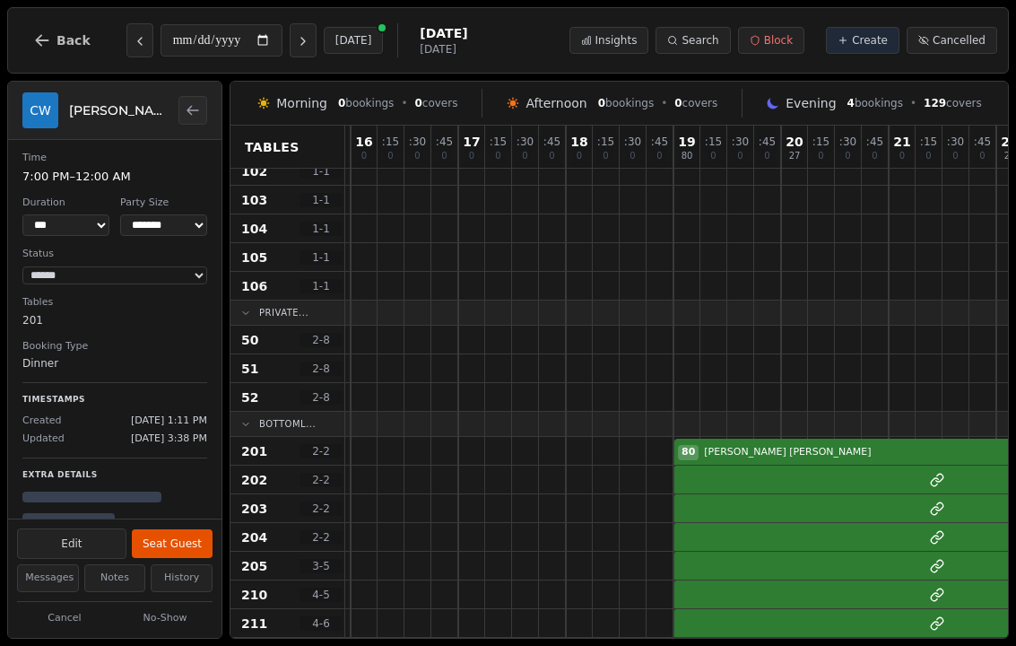
click at [750, 438] on div at bounding box center [740, 451] width 27 height 28
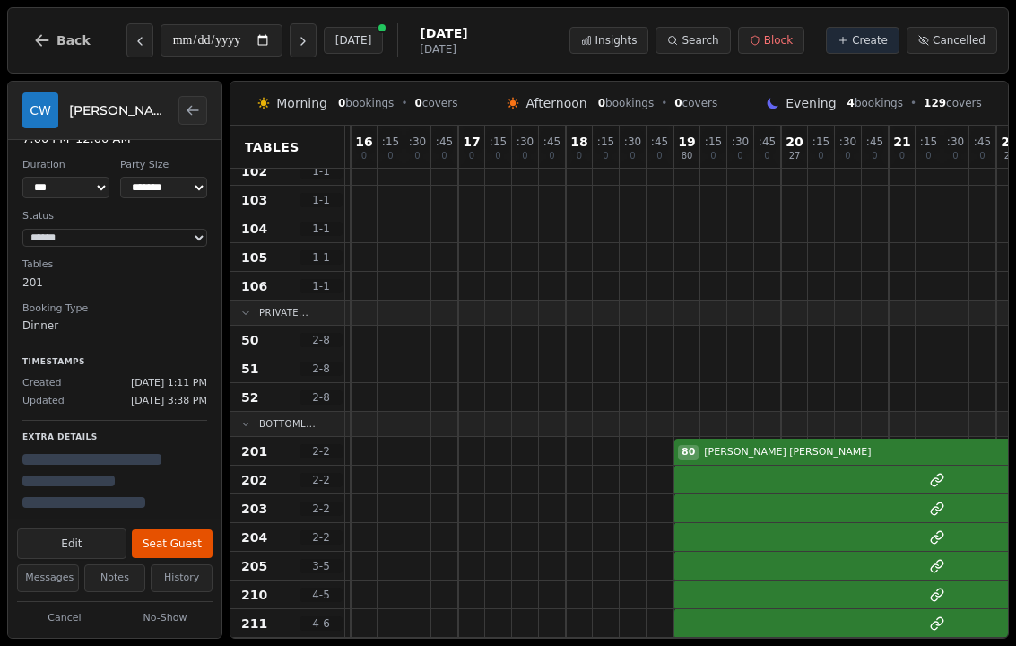
scroll to position [43, 0]
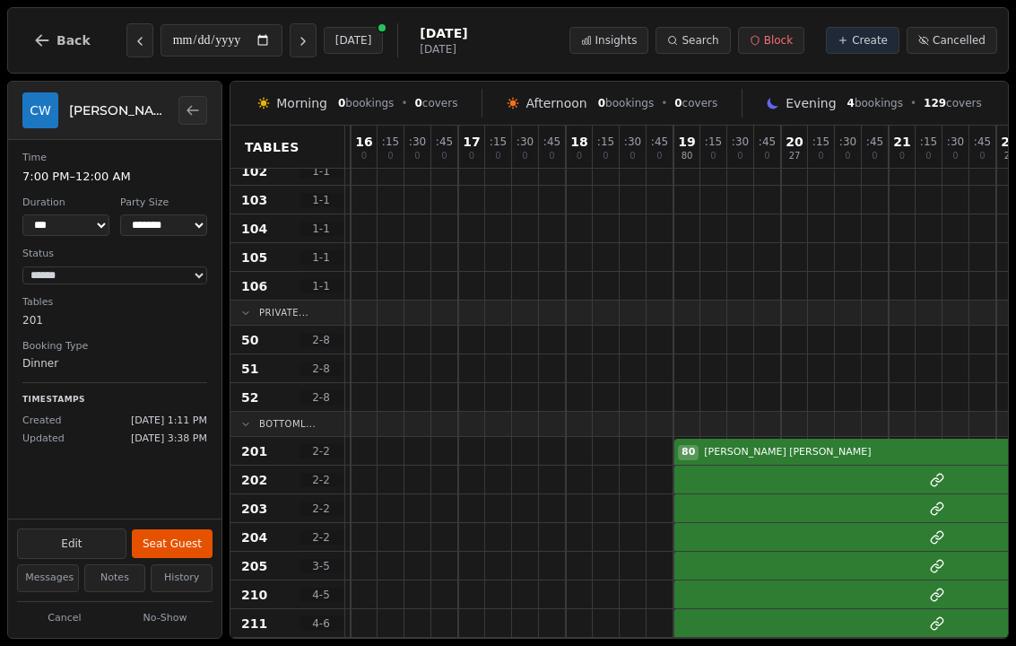
click at [193, 113] on icon "Back to bookings list" at bounding box center [193, 110] width 14 height 14
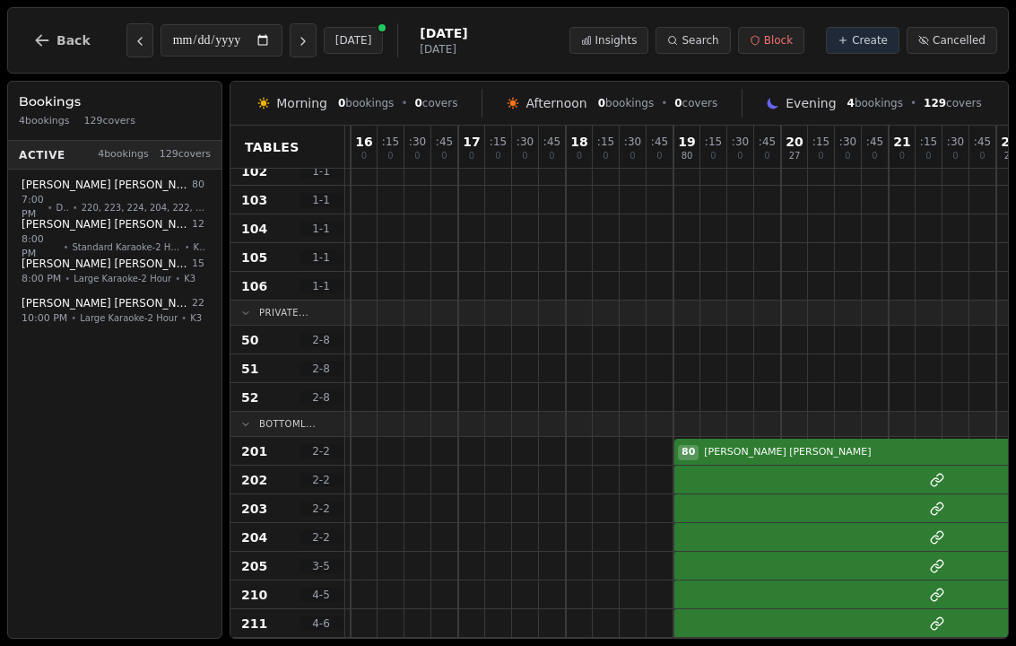
click at [170, 239] on span "Standard Karaoke-2 Hour" at bounding box center [126, 245] width 109 height 13
select select "*****"
select select "**"
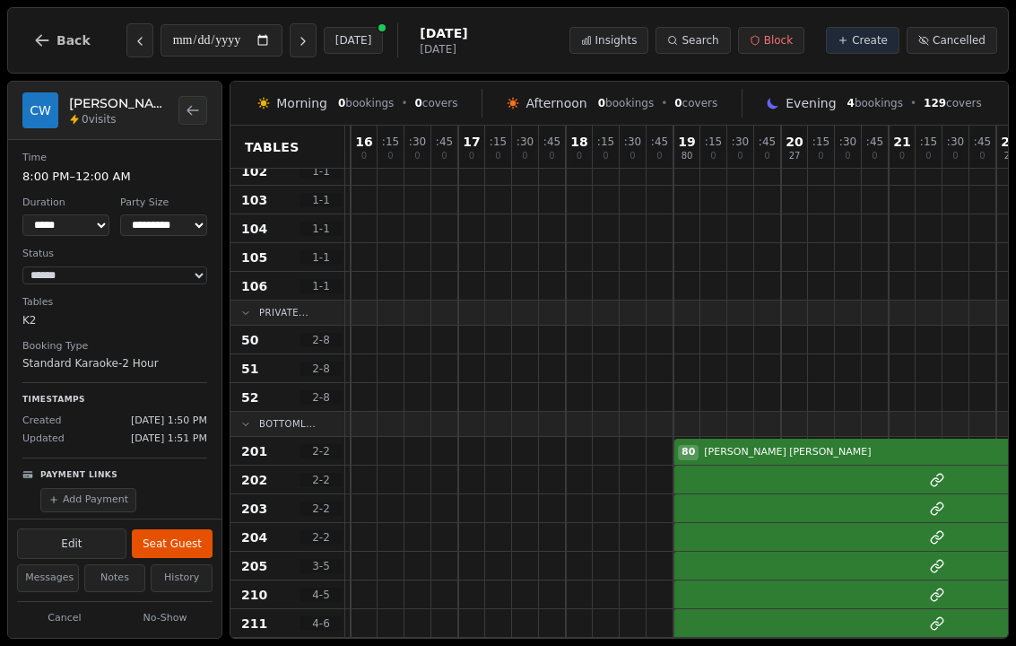
scroll to position [-2, 0]
click at [204, 115] on button "Back to bookings list" at bounding box center [192, 110] width 29 height 29
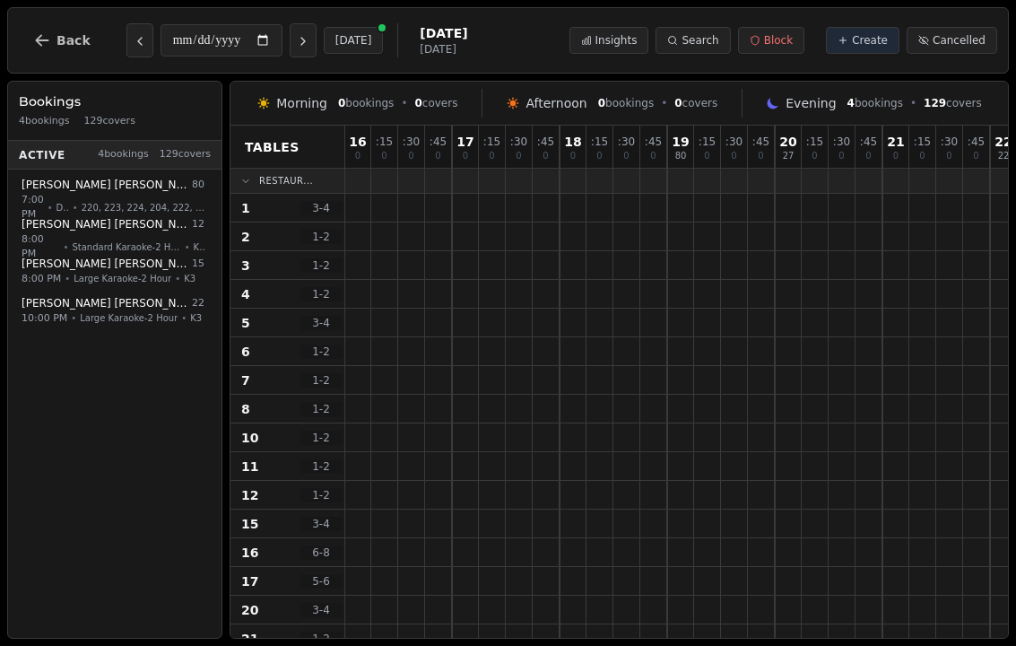
scroll to position [-1, 1723]
click at [296, 46] on icon "Next day" at bounding box center [303, 41] width 14 height 14
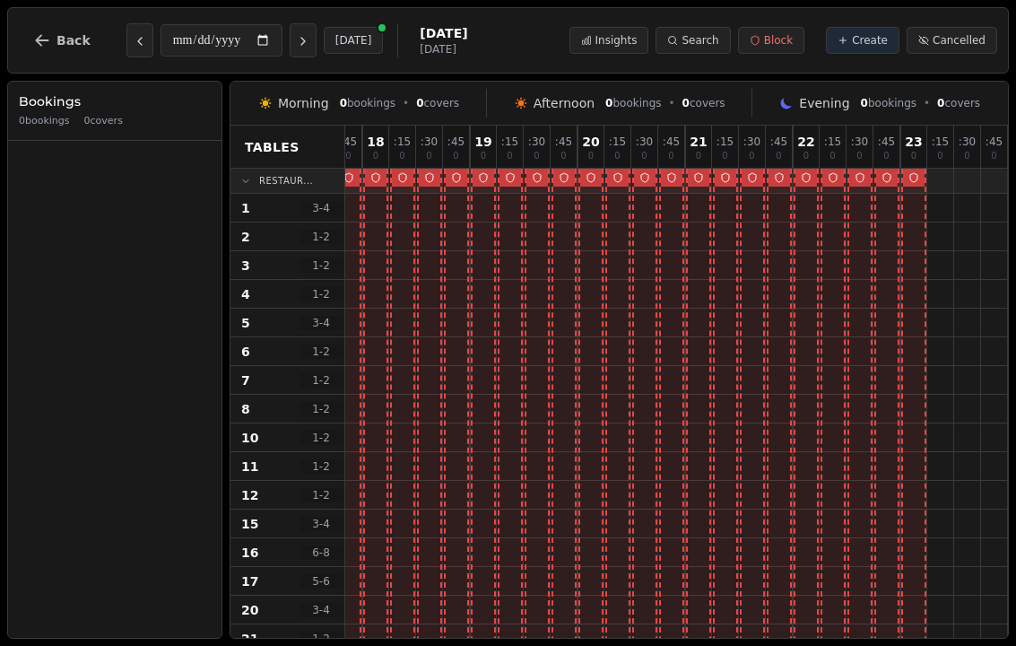
scroll to position [0, 683]
click at [296, 34] on icon "Next day" at bounding box center [303, 41] width 14 height 14
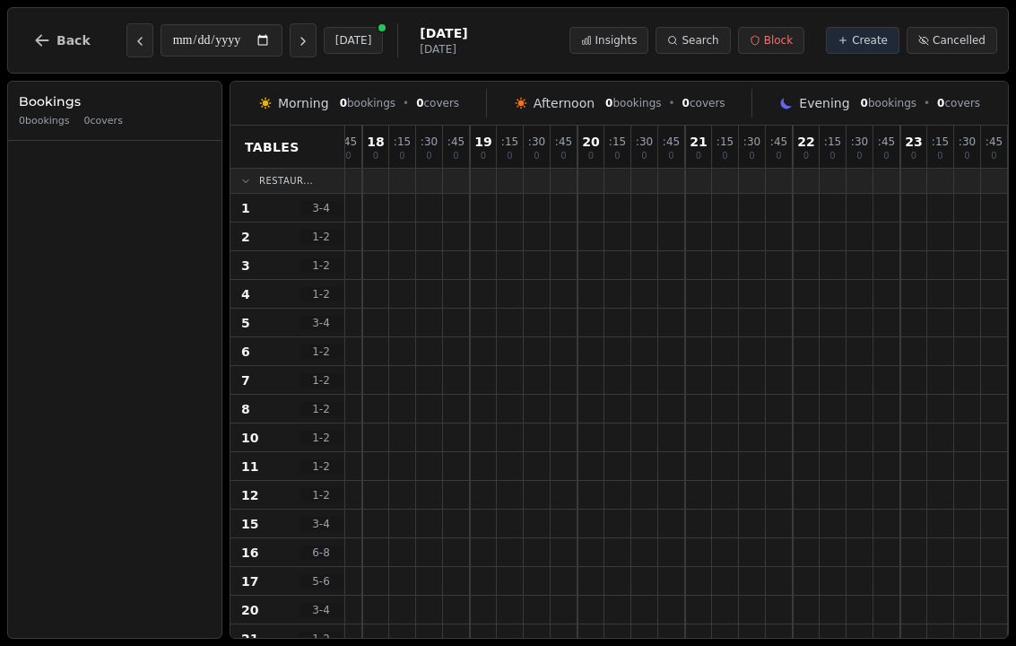
click at [126, 49] on button "Previous day" at bounding box center [139, 40] width 27 height 34
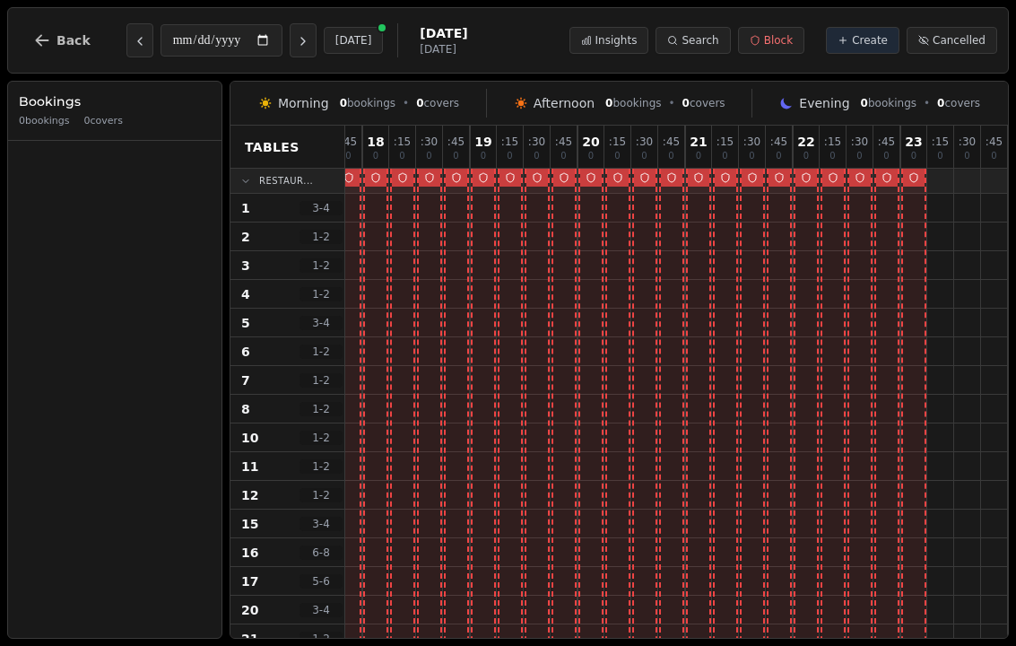
click at [126, 42] on button "Previous day" at bounding box center [139, 40] width 27 height 34
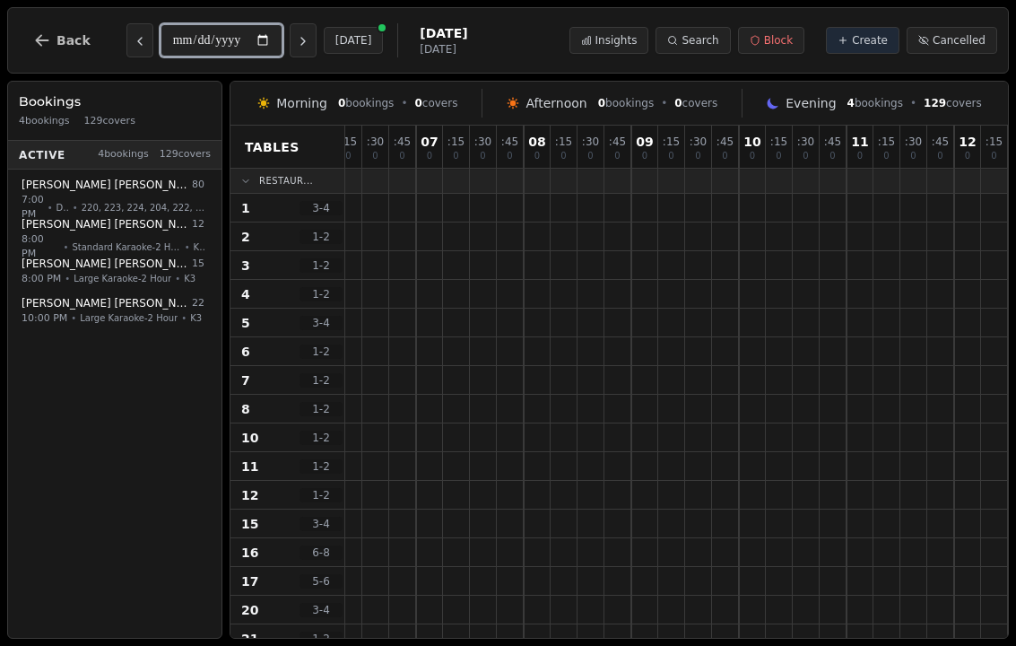
click at [248, 32] on input "**********" at bounding box center [222, 40] width 122 height 32
type input "**********"
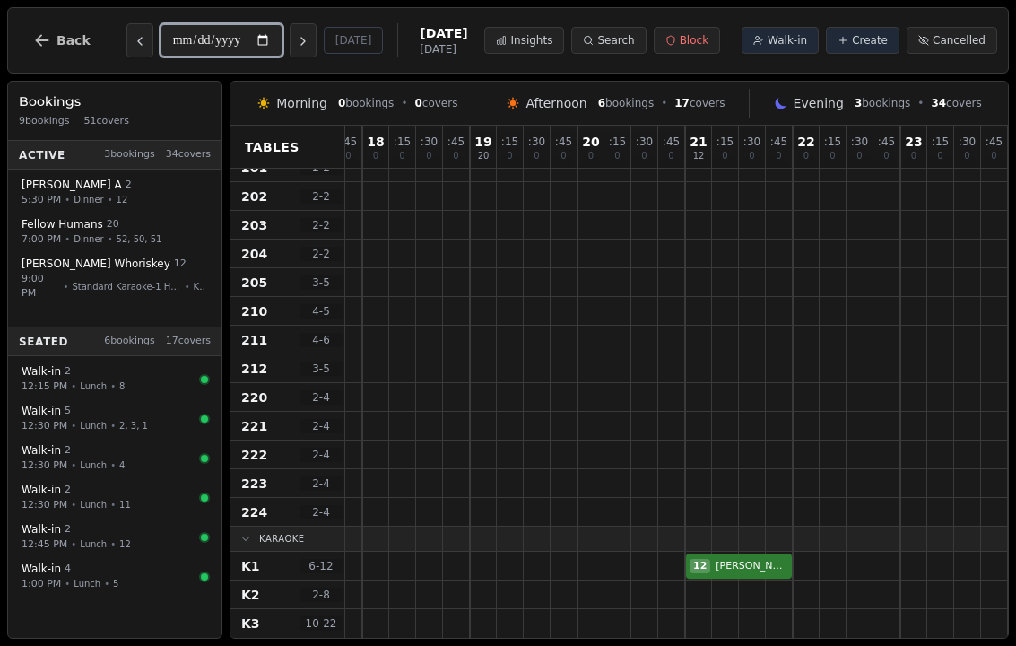
scroll to position [1192, 683]
